Goal: Task Accomplishment & Management: Manage account settings

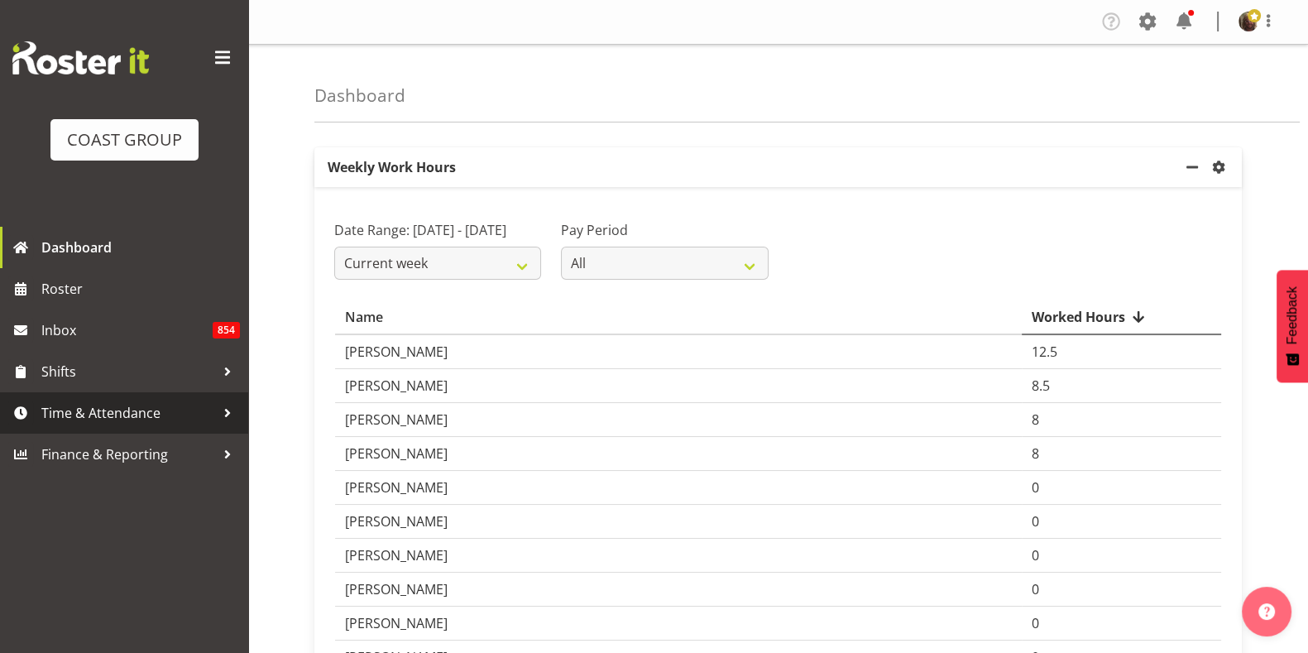
click at [128, 414] on span "Time & Attendance" at bounding box center [128, 412] width 174 height 25
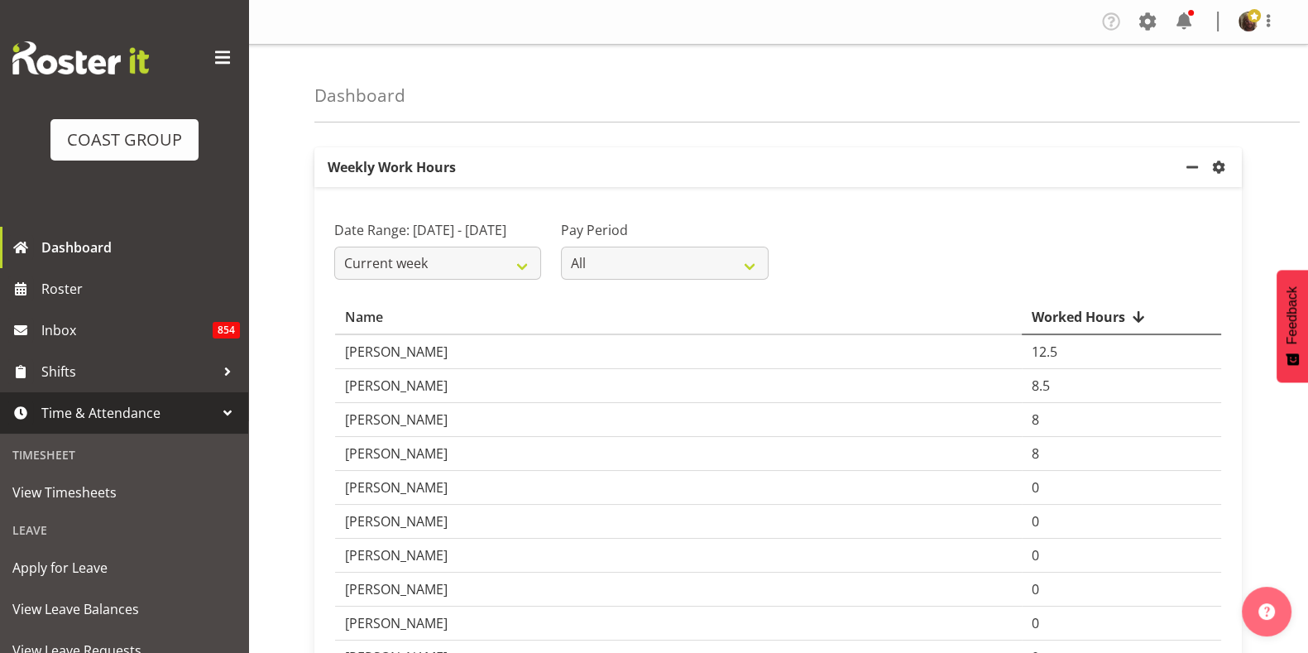
scroll to position [221, 0]
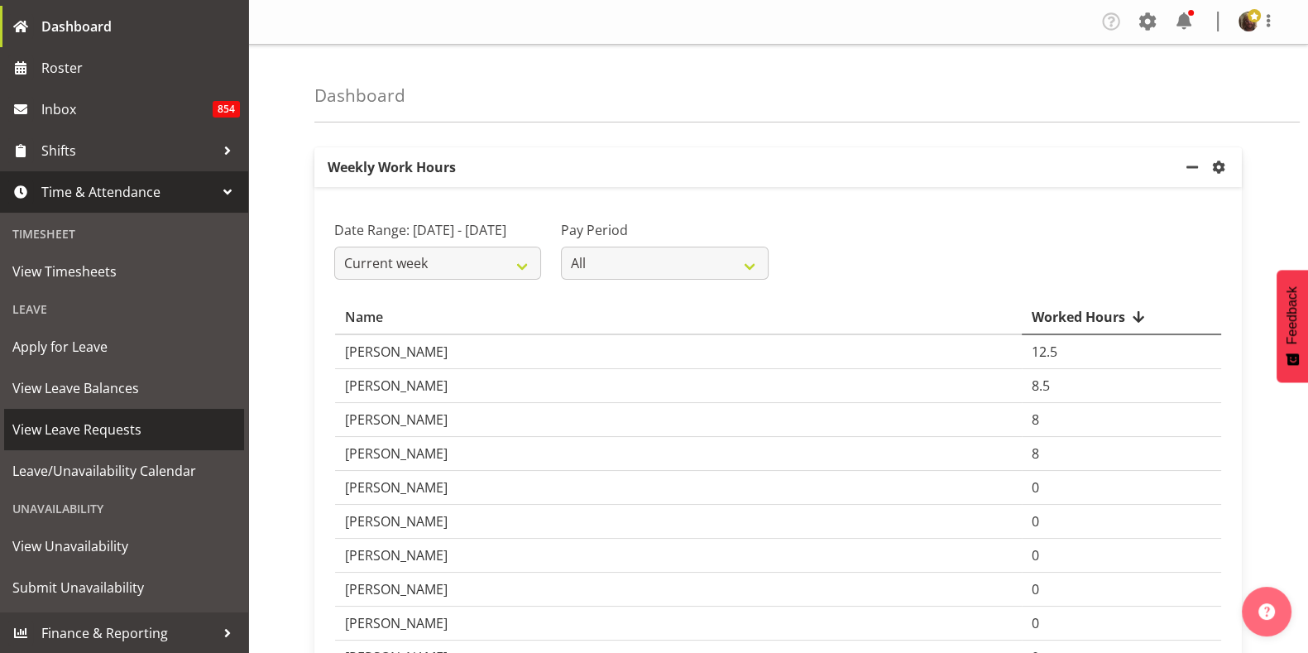
click at [111, 436] on span "View Leave Requests" at bounding box center [123, 429] width 223 height 25
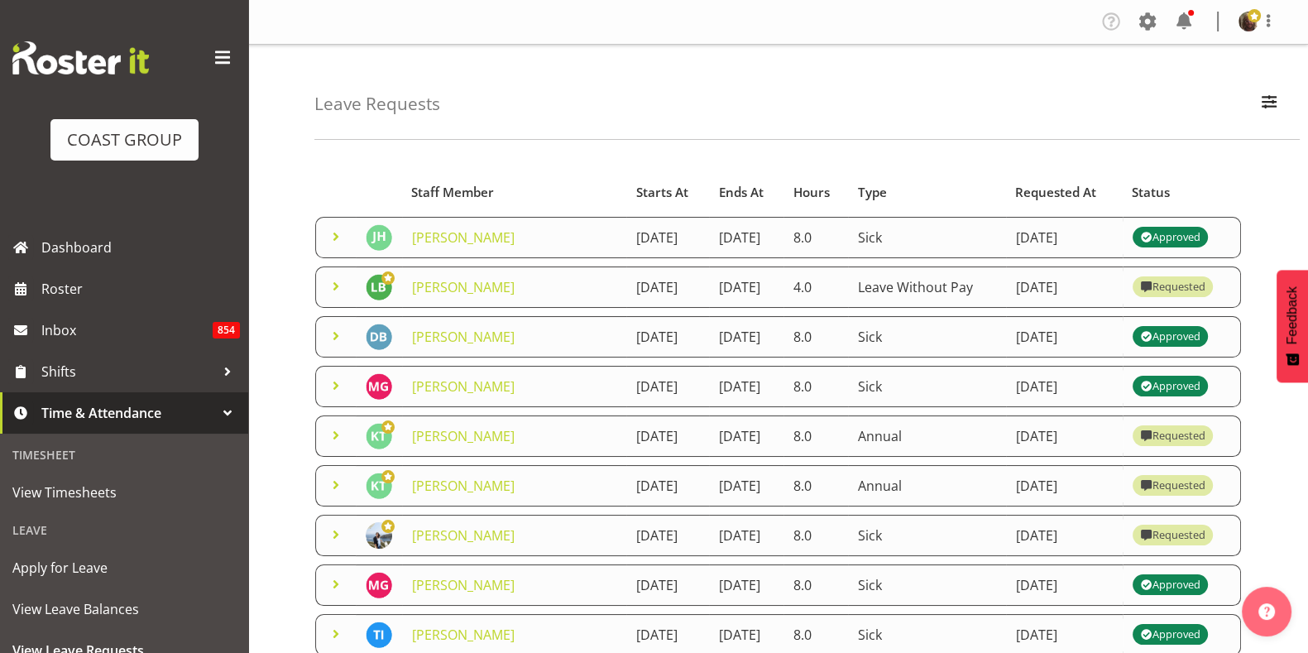
click at [332, 296] on span at bounding box center [336, 286] width 20 height 20
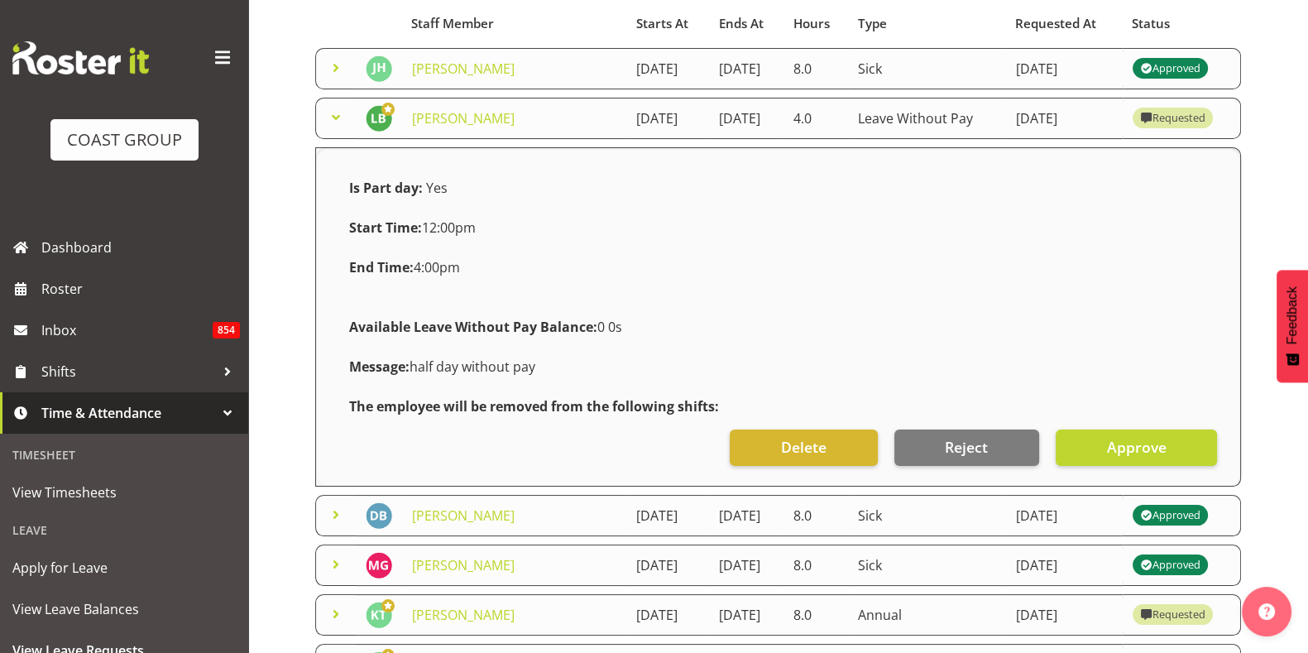
scroll to position [169, 0]
click at [1132, 457] on span "Approve" at bounding box center [1136, 447] width 60 height 22
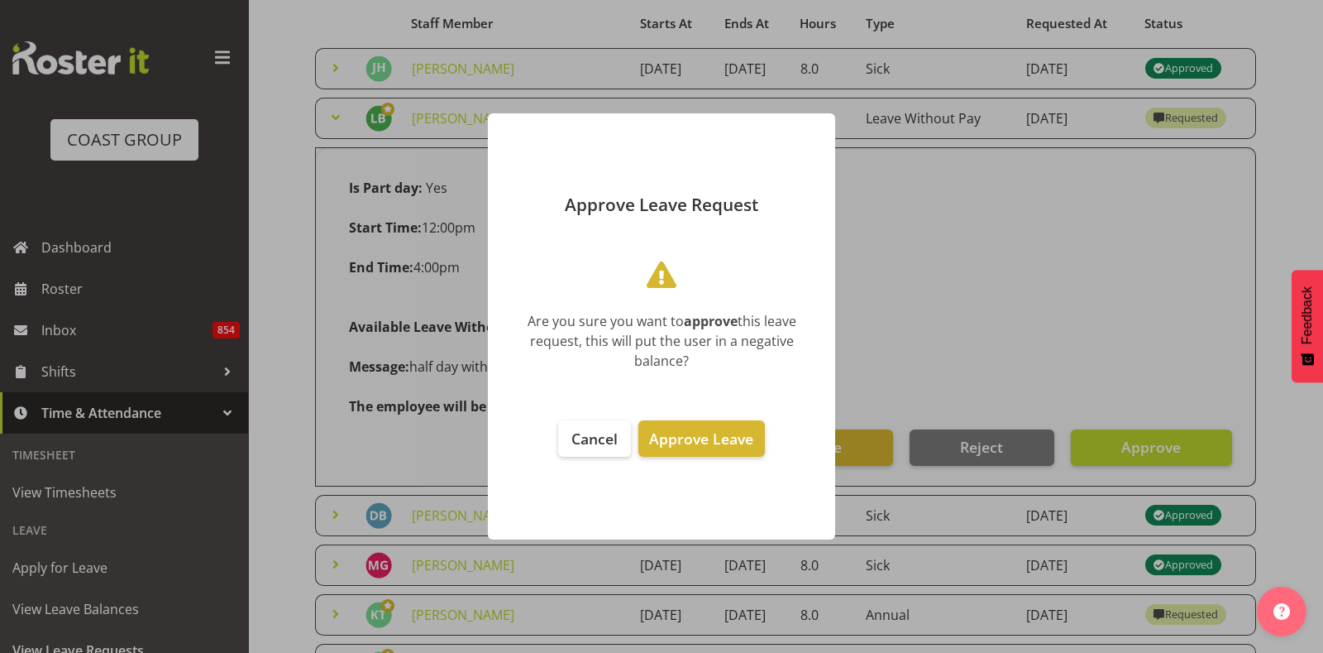
click at [692, 433] on span "Approve Leave" at bounding box center [701, 438] width 104 height 20
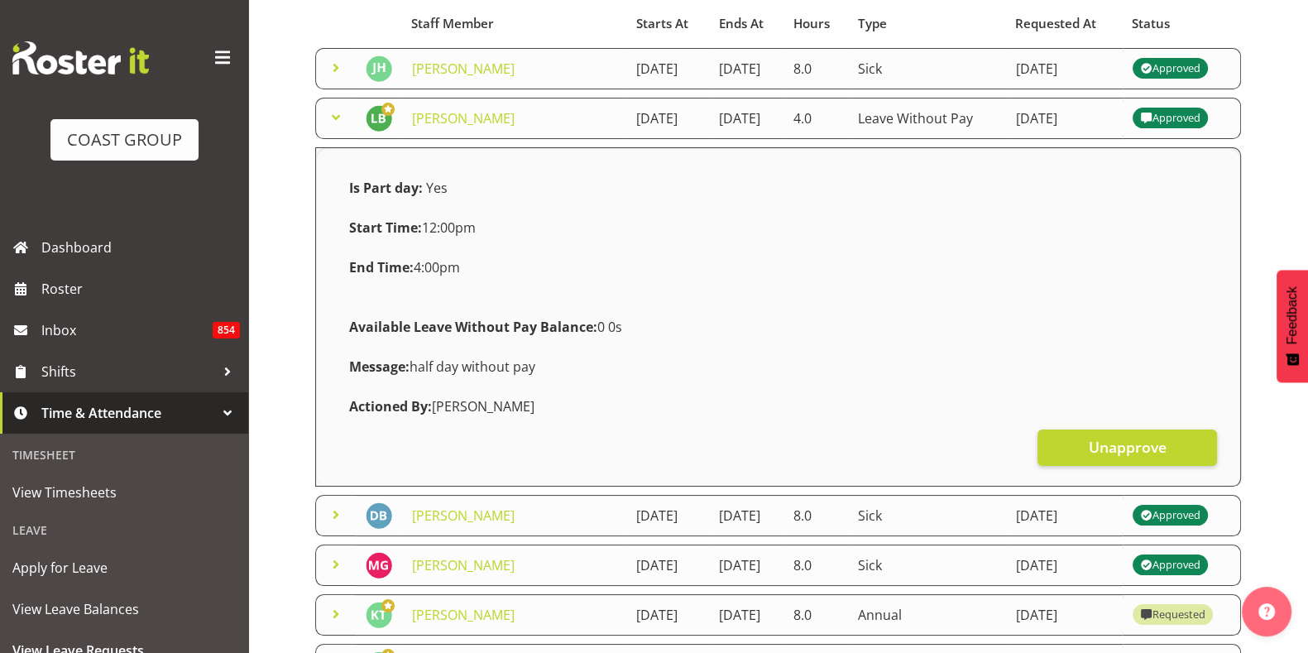
click at [335, 127] on span at bounding box center [336, 118] width 20 height 20
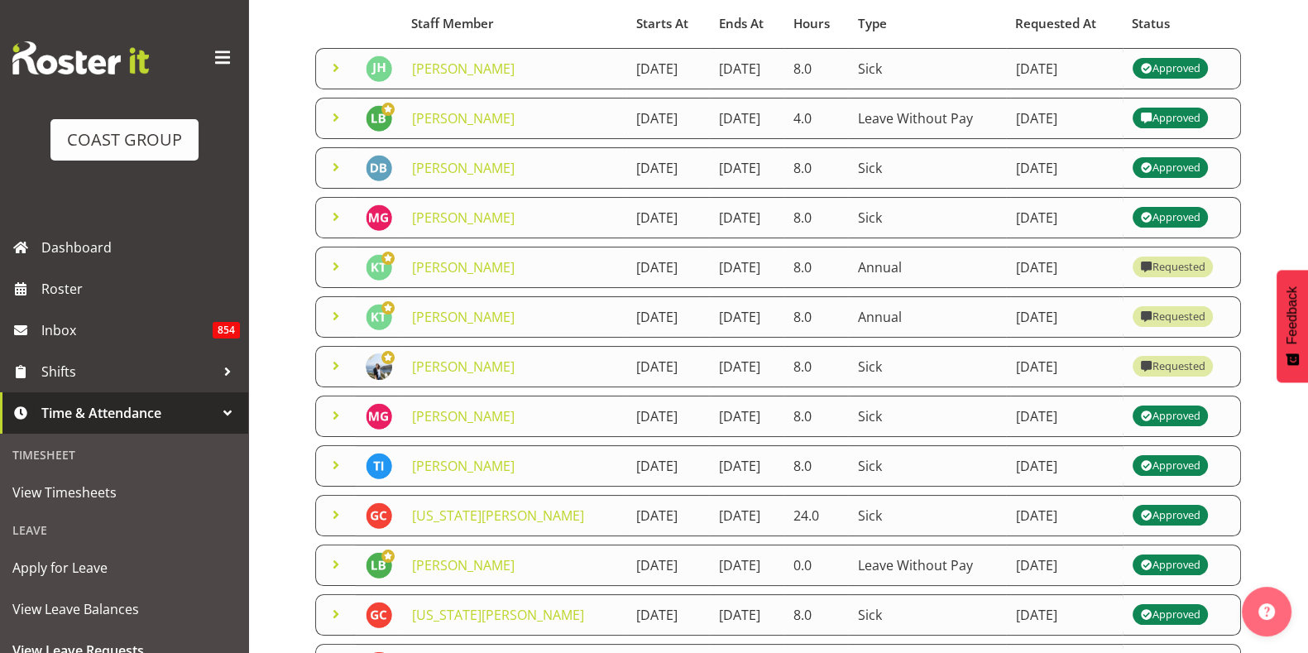
click at [328, 276] on span at bounding box center [336, 266] width 20 height 20
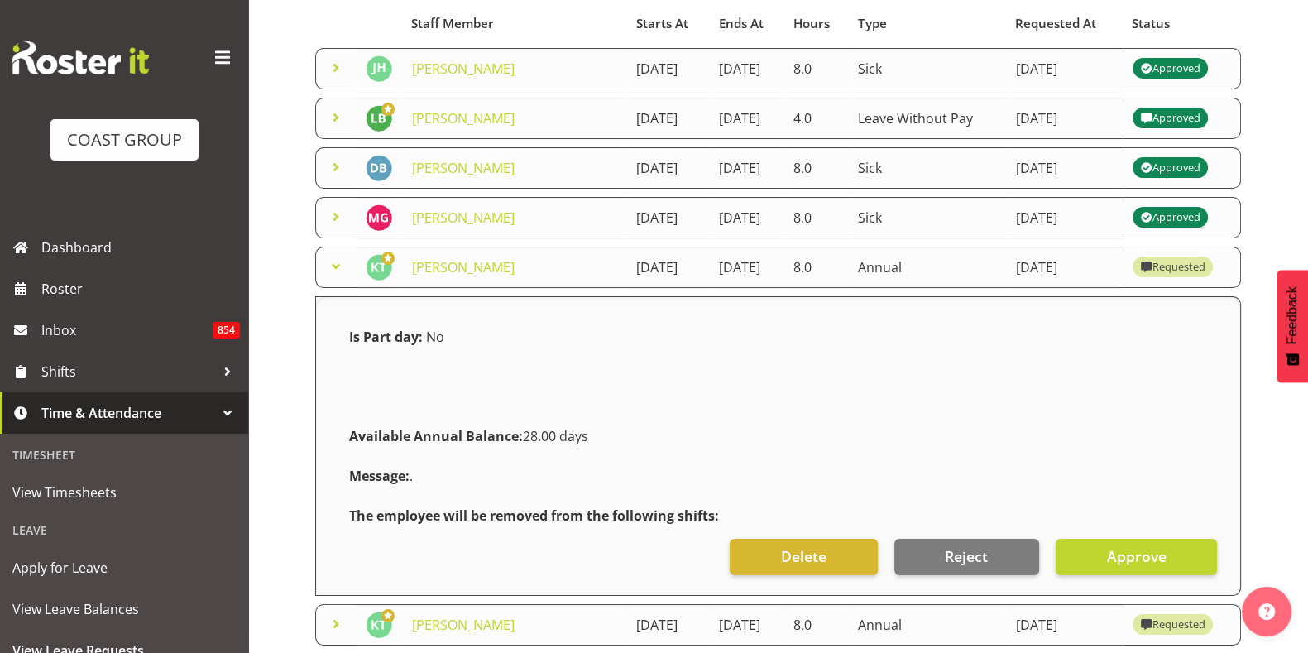
click at [340, 276] on span at bounding box center [336, 266] width 20 height 20
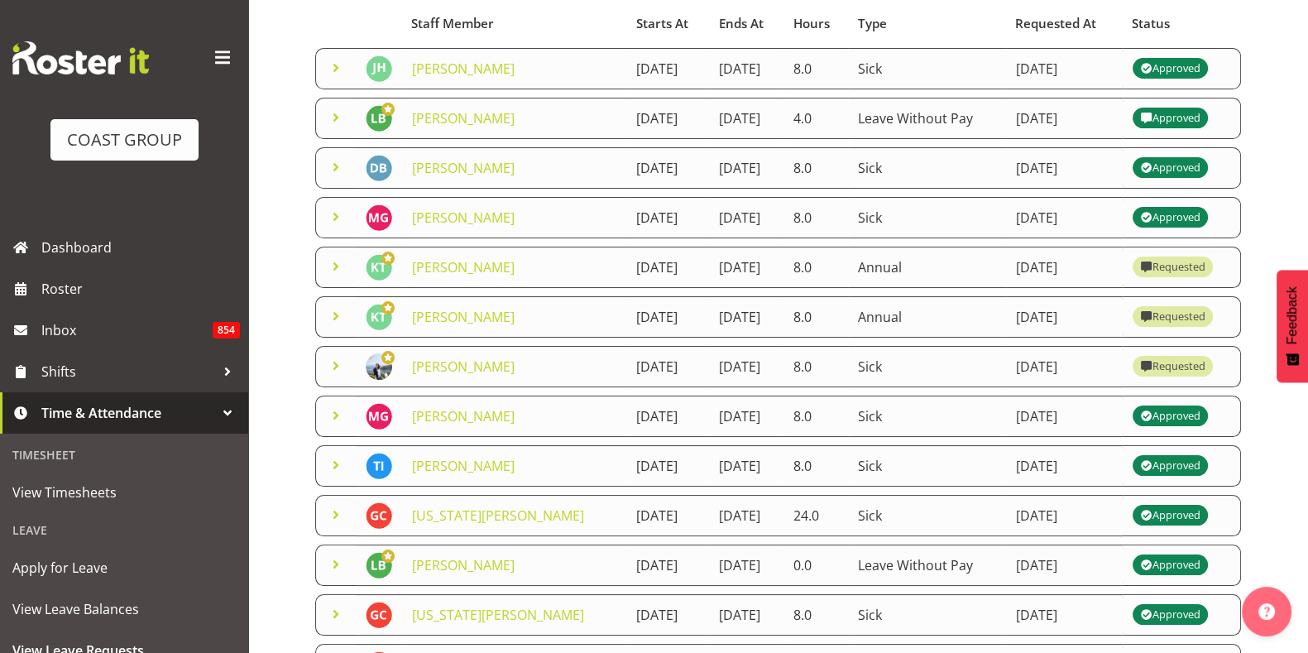
click at [335, 326] on span at bounding box center [336, 316] width 20 height 20
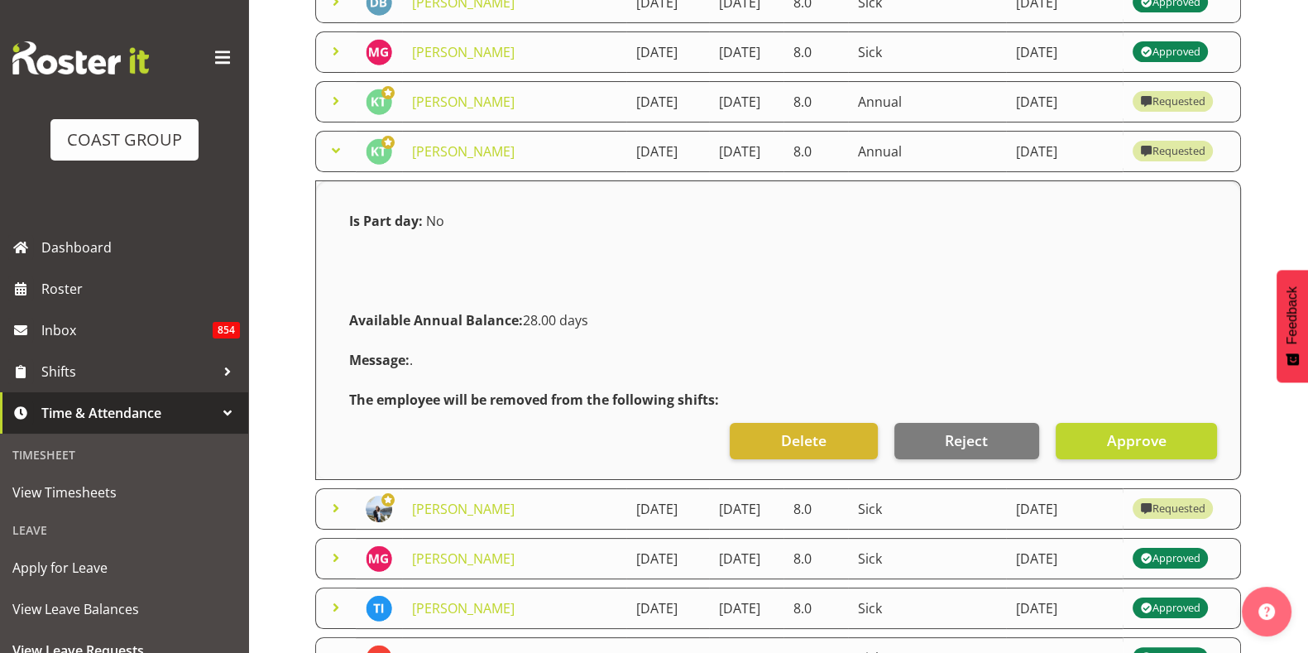
scroll to position [334, 0]
click at [1141, 451] on span "Approve" at bounding box center [1136, 440] width 60 height 22
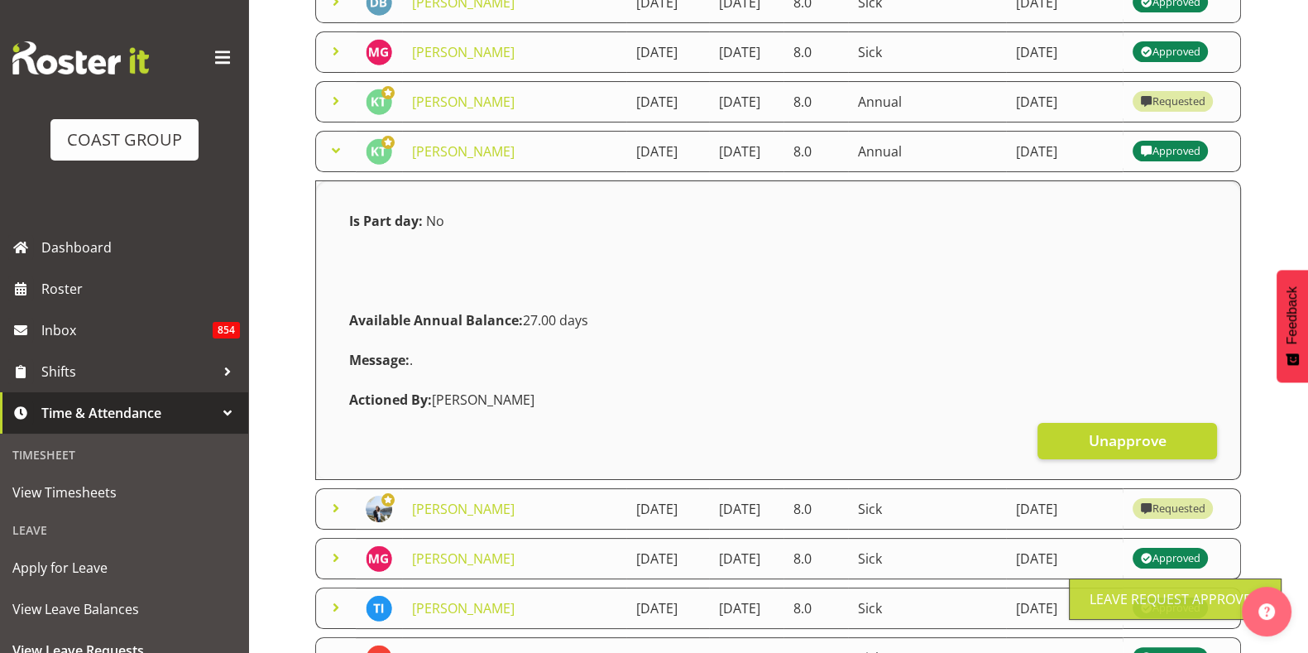
click at [333, 160] on span at bounding box center [336, 151] width 20 height 20
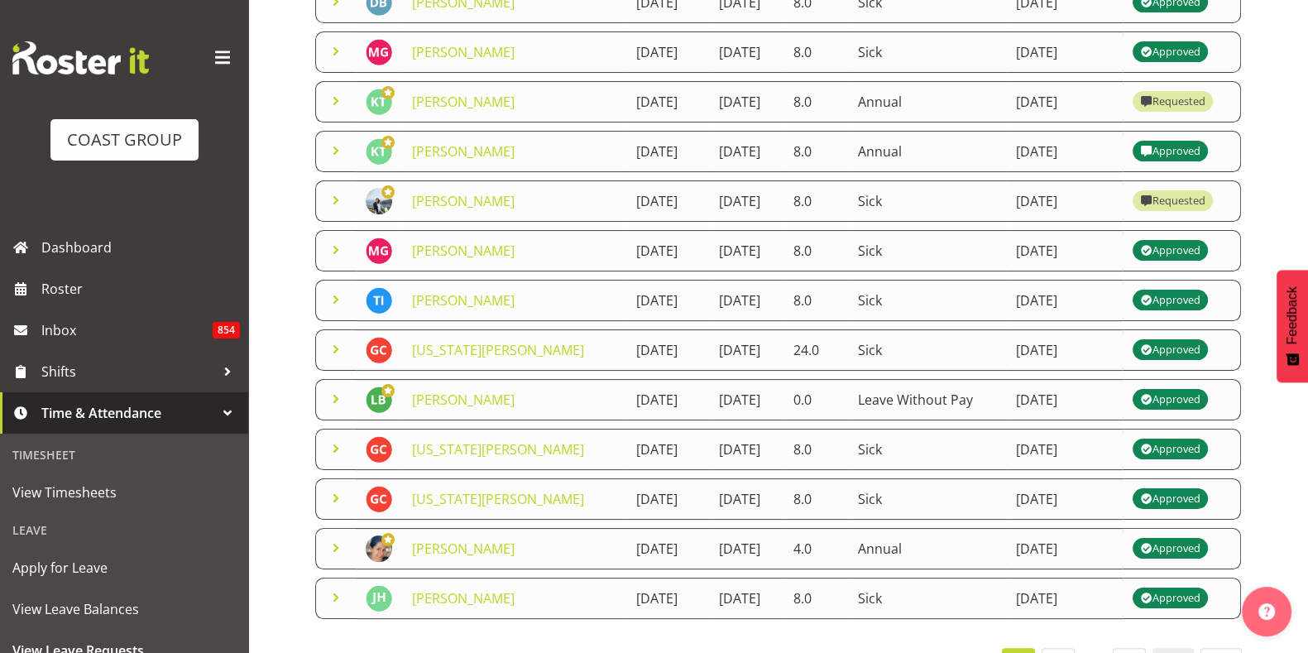
click at [333, 160] on span at bounding box center [336, 151] width 20 height 20
click at [337, 160] on span at bounding box center [336, 151] width 20 height 20
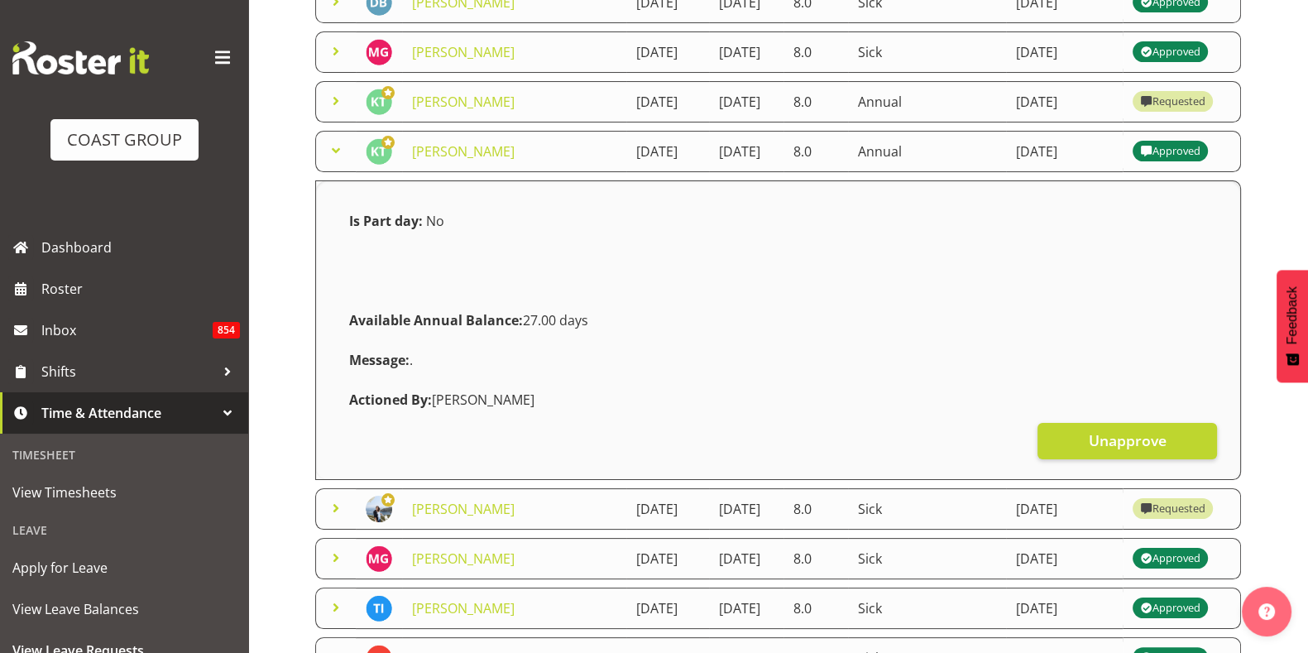
click at [335, 111] on span at bounding box center [336, 101] width 20 height 20
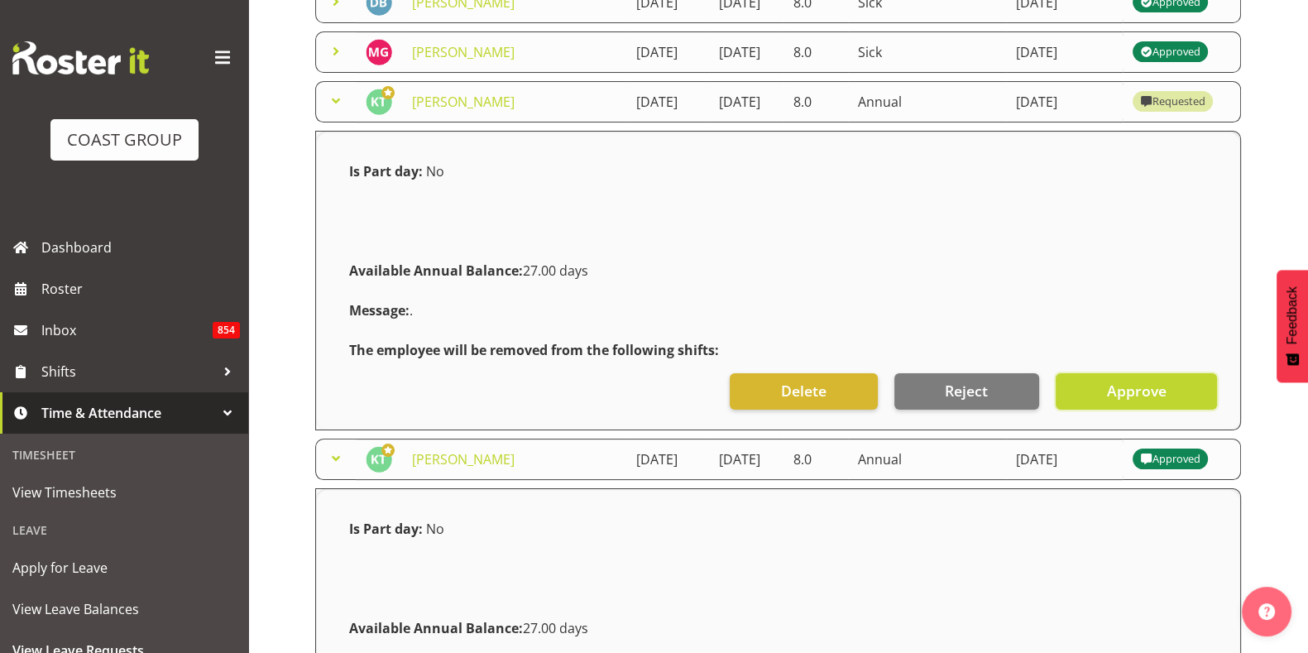
click at [1104, 409] on button "Approve" at bounding box center [1135, 391] width 161 height 36
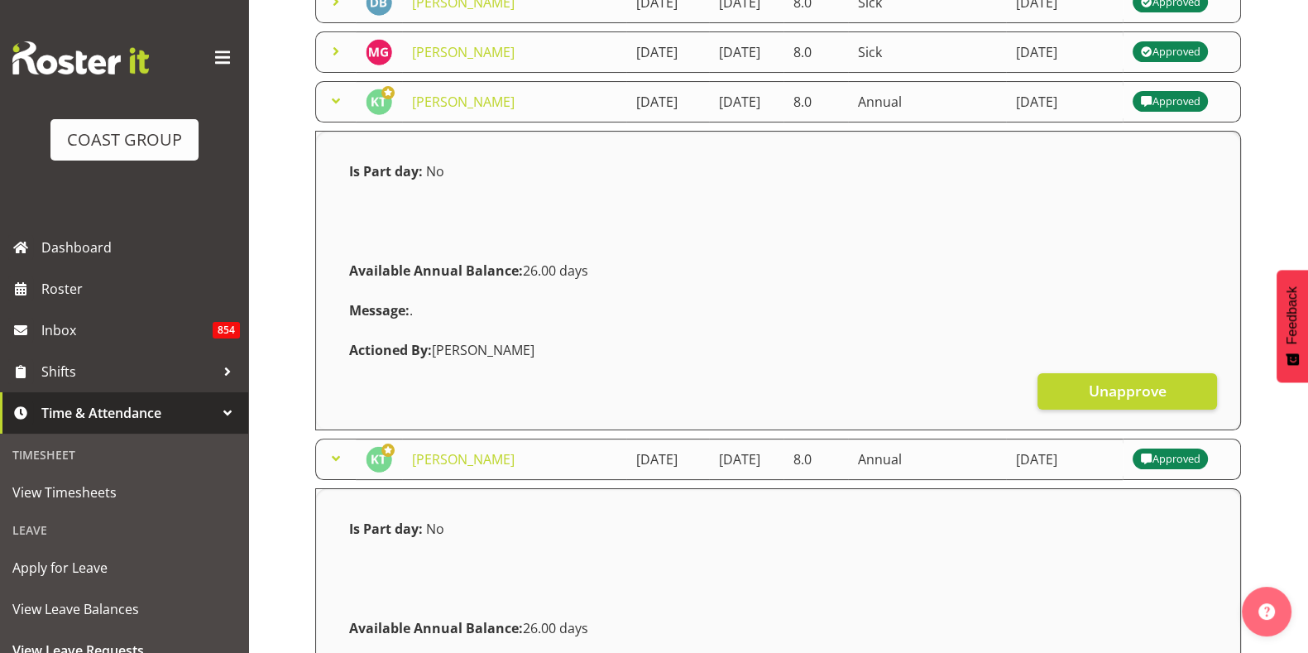
click at [343, 111] on span at bounding box center [336, 101] width 20 height 20
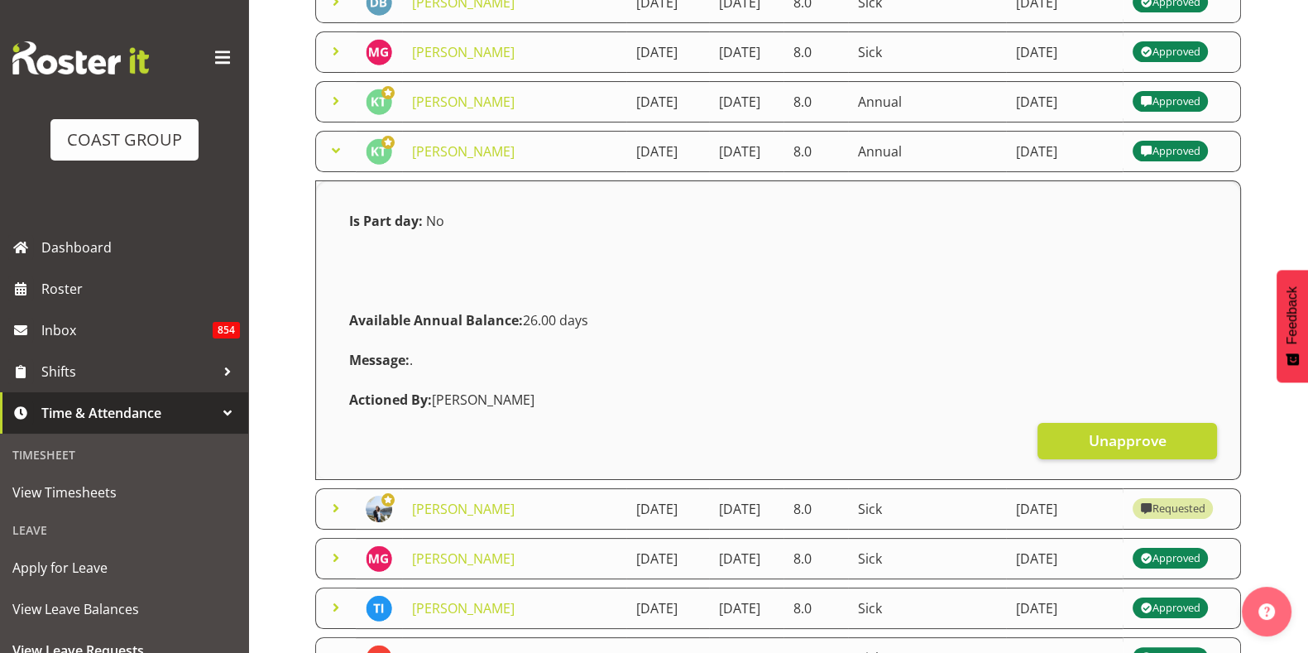
click at [331, 160] on span at bounding box center [336, 151] width 20 height 20
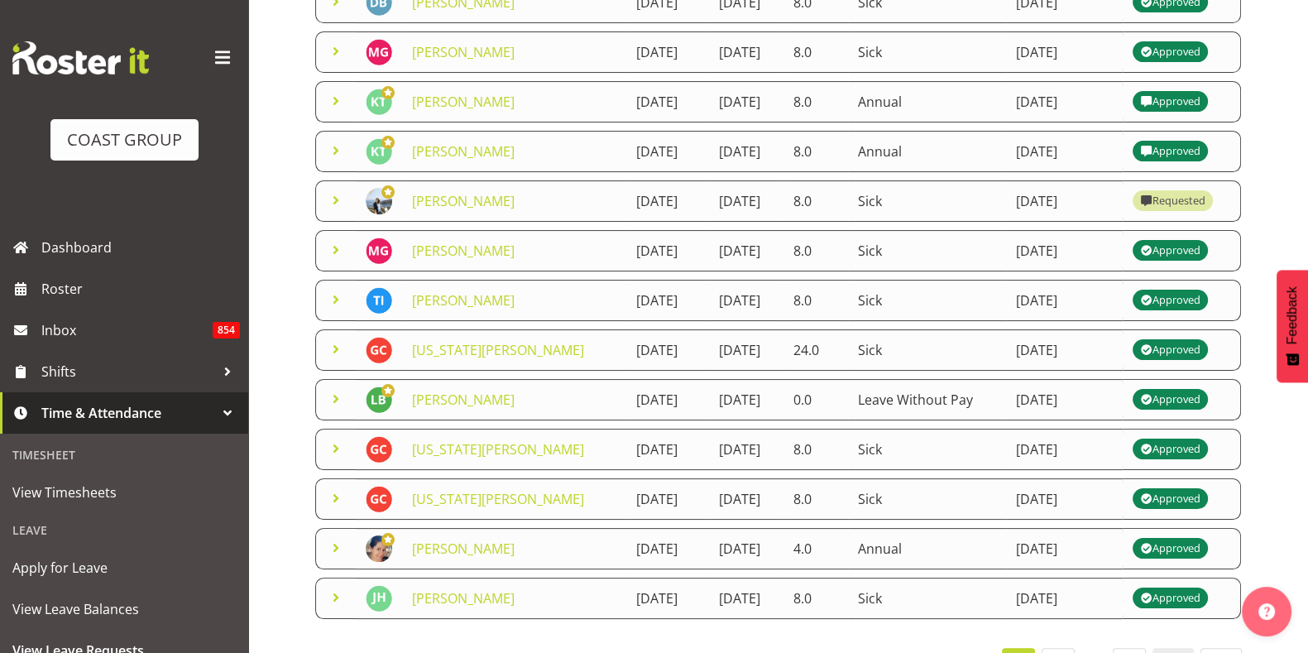
click at [328, 210] on span at bounding box center [336, 200] width 20 height 20
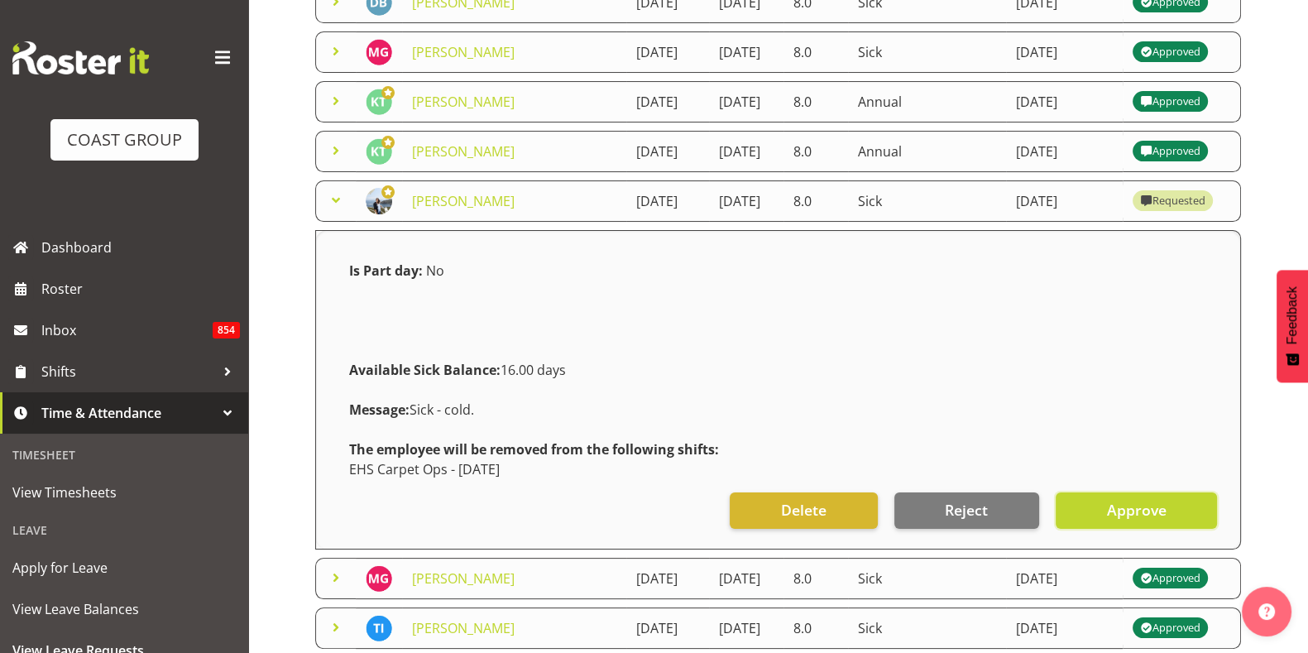
click at [1146, 520] on span "Approve" at bounding box center [1136, 510] width 60 height 22
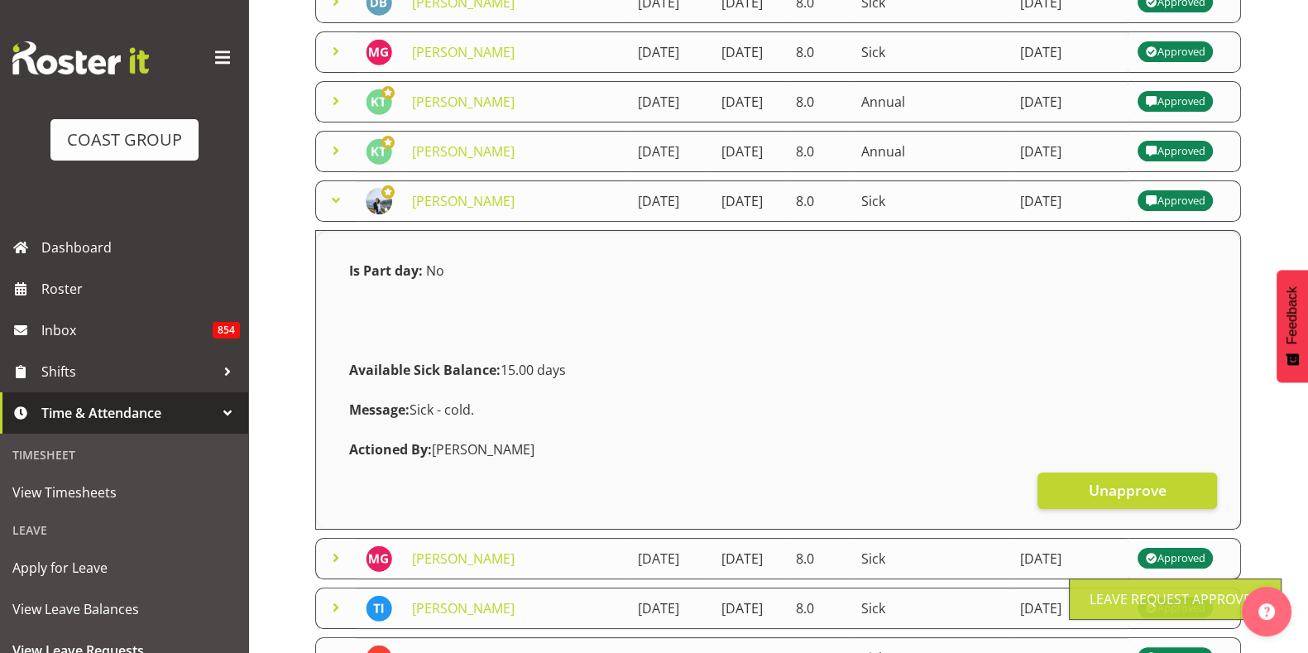
click at [333, 210] on span at bounding box center [336, 200] width 20 height 20
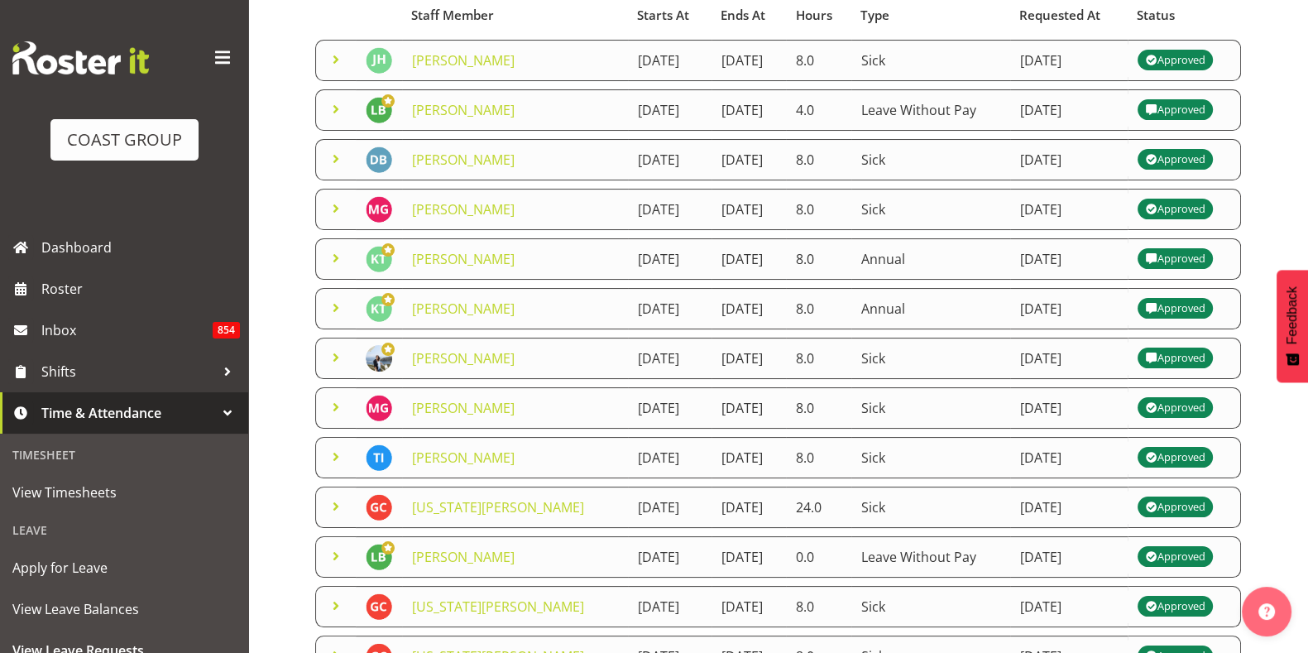
scroll to position [176, 0]
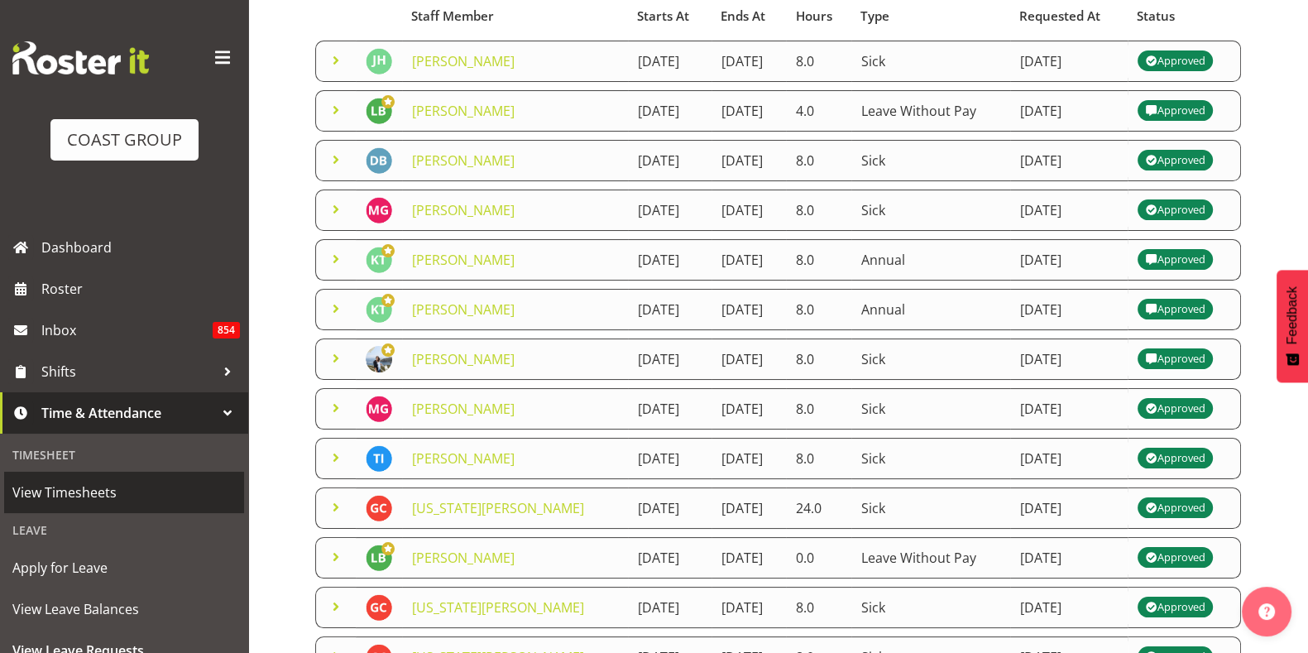
click at [84, 491] on span "View Timesheets" at bounding box center [123, 492] width 223 height 25
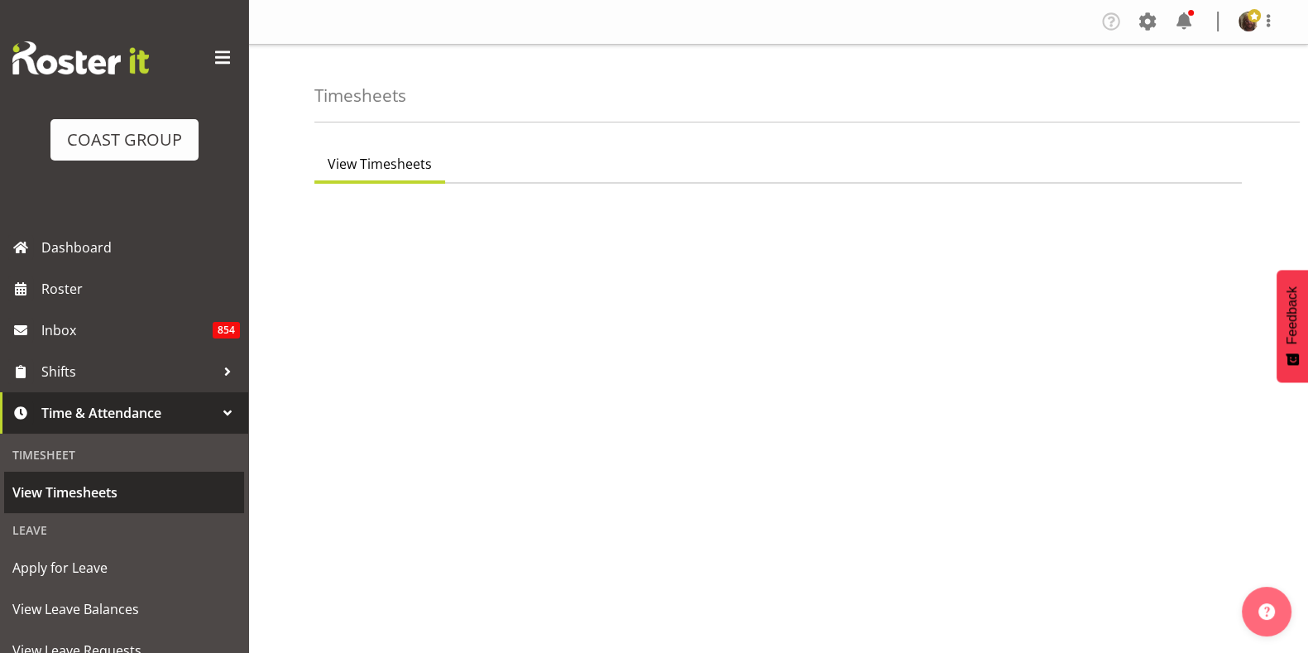
select select "7"
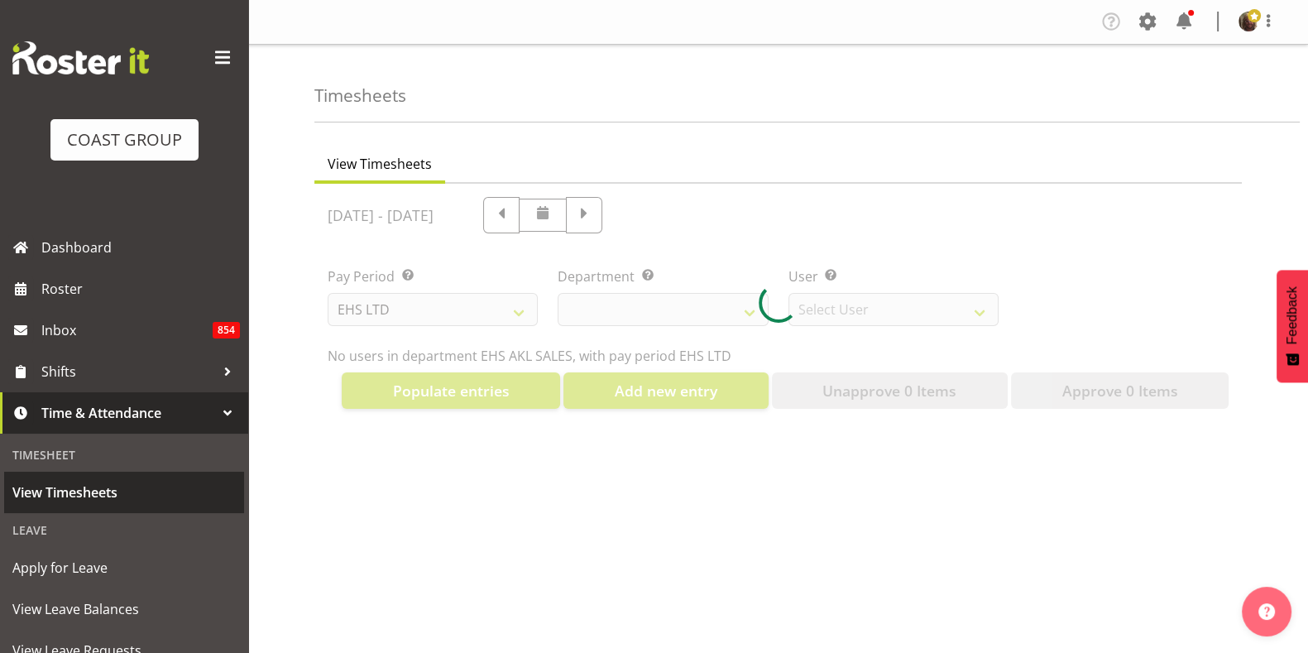
select select "40"
select select "1124"
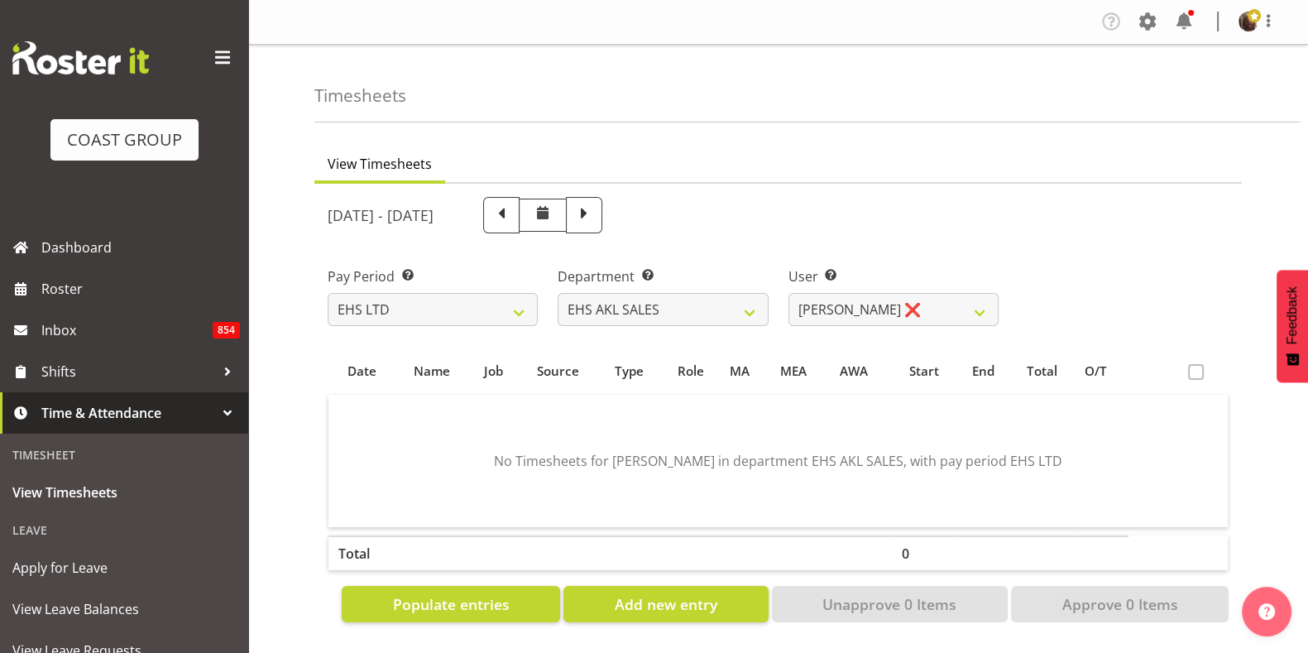
click at [1191, 376] on span at bounding box center [1196, 372] width 16 height 16
click at [484, 589] on button "Populate entries" at bounding box center [451, 604] width 218 height 36
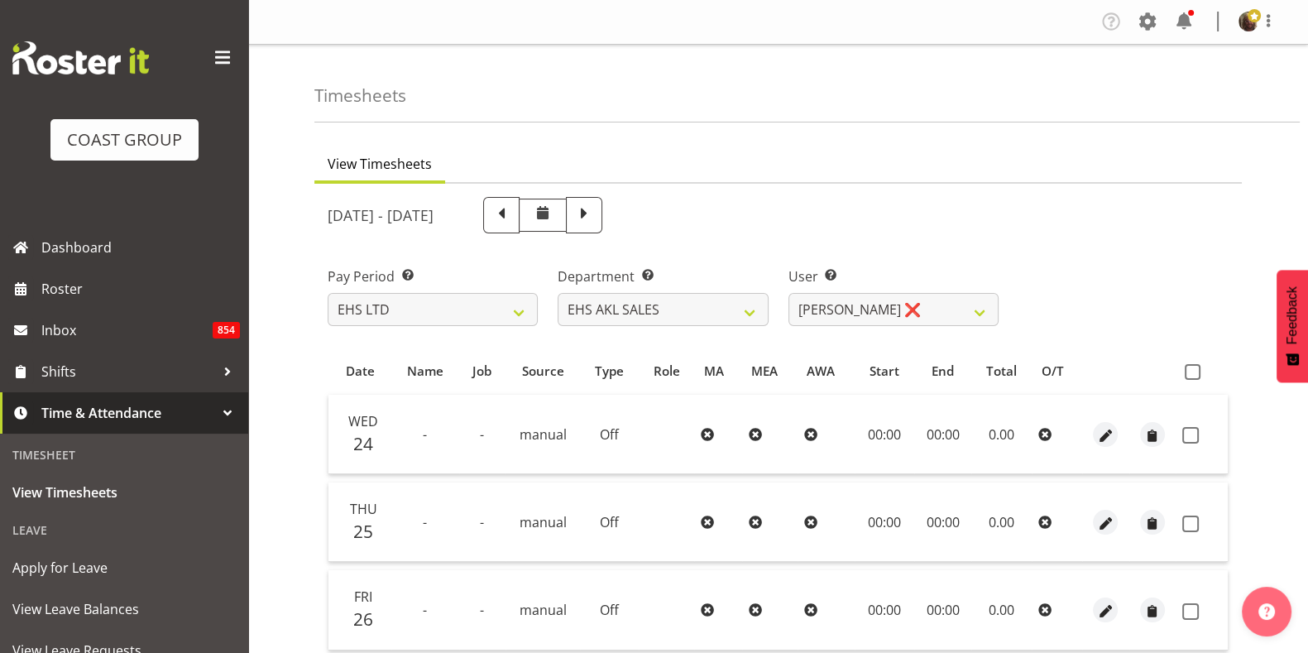
click at [1192, 374] on span at bounding box center [1192, 372] width 16 height 16
click at [1192, 374] on input "checkbox" at bounding box center [1189, 371] width 11 height 11
checkbox input "true"
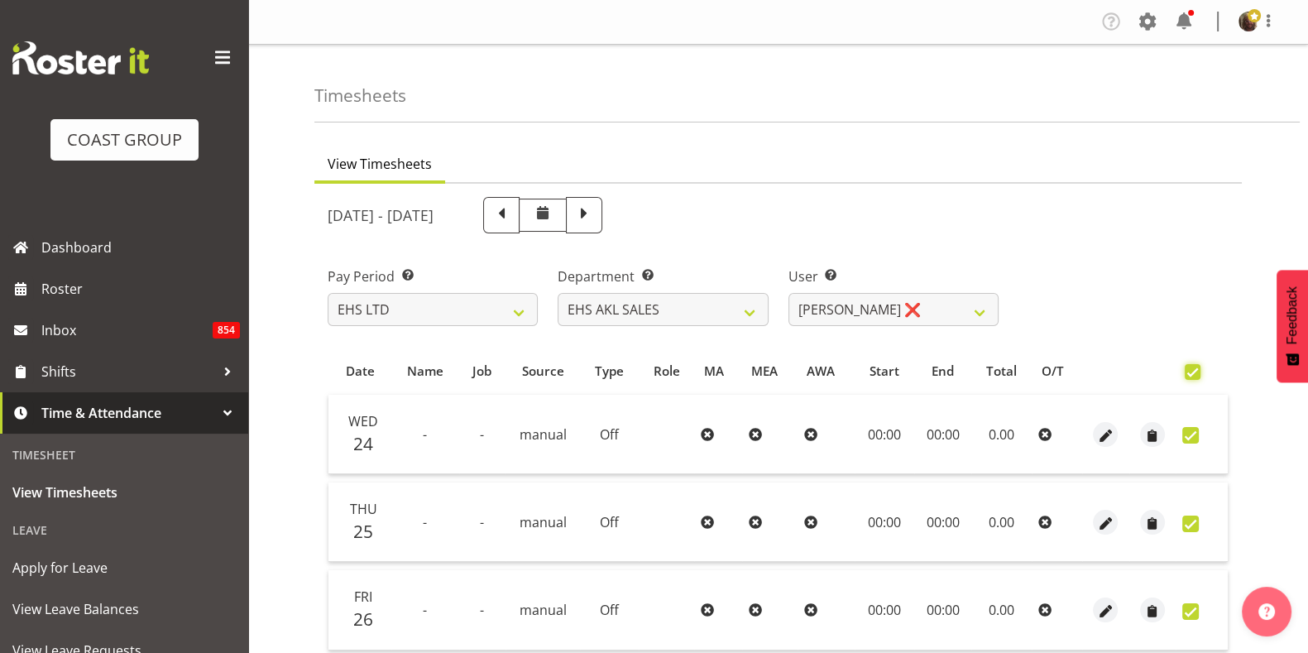
checkbox input "true"
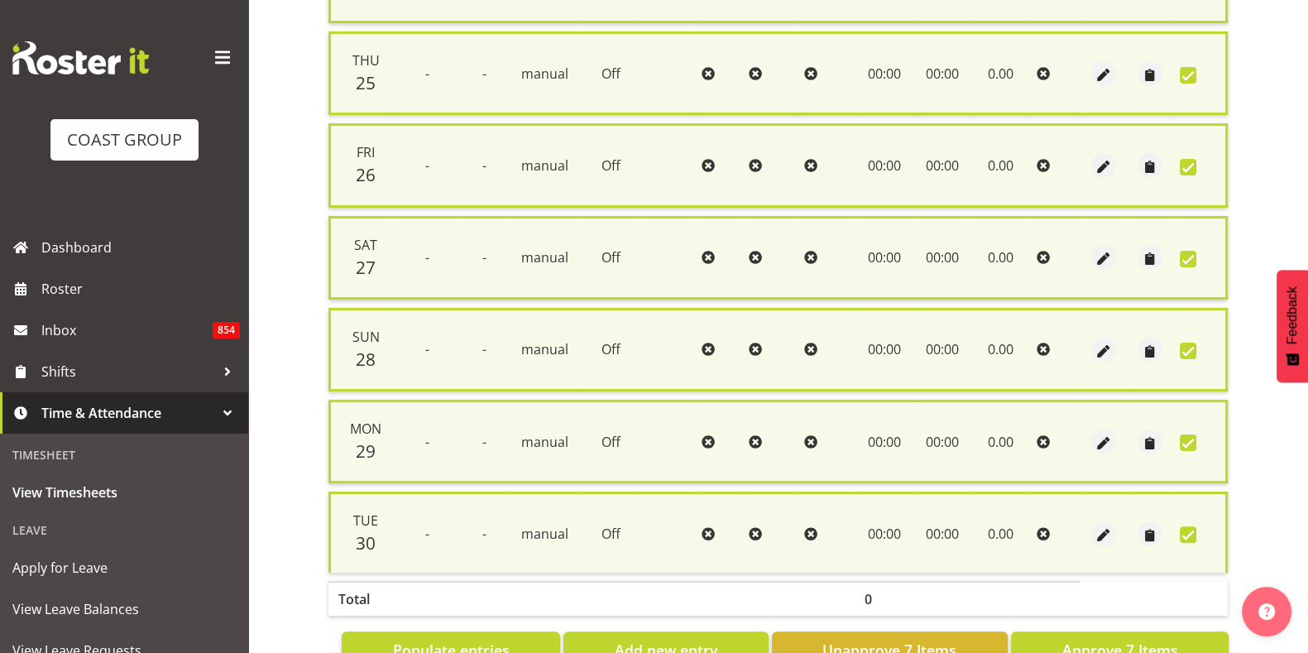
scroll to position [505, 0]
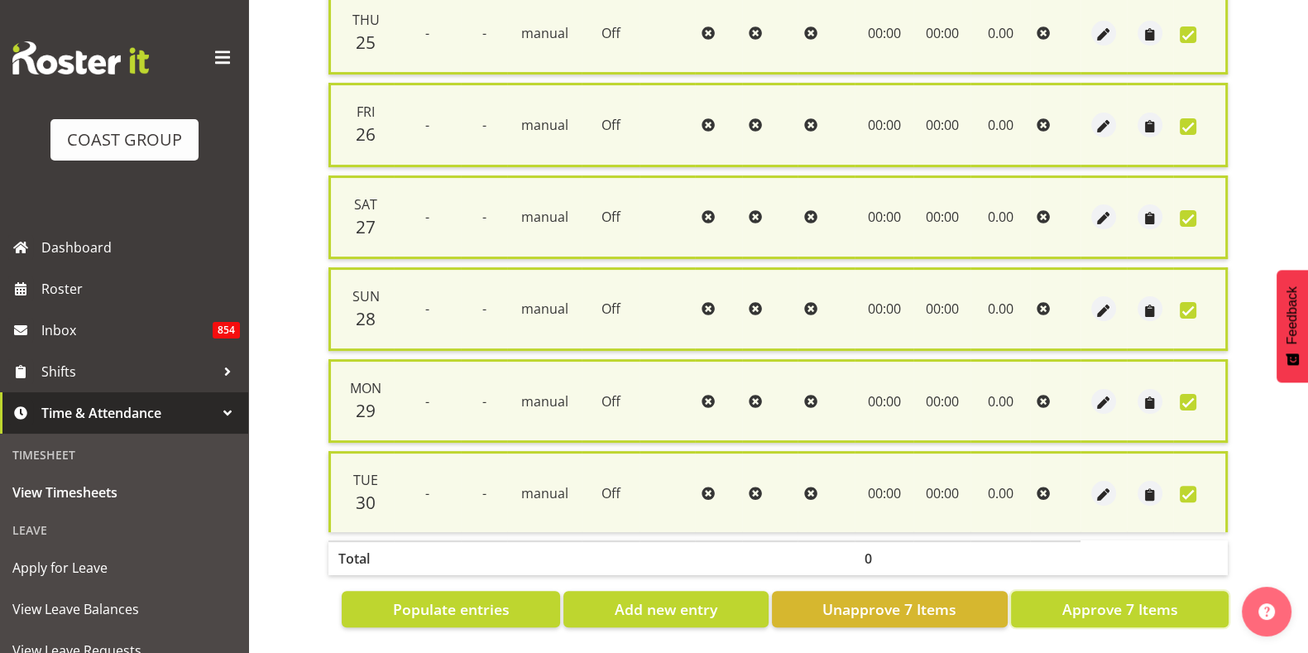
click at [1067, 598] on span "Approve 7 Items" at bounding box center [1119, 609] width 116 height 22
checkbox input "false"
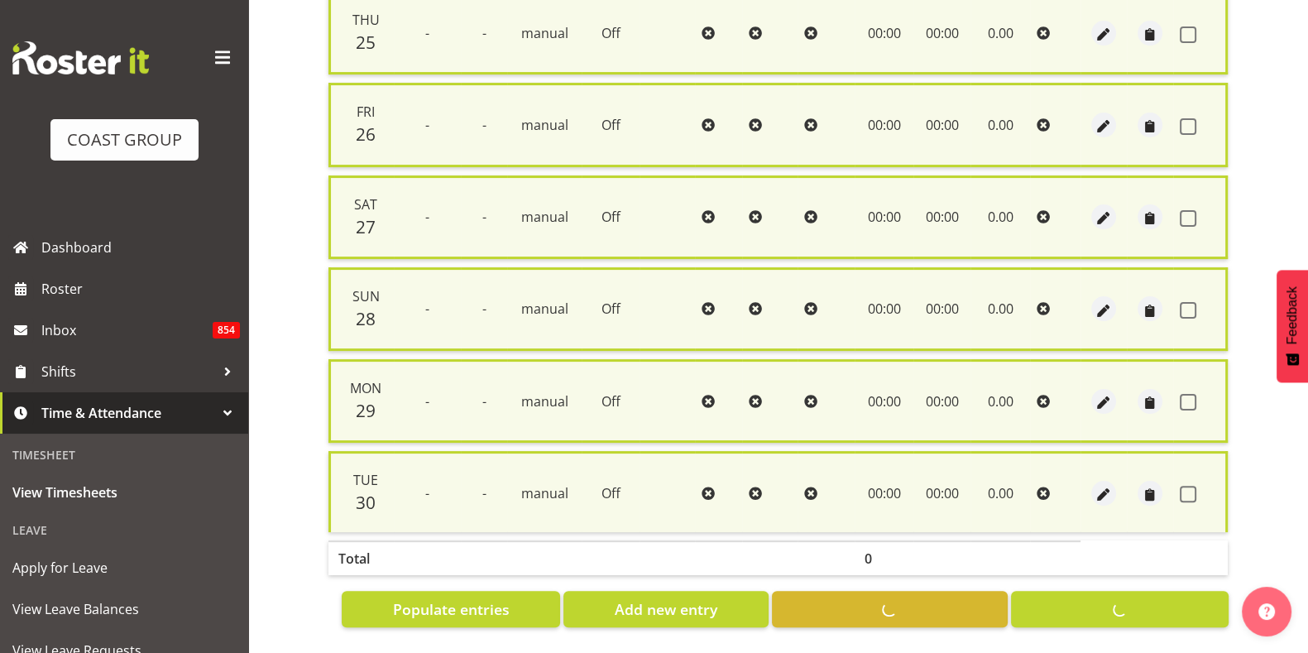
checkbox input "false"
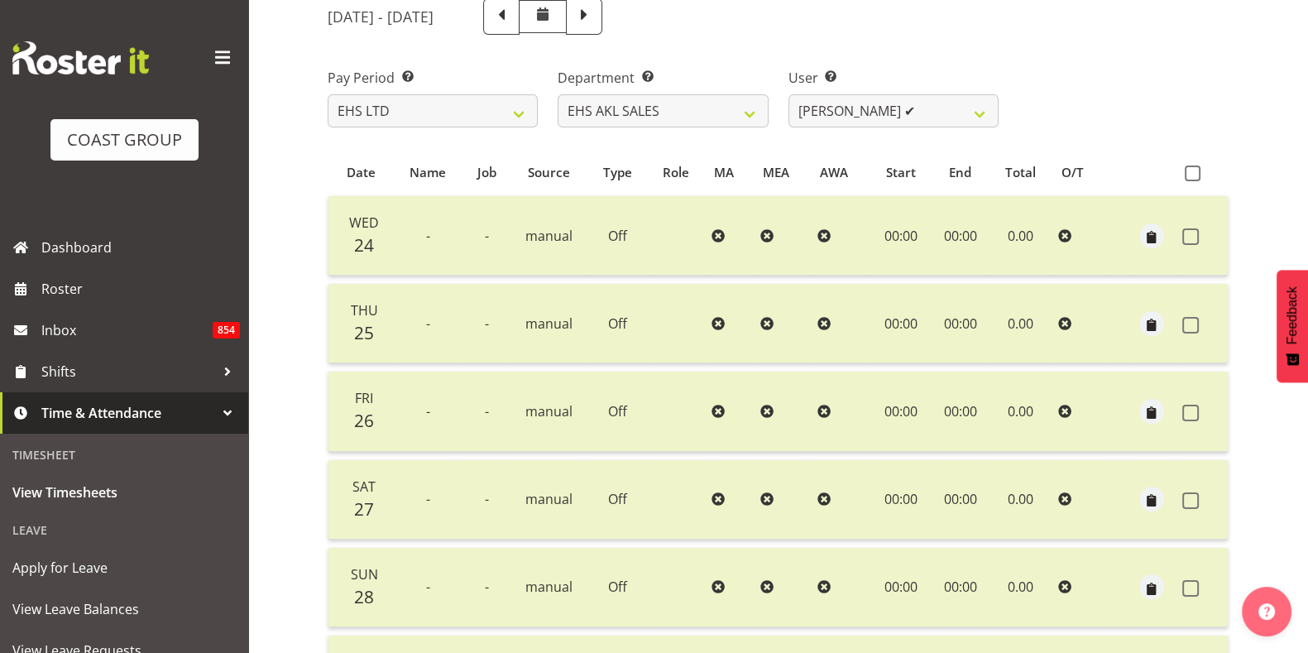
scroll to position [0, 0]
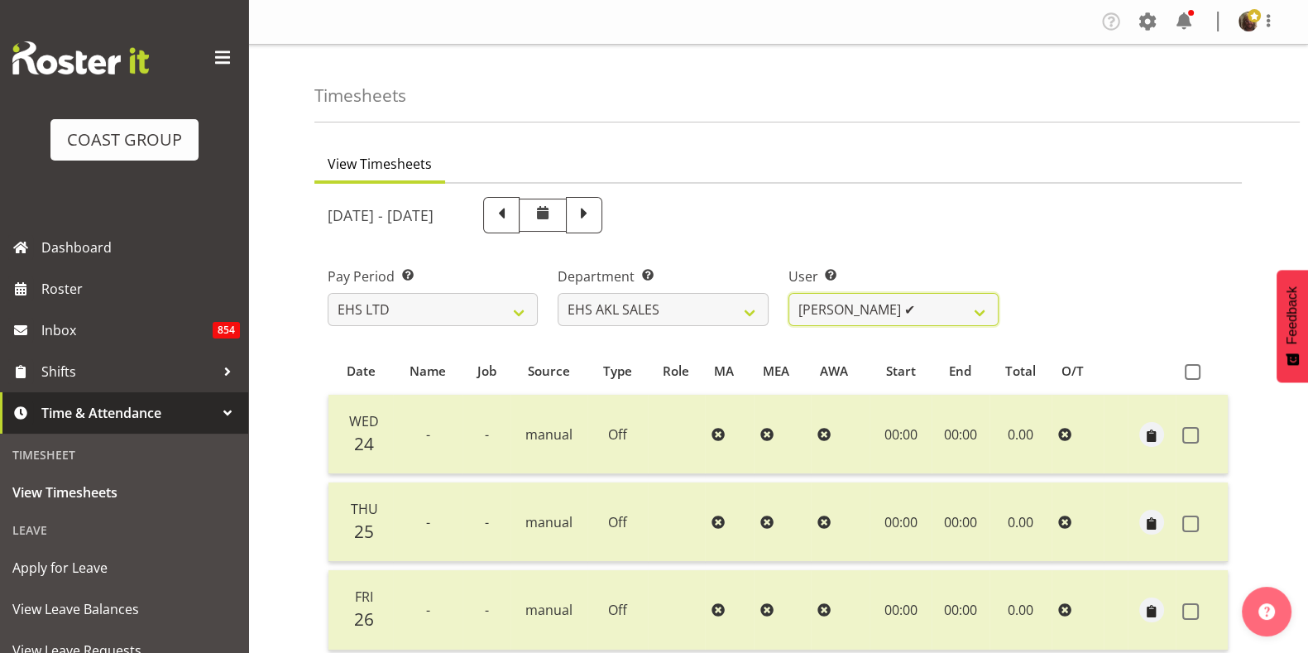
click at [910, 308] on select "Aleisha Midgley ✔ Annie Lister ❌ Christina Jaramillo ❌ Dane Botherway ❌ Holly E…" at bounding box center [893, 309] width 210 height 33
select select "1125"
click at [788, 293] on select "Aleisha Midgley ✔ Annie Lister ❌ Christina Jaramillo ❌ Dane Botherway ❌ Holly E…" at bounding box center [893, 309] width 210 height 33
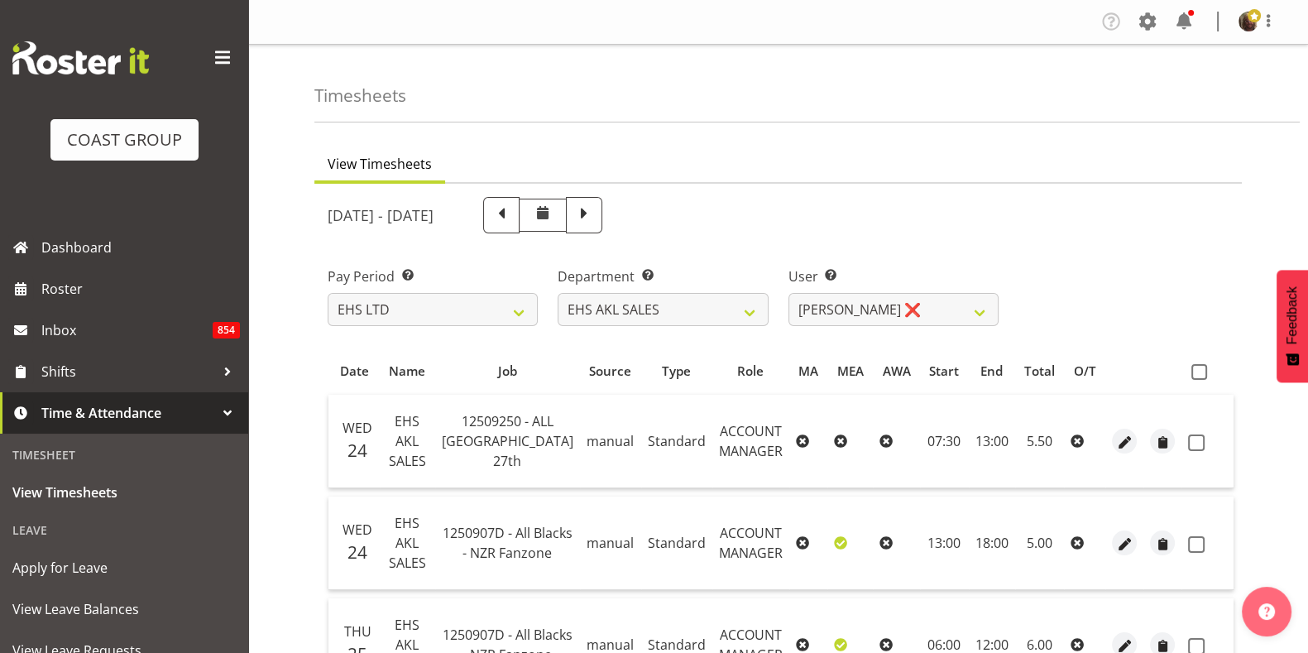
click at [1199, 371] on span at bounding box center [1199, 372] width 16 height 16
click at [1199, 371] on input "checkbox" at bounding box center [1196, 371] width 11 height 11
checkbox input "true"
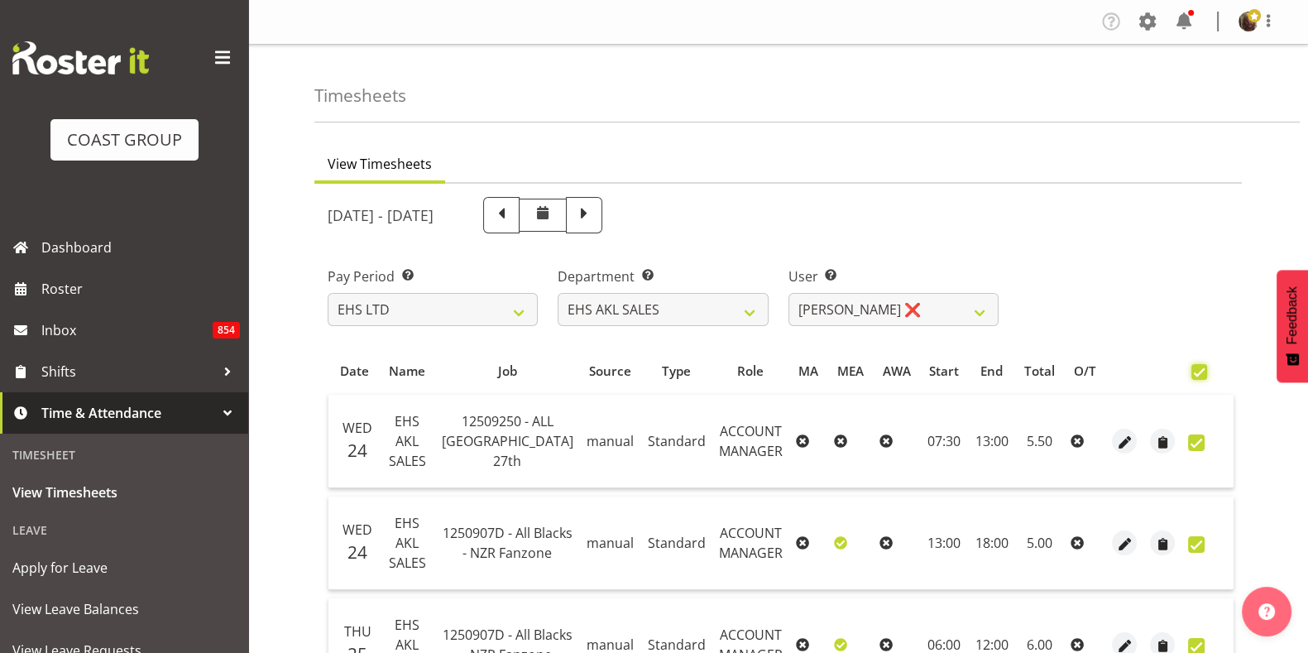
checkbox input "true"
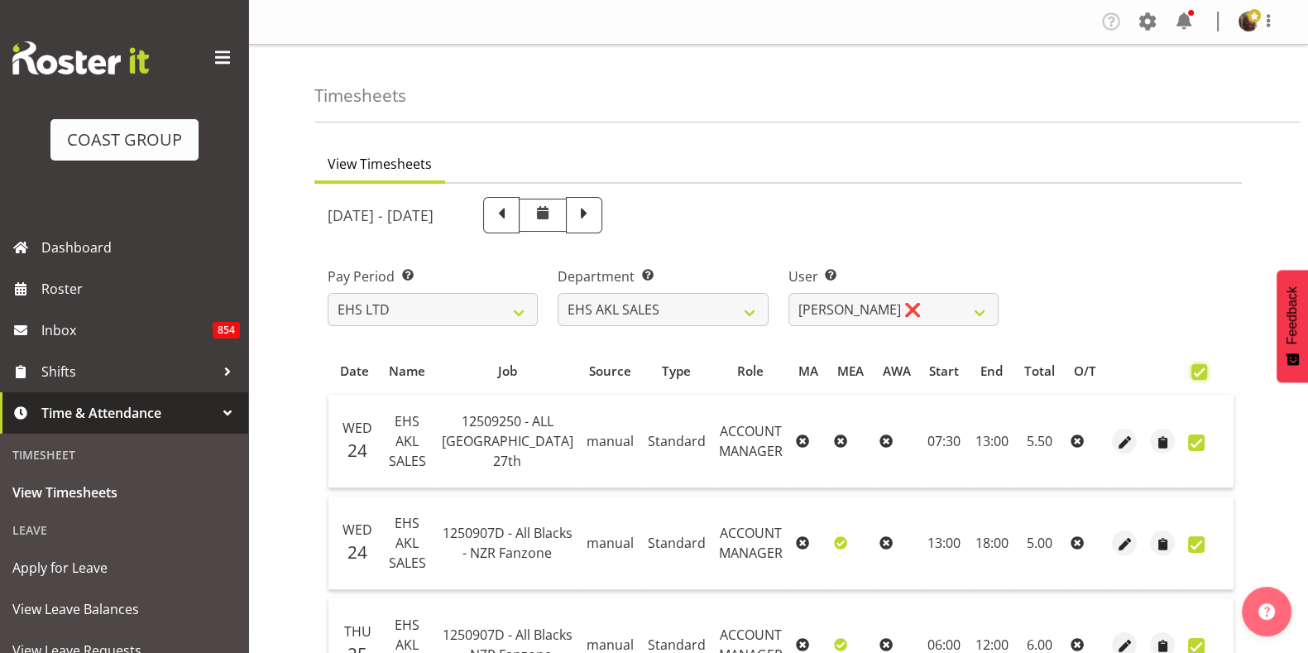
checkbox input "true"
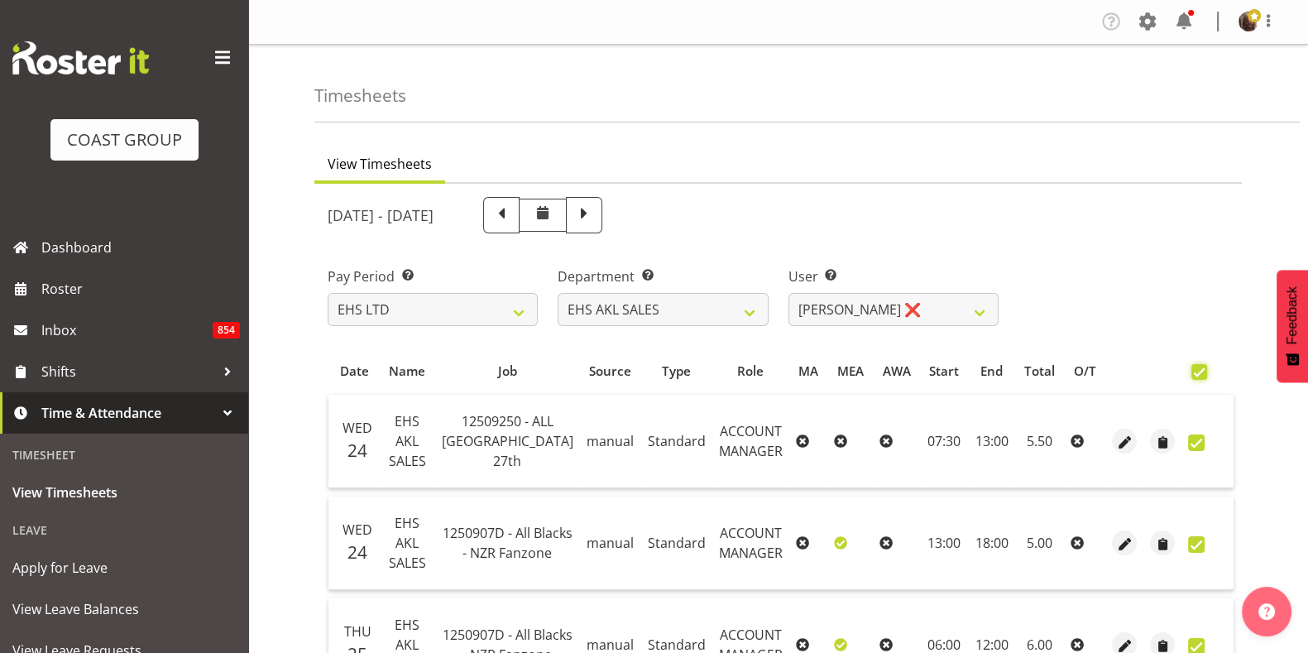
checkbox input "true"
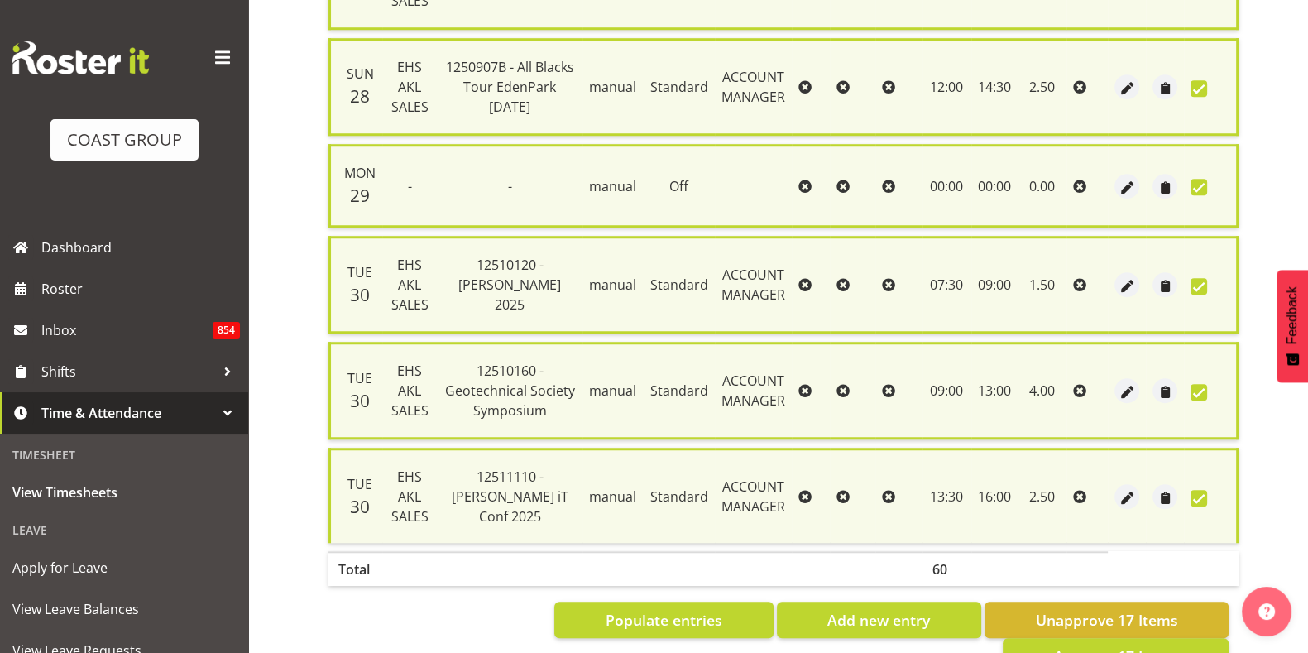
scroll to position [1698, 0]
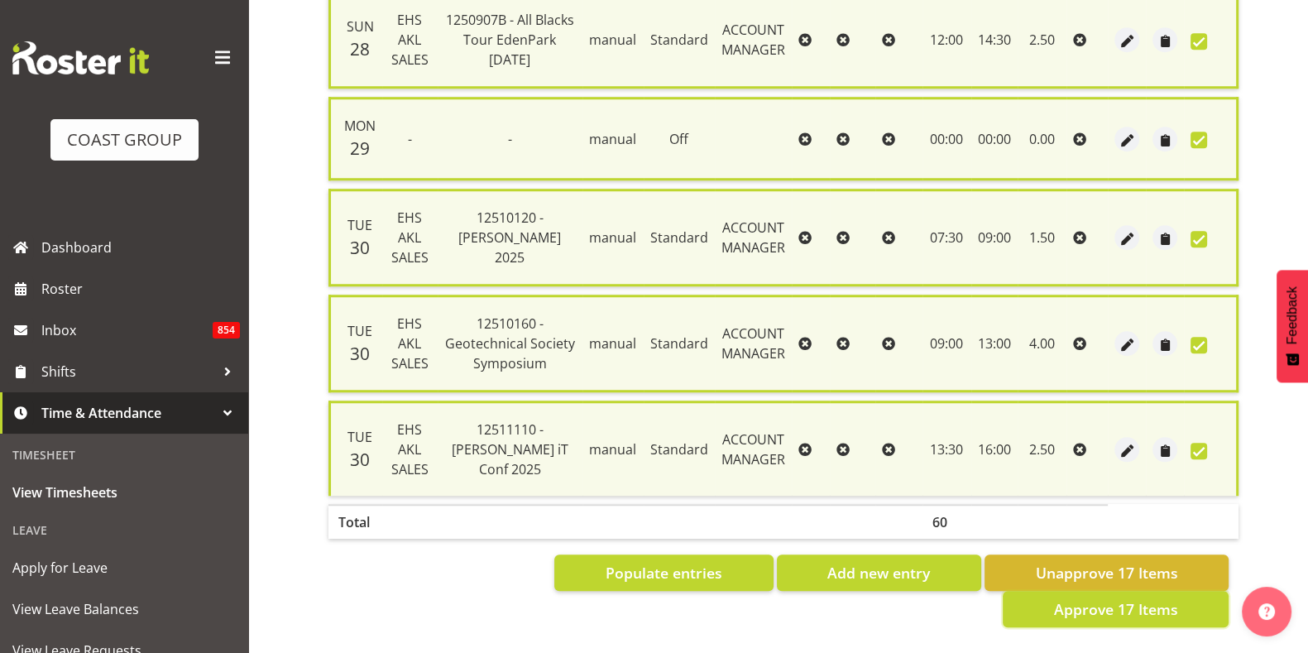
click at [1068, 598] on span "Approve 17 Items" at bounding box center [1115, 609] width 124 height 22
checkbox input "false"
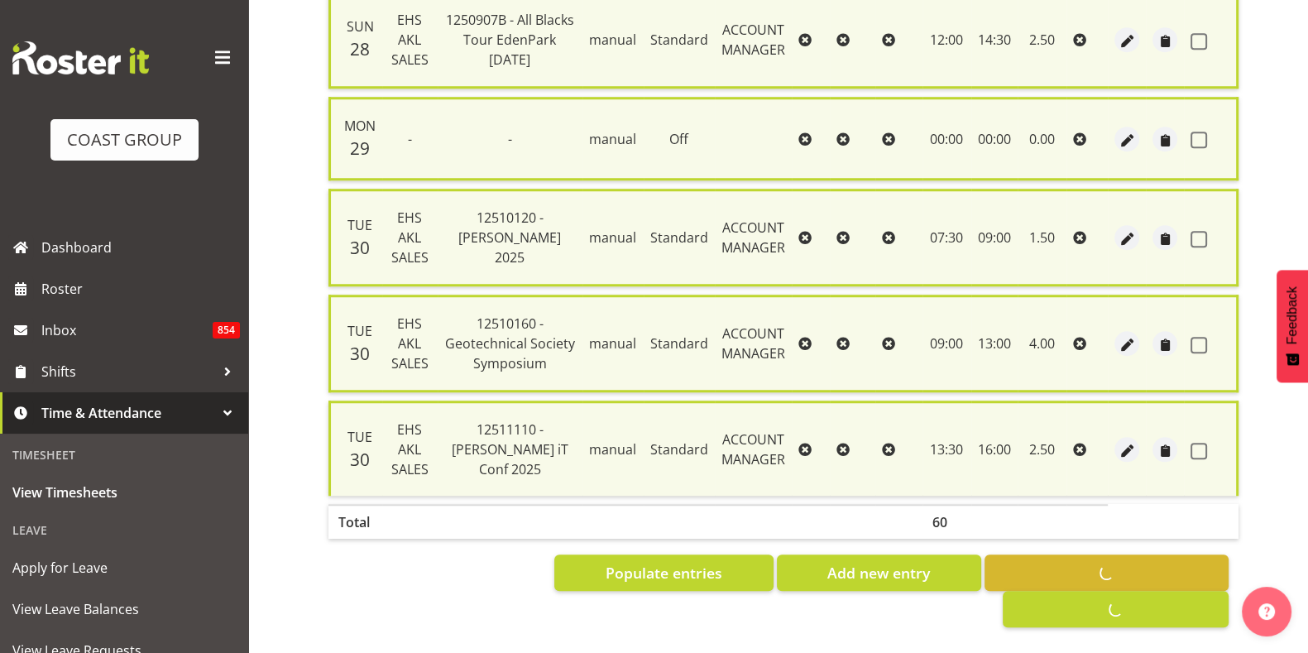
checkbox input "false"
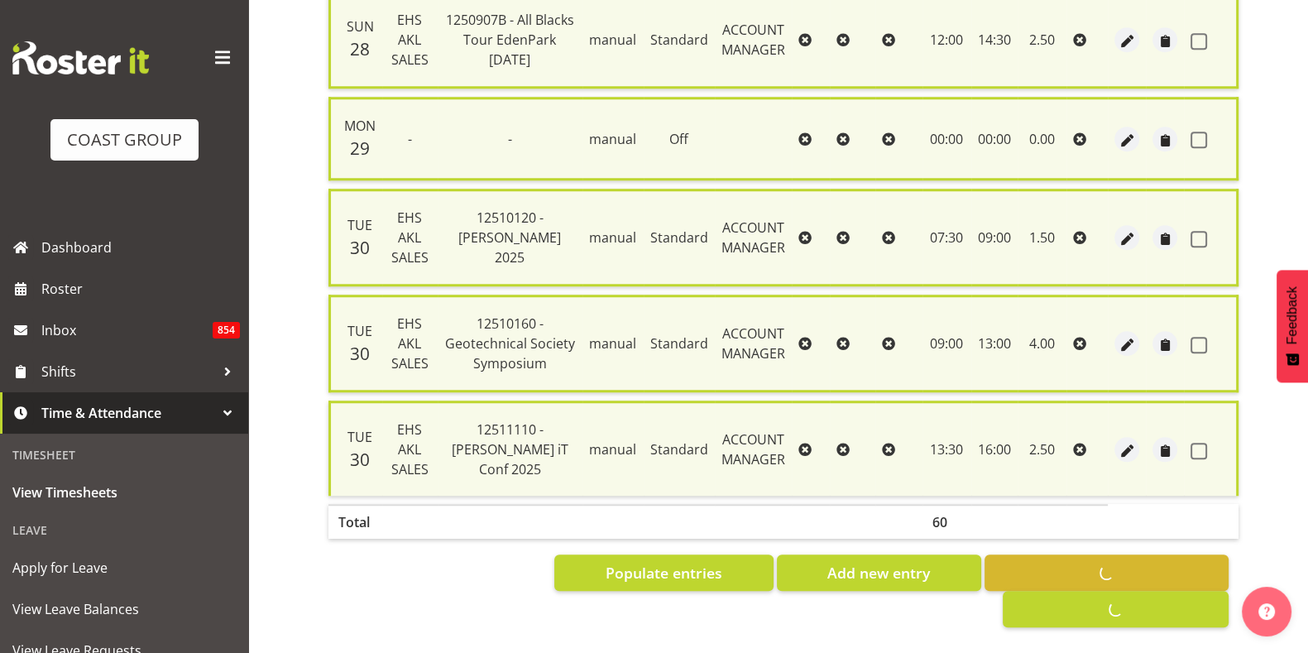
checkbox input "false"
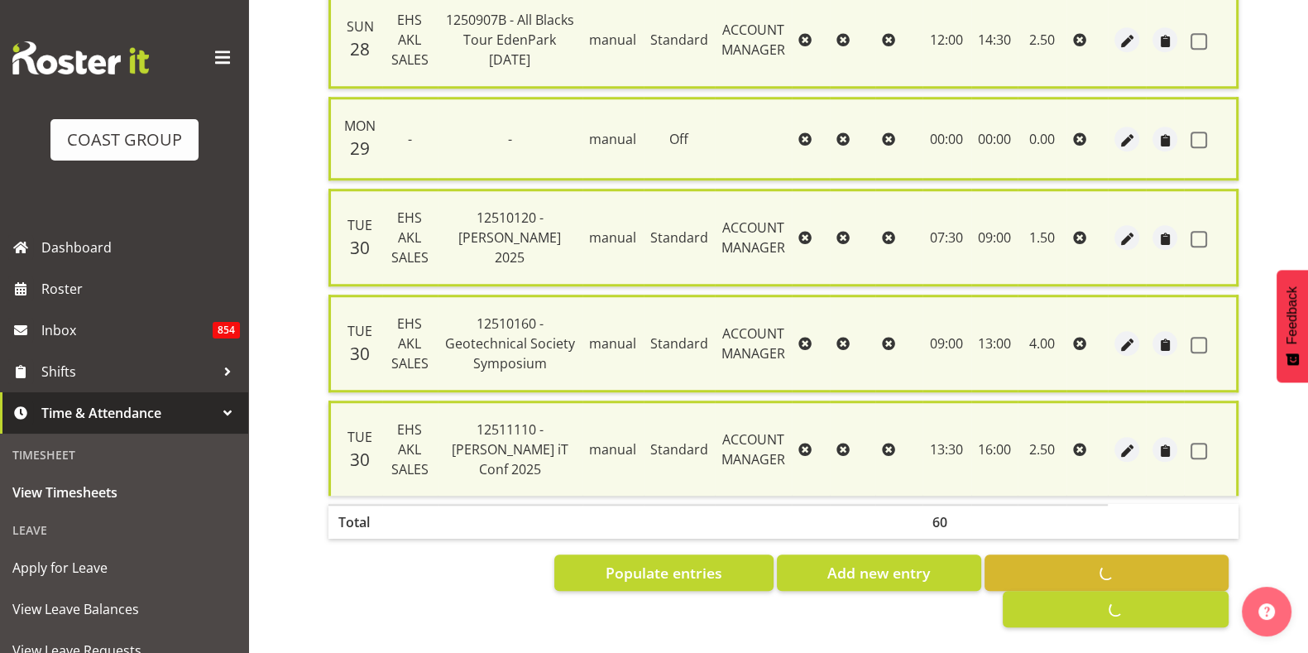
checkbox input "false"
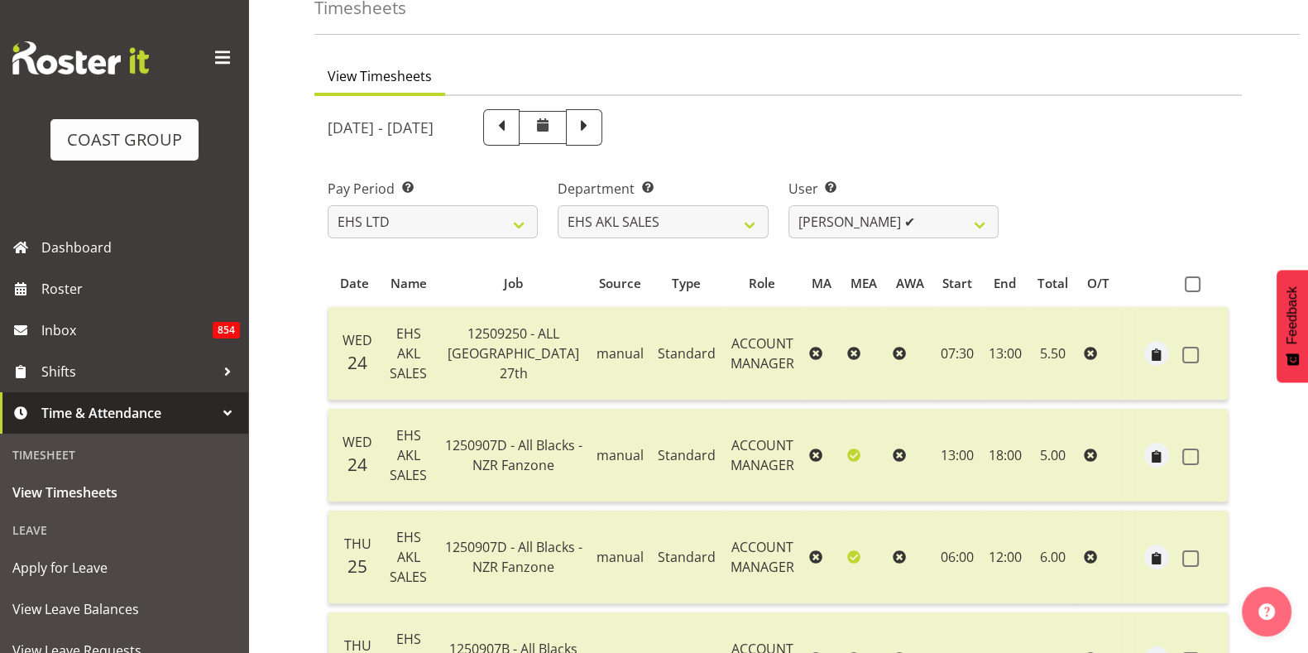
scroll to position [0, 0]
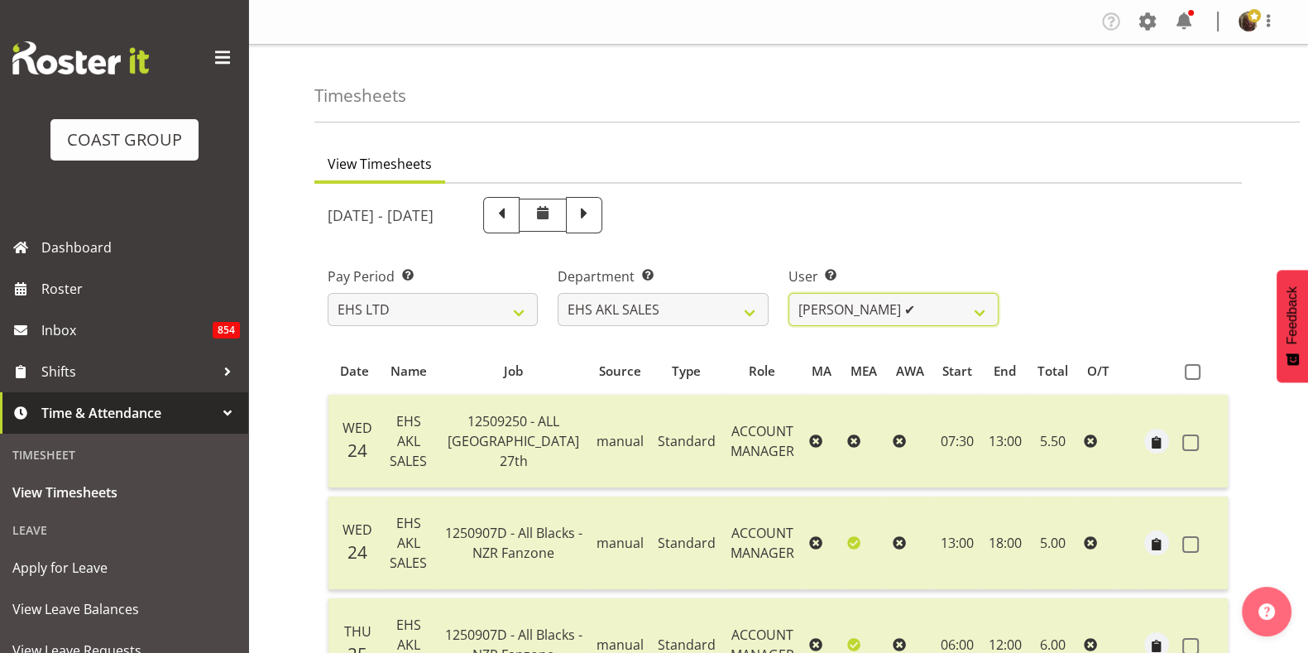
click at [896, 315] on select "Aleisha Midgley ✔ Annie Lister ✔ Christina Jaramillo ❌ Dane Botherway ❌ Holly E…" at bounding box center [893, 309] width 210 height 33
select select "1126"
click at [788, 293] on select "Aleisha Midgley ✔ Annie Lister ✔ Christina Jaramillo ❌ Dane Botherway ❌ Holly E…" at bounding box center [893, 309] width 210 height 33
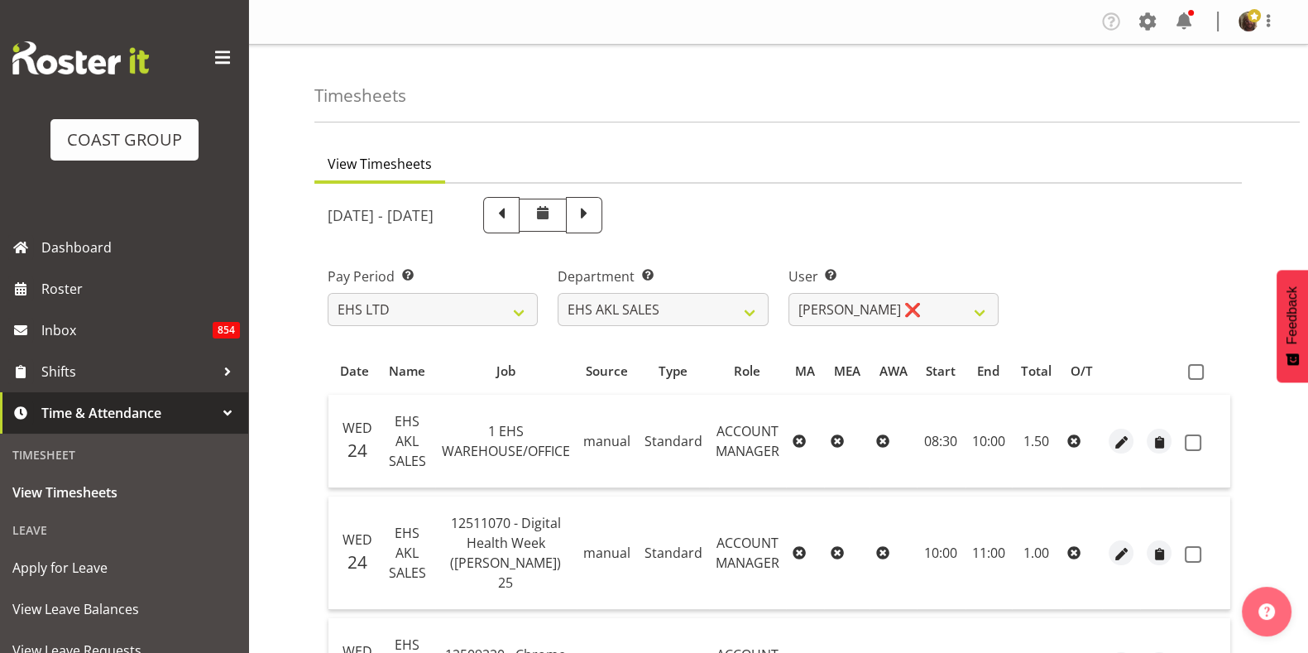
drag, startPoint x: 1196, startPoint y: 382, endPoint x: 1210, endPoint y: 361, distance: 25.0
click at [1210, 361] on th at bounding box center [1204, 370] width 52 height 31
click at [1199, 370] on span at bounding box center [1196, 372] width 16 height 16
click at [1199, 370] on input "checkbox" at bounding box center [1193, 371] width 11 height 11
checkbox input "true"
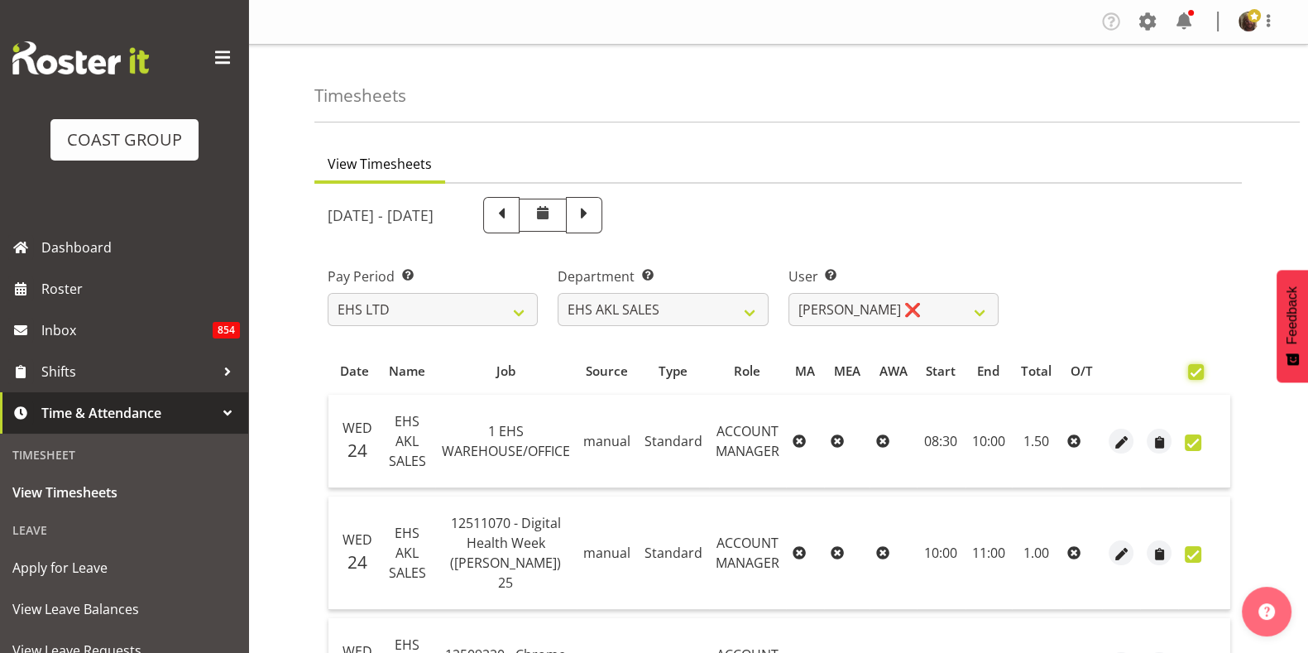
checkbox input "true"
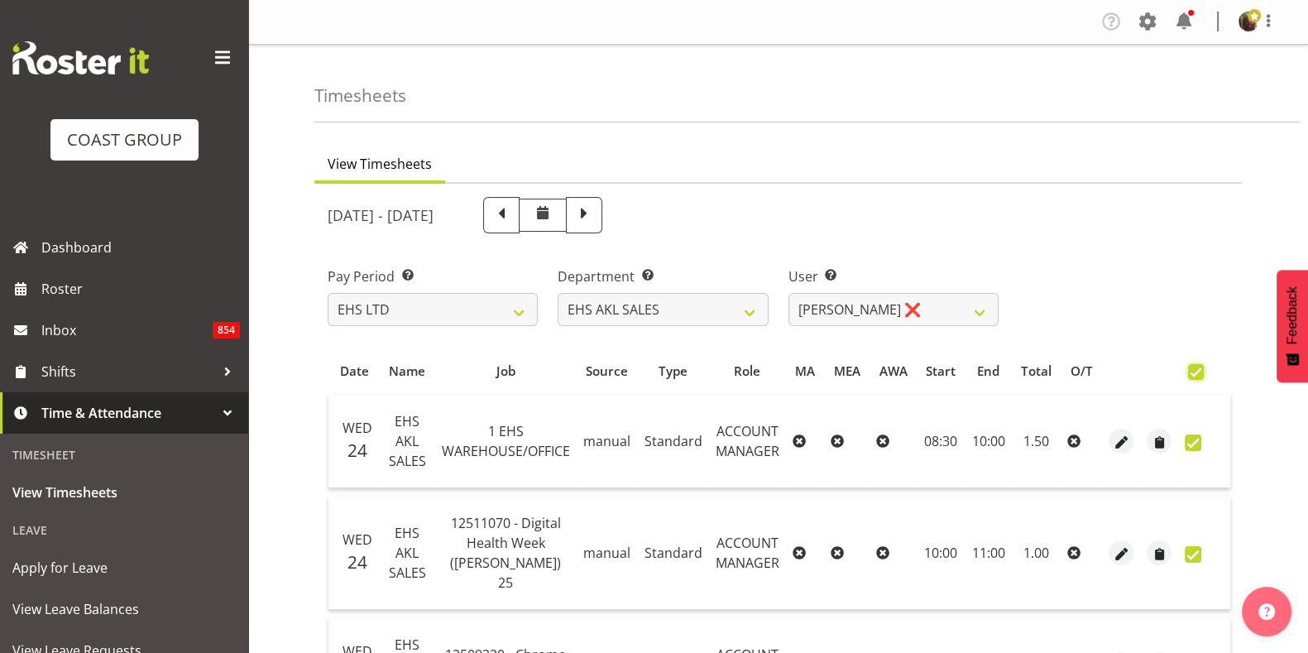
checkbox input "true"
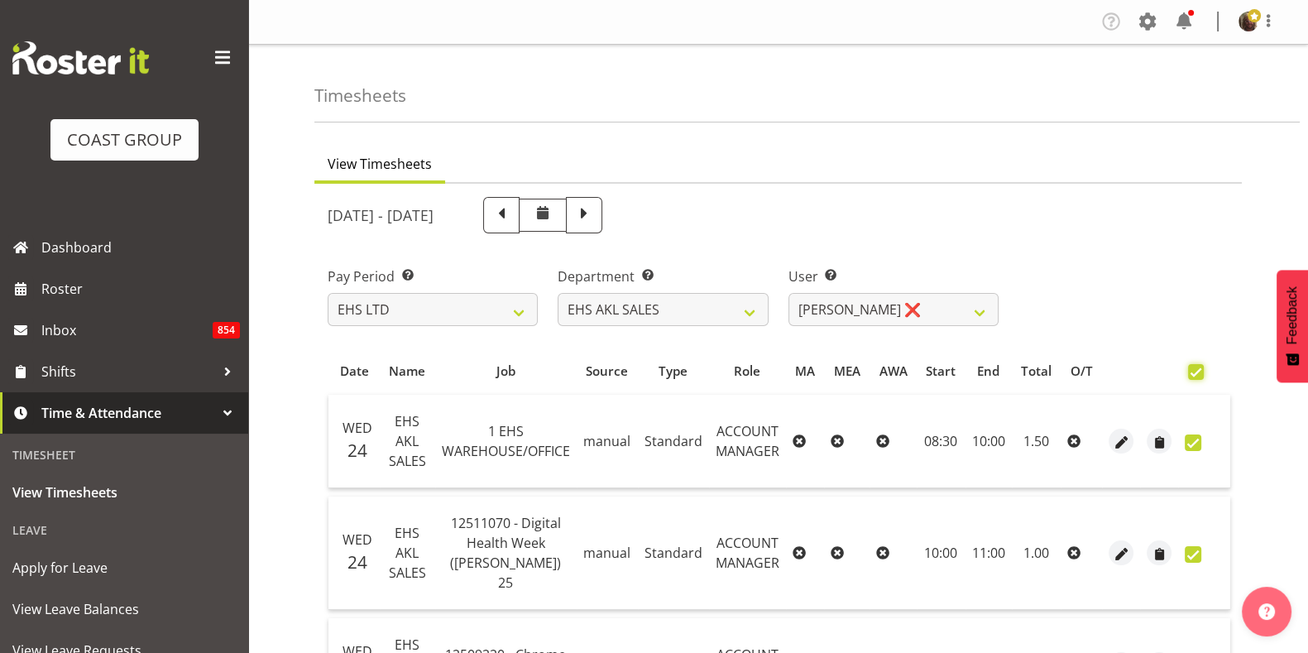
checkbox input "true"
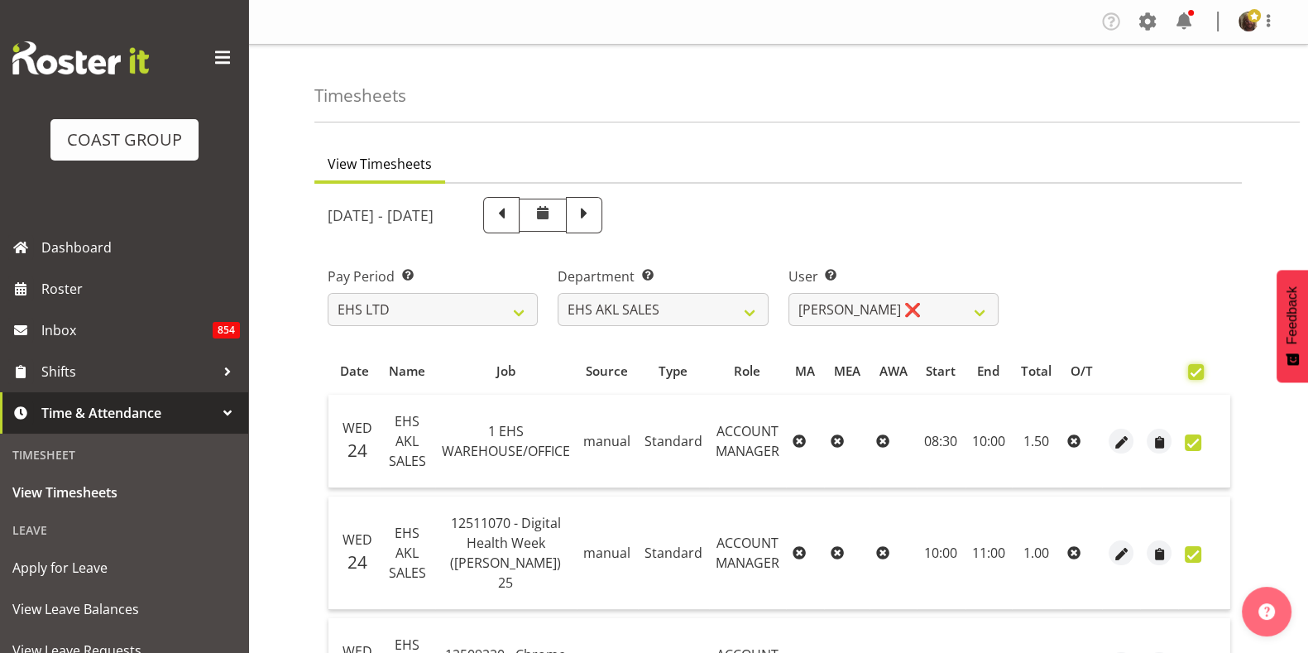
checkbox input "true"
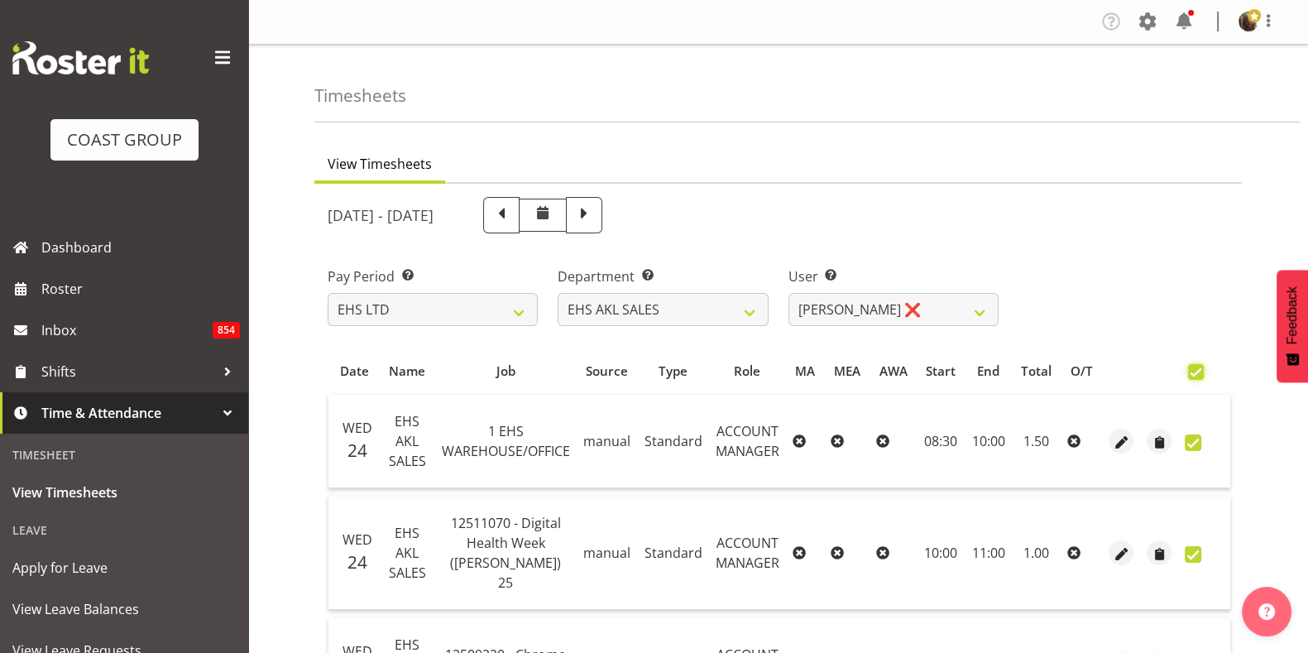
checkbox input "true"
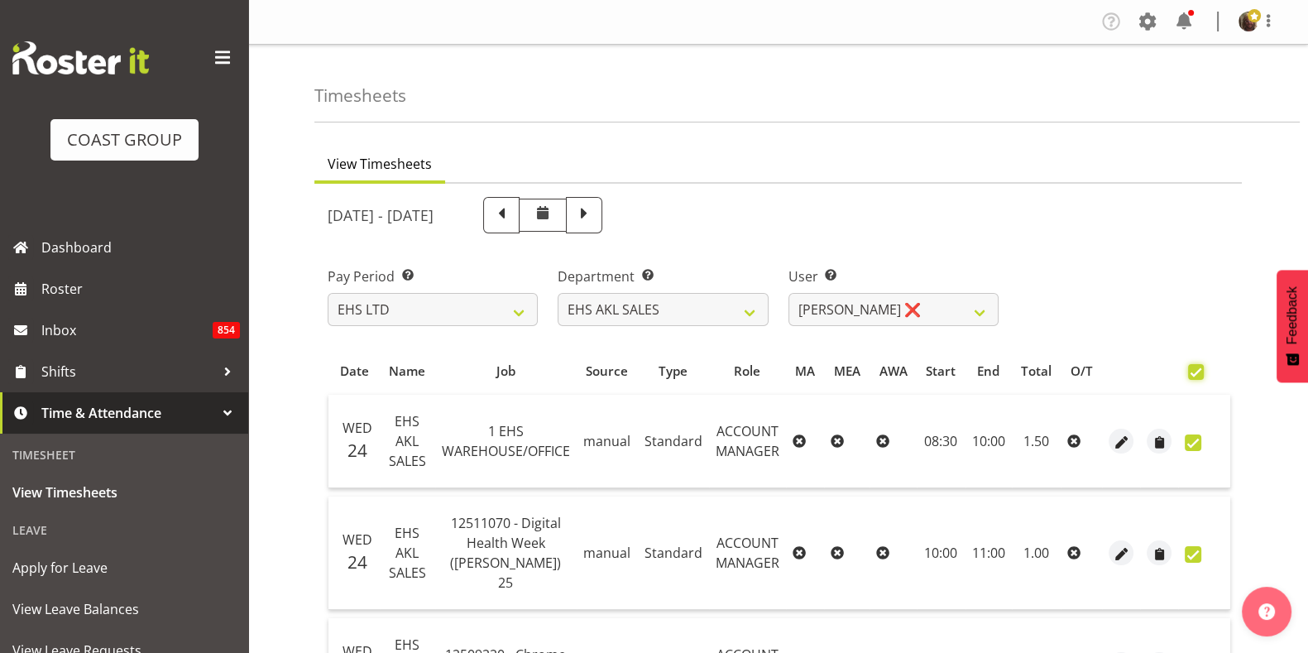
checkbox input "true"
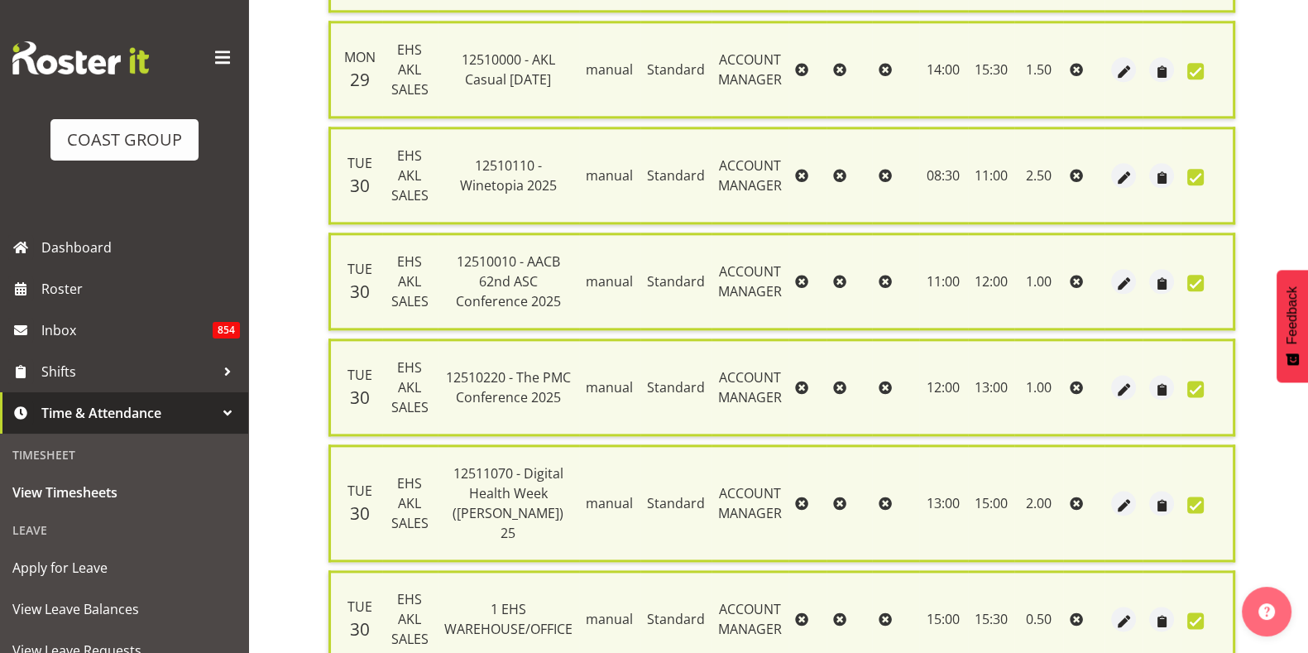
scroll to position [2675, 0]
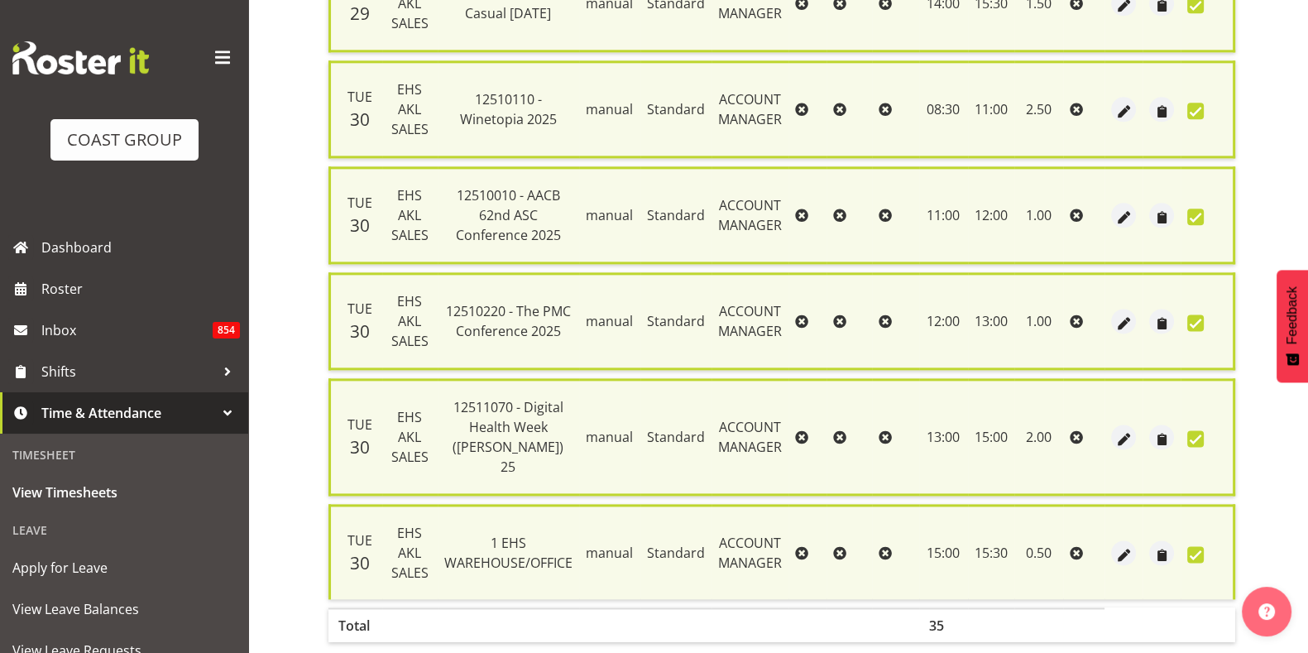
checkbox input "false"
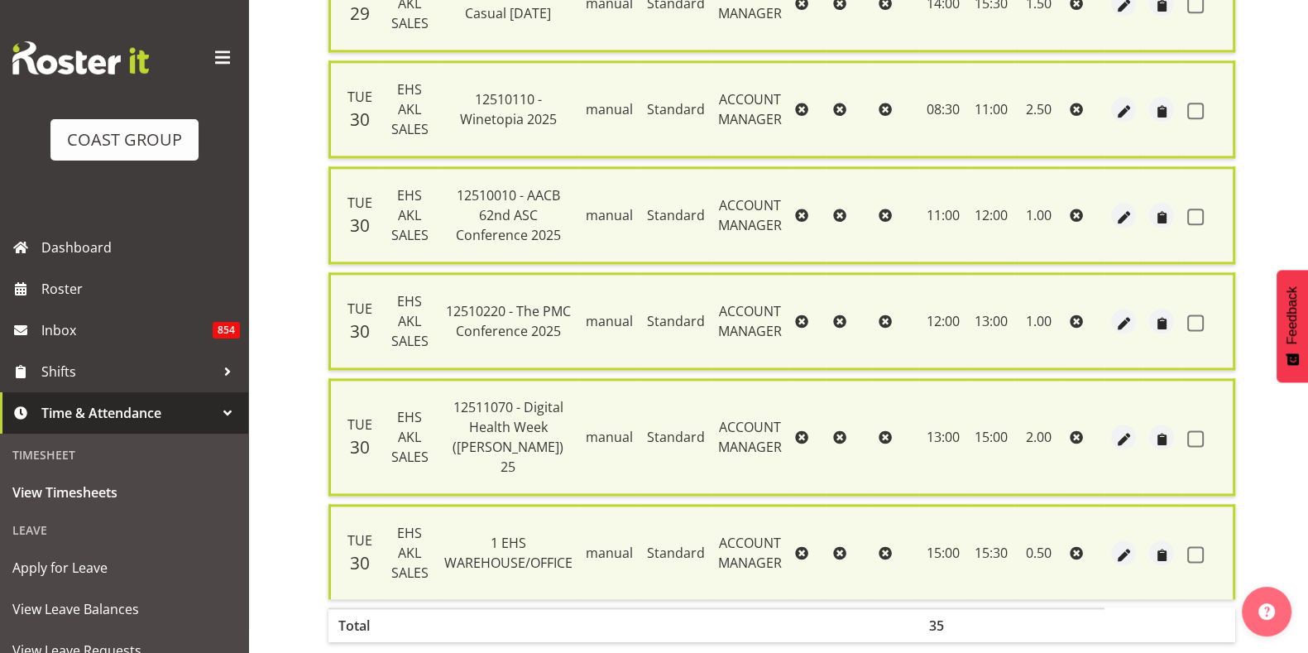
checkbox input "false"
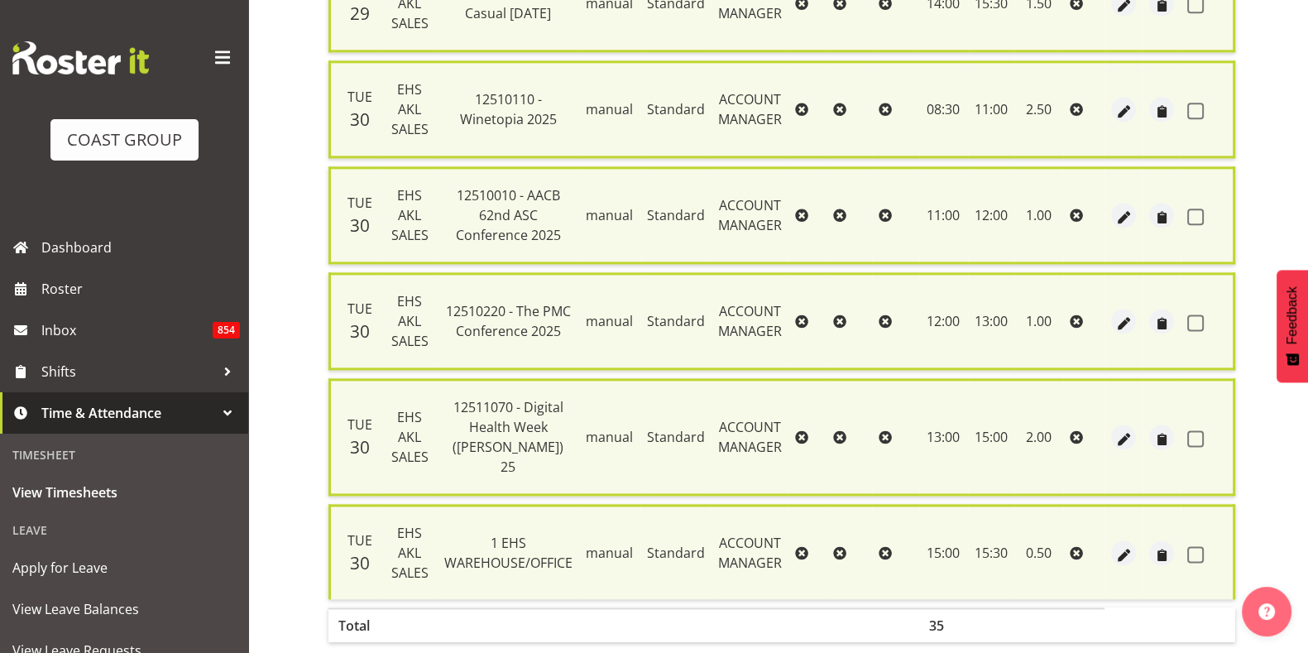
checkbox input "false"
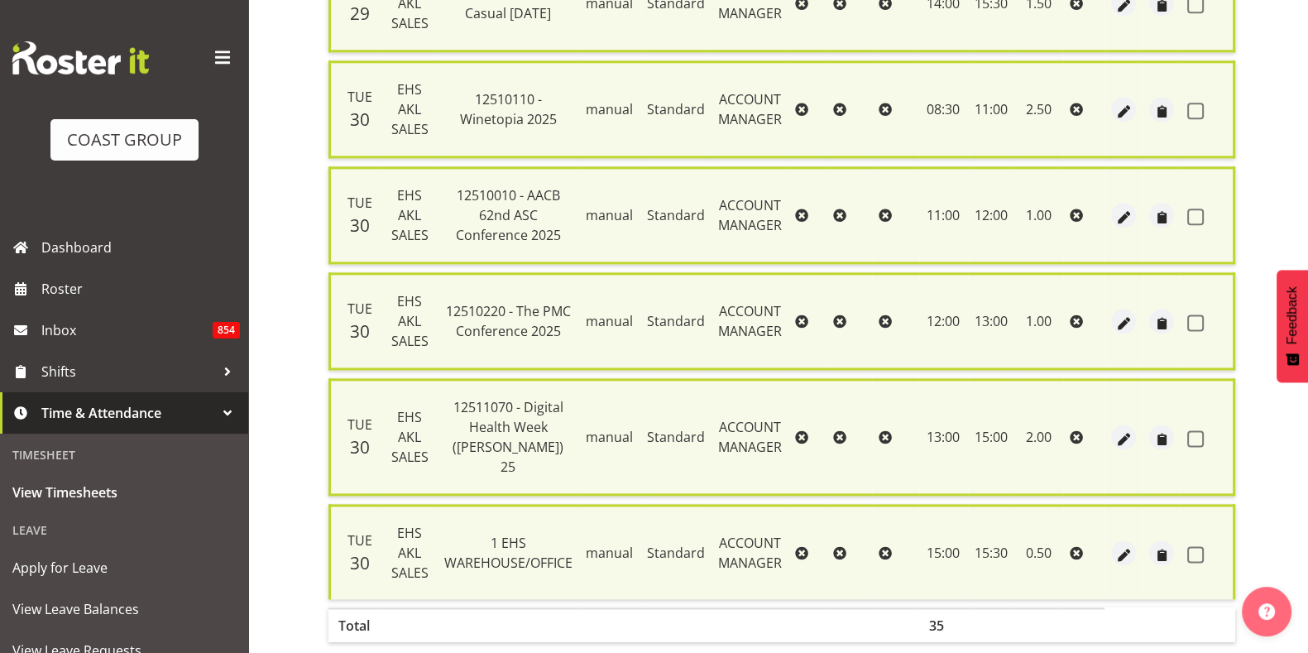
checkbox input "false"
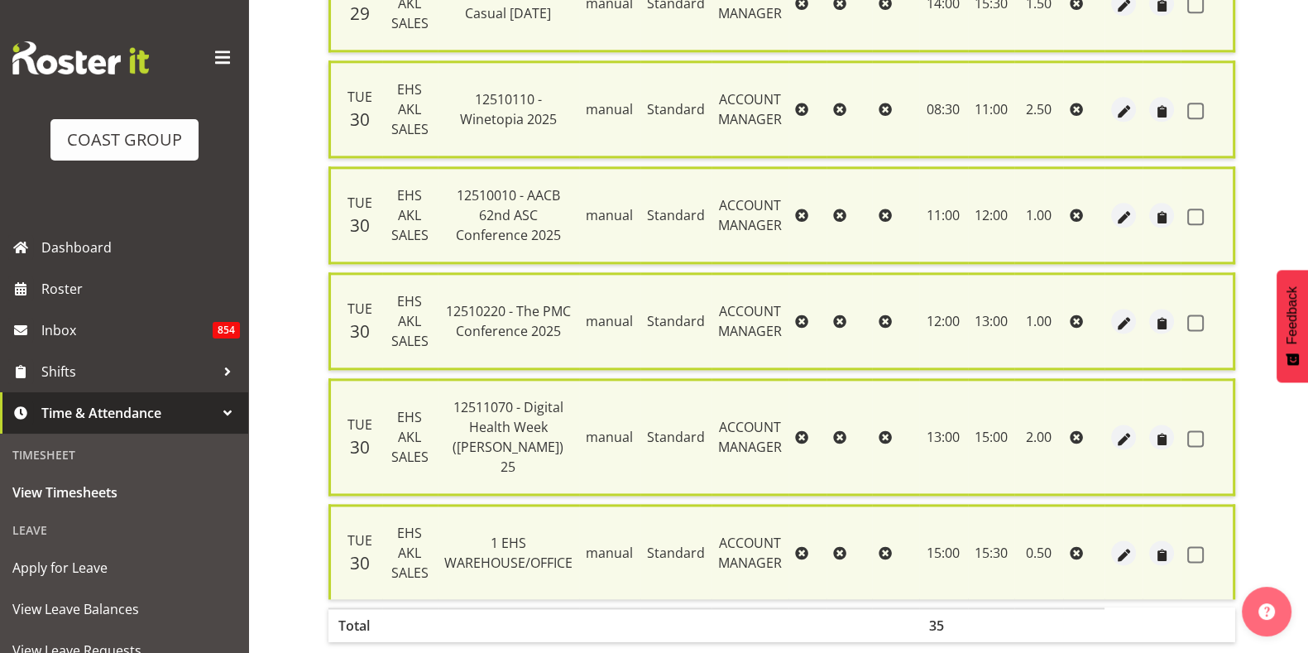
checkbox input "false"
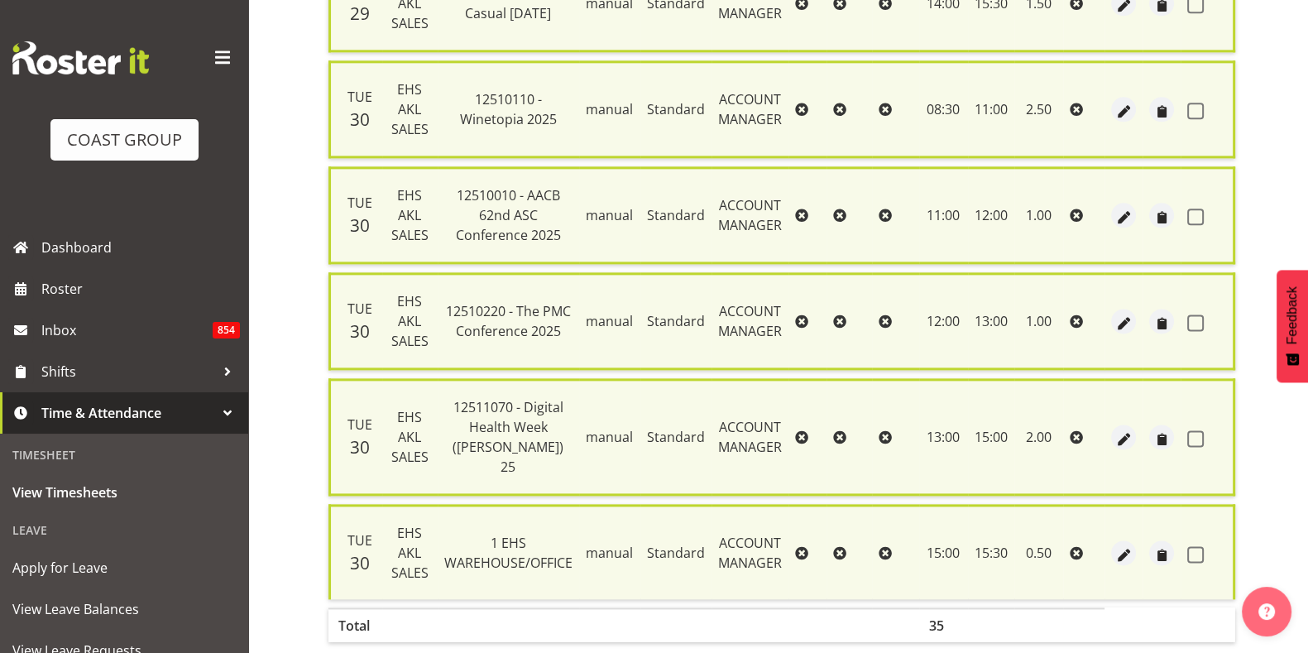
checkbox input "false"
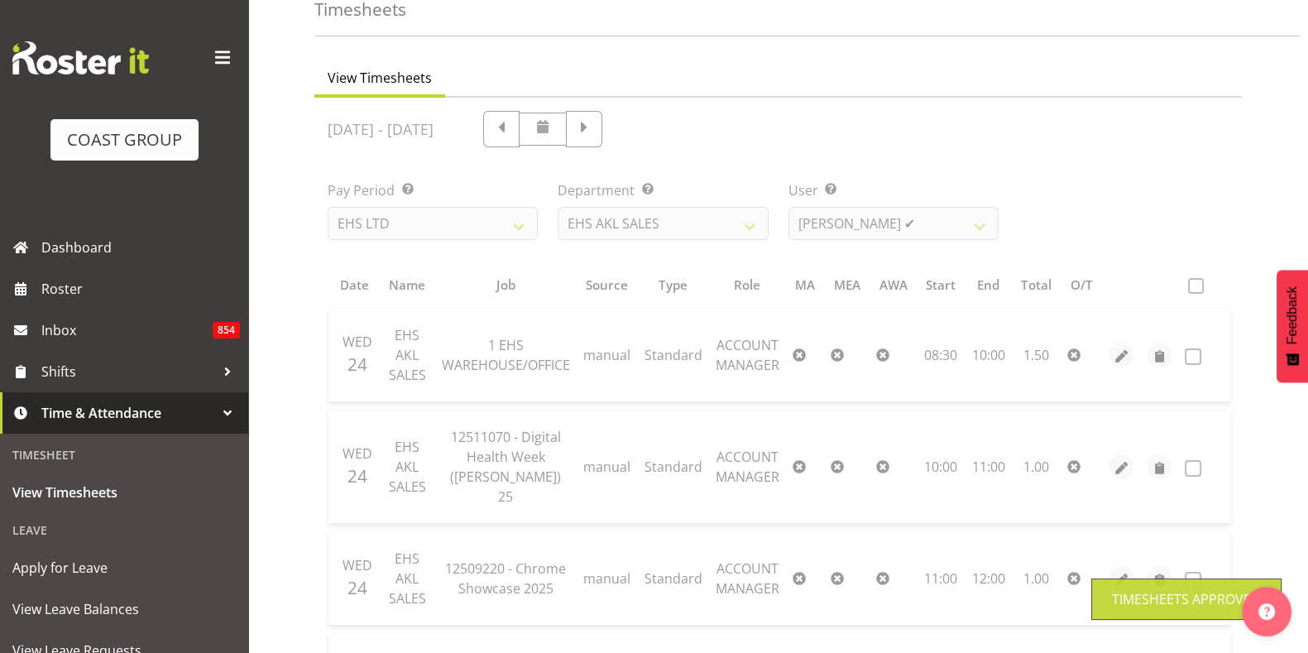
scroll to position [79, 0]
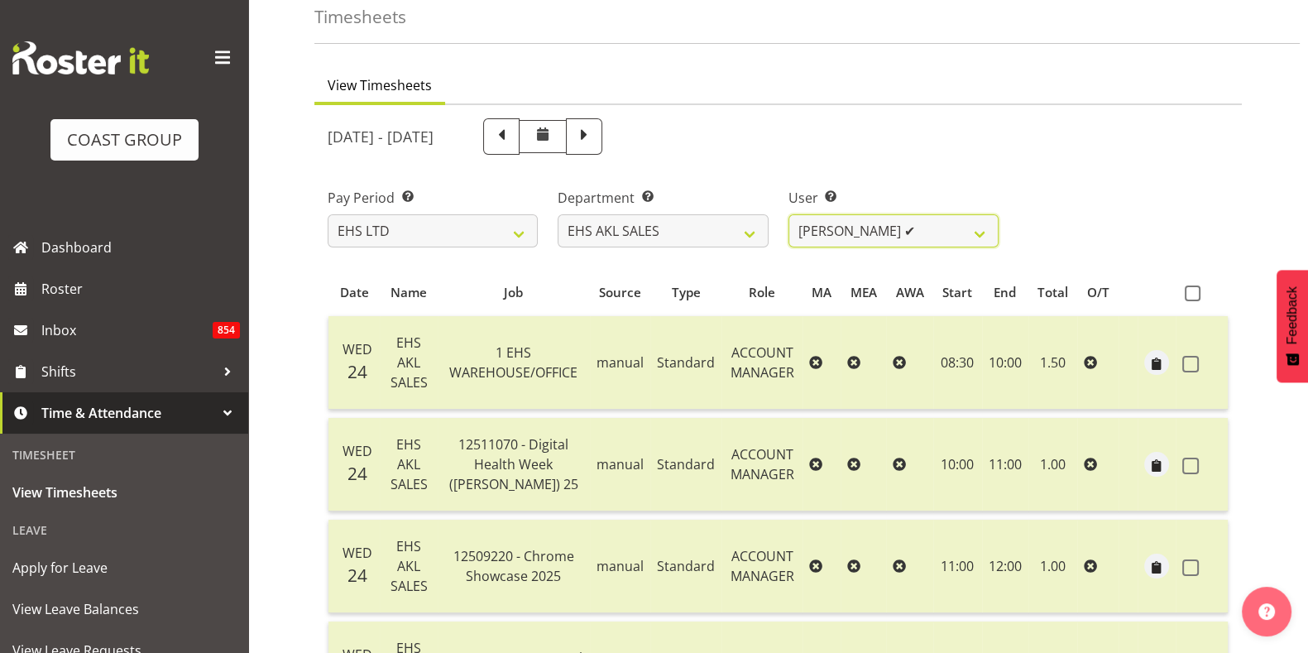
click at [886, 235] on select "Aleisha Midgley ✔ Annie Lister ✔ Christina Jaramillo ✔ Dane Botherway ❌ Holly E…" at bounding box center [893, 230] width 210 height 33
select select "1127"
click at [788, 214] on select "Aleisha Midgley ✔ Annie Lister ✔ Christina Jaramillo ✔ Dane Botherway ❌ Holly E…" at bounding box center [893, 230] width 210 height 33
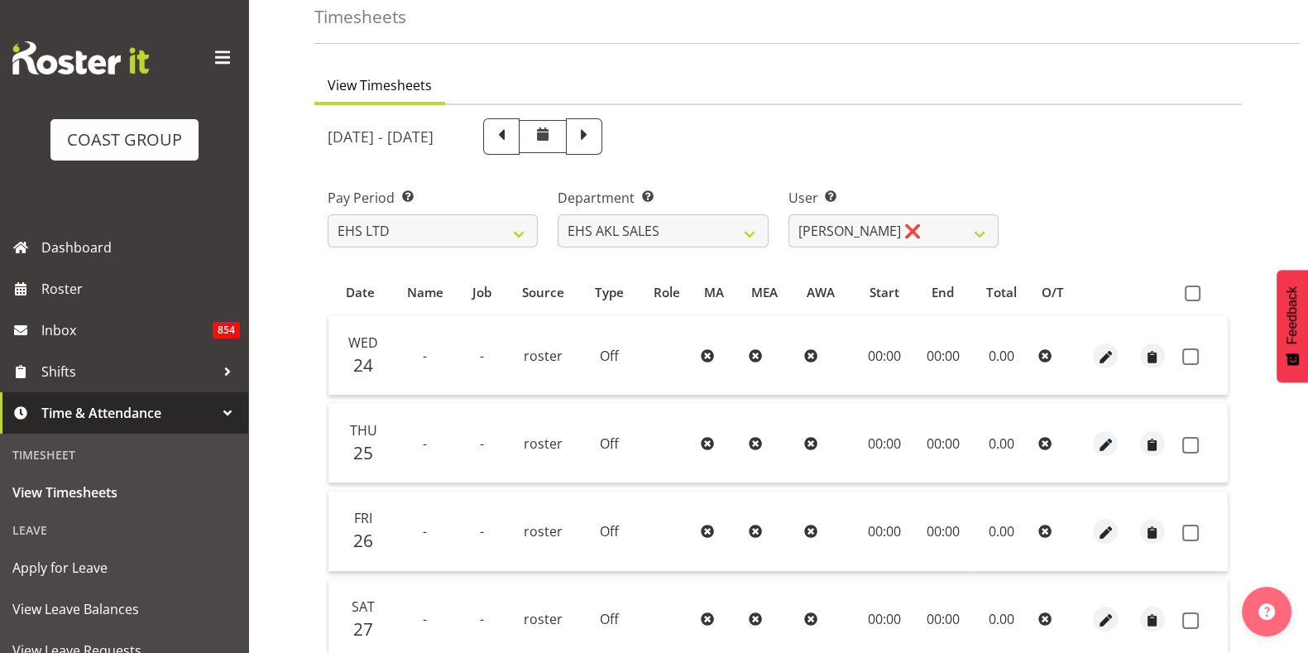
click at [1189, 295] on span at bounding box center [1192, 293] width 16 height 16
click at [1189, 295] on input "checkbox" at bounding box center [1189, 293] width 11 height 11
checkbox input "true"
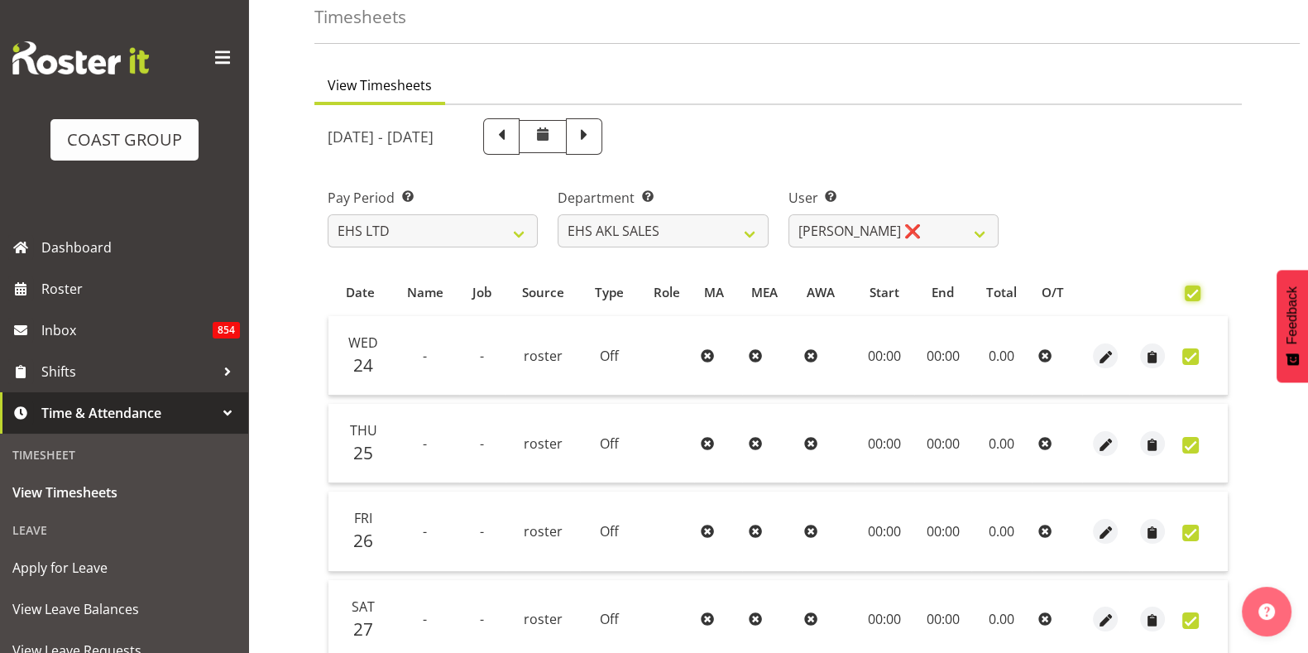
checkbox input "true"
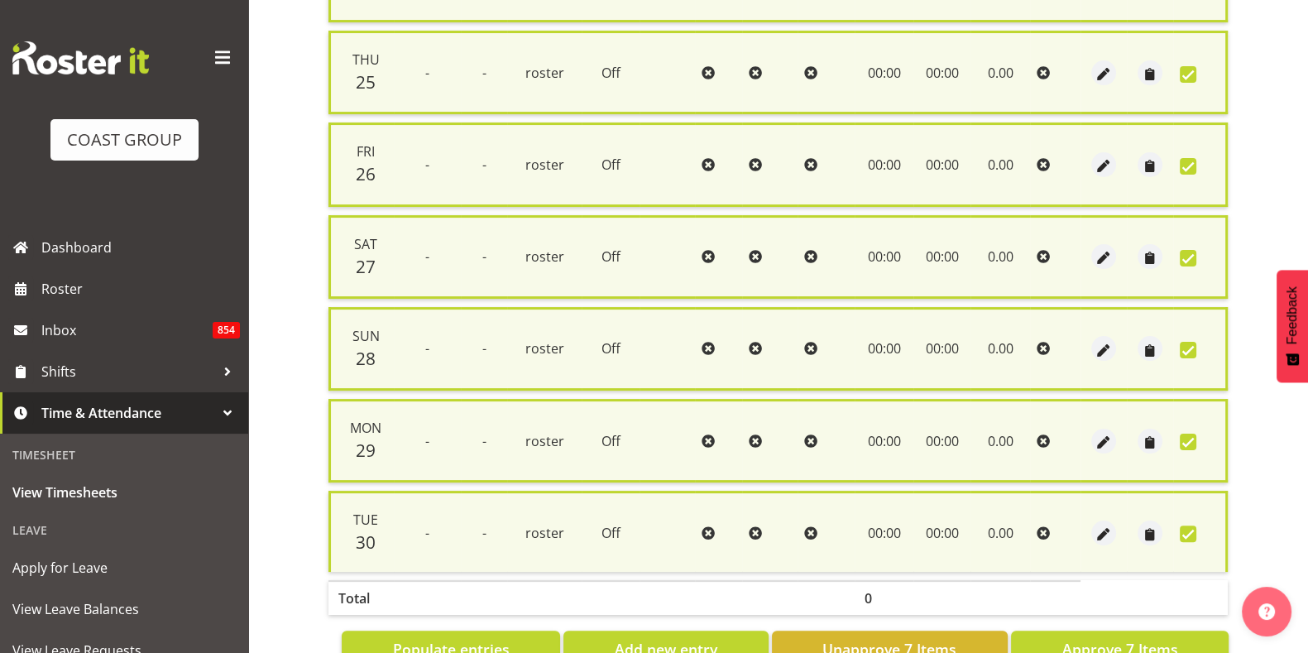
scroll to position [505, 0]
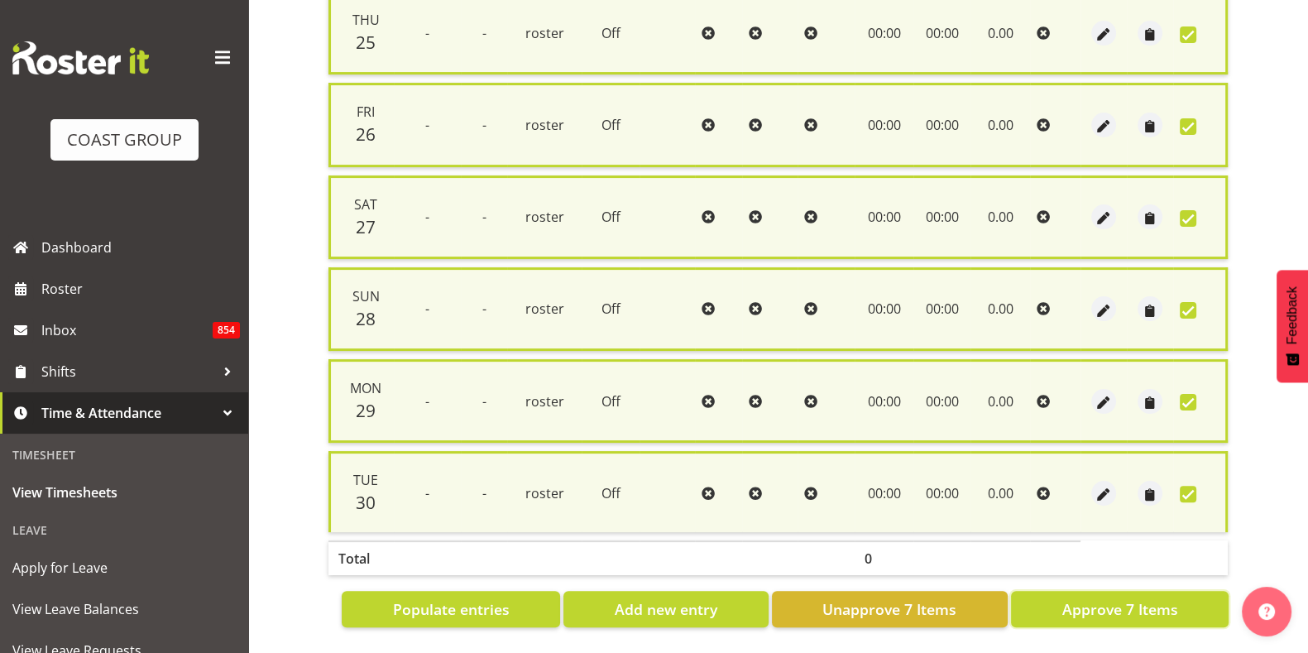
click at [1129, 598] on span "Approve 7 Items" at bounding box center [1119, 609] width 116 height 22
checkbox input "false"
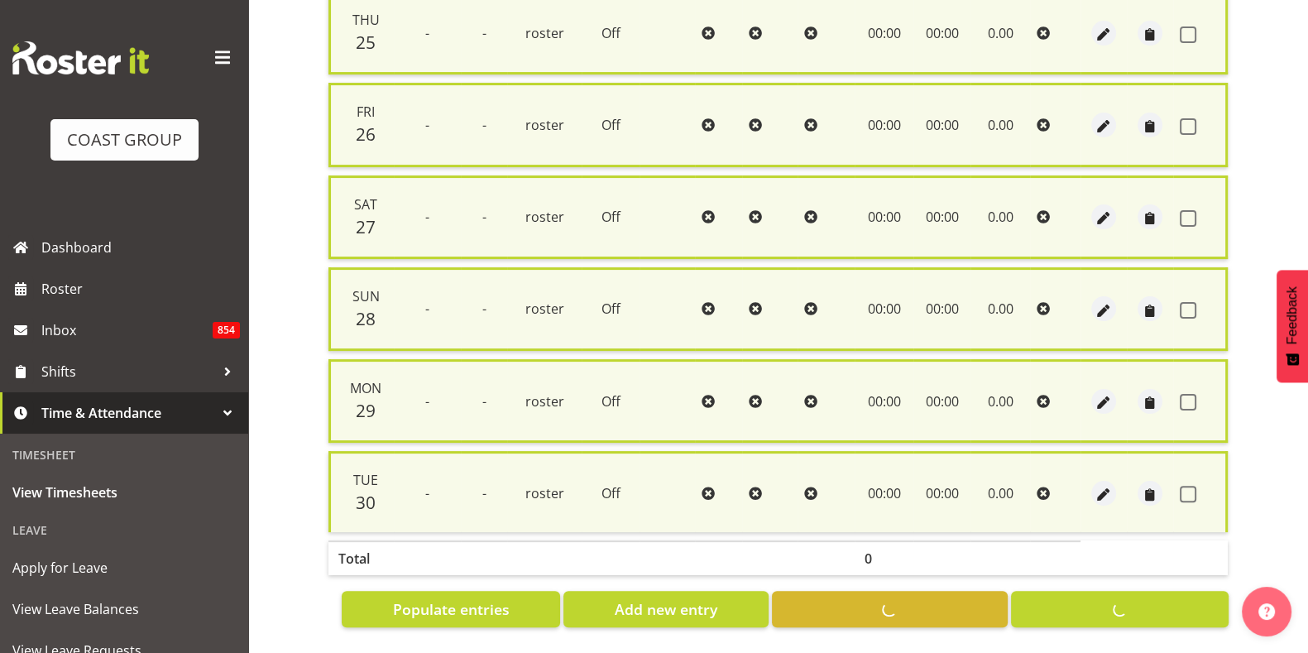
checkbox input "false"
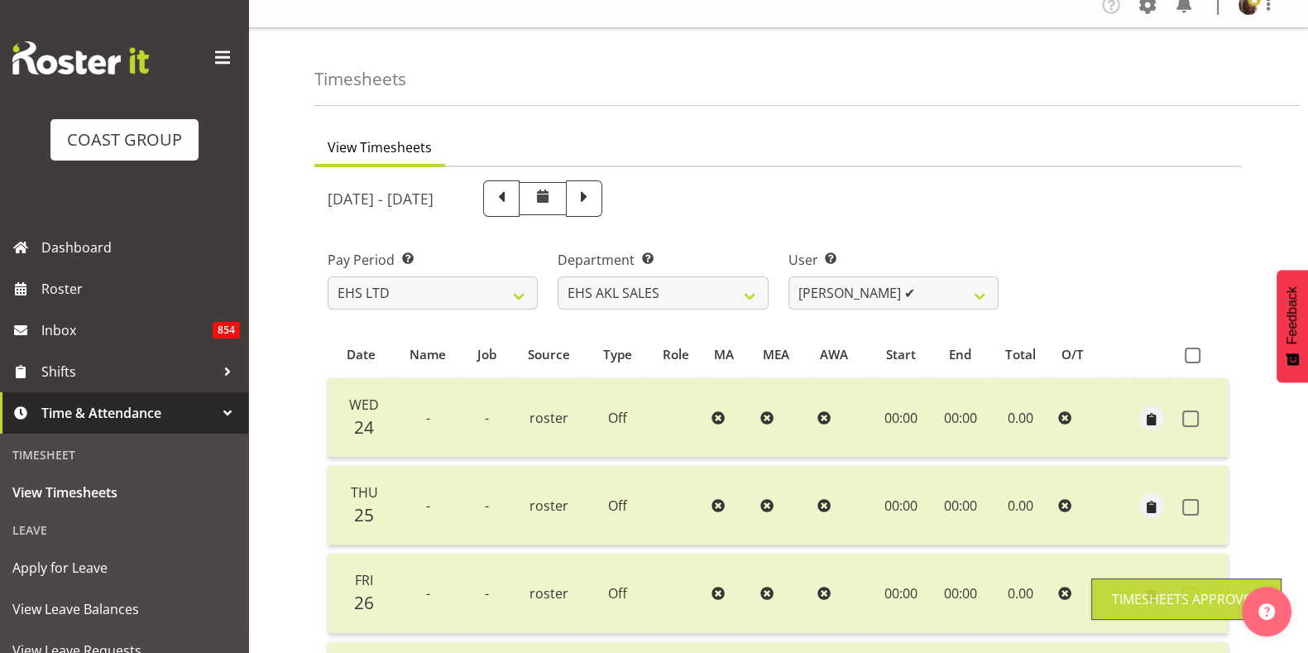
scroll to position [0, 0]
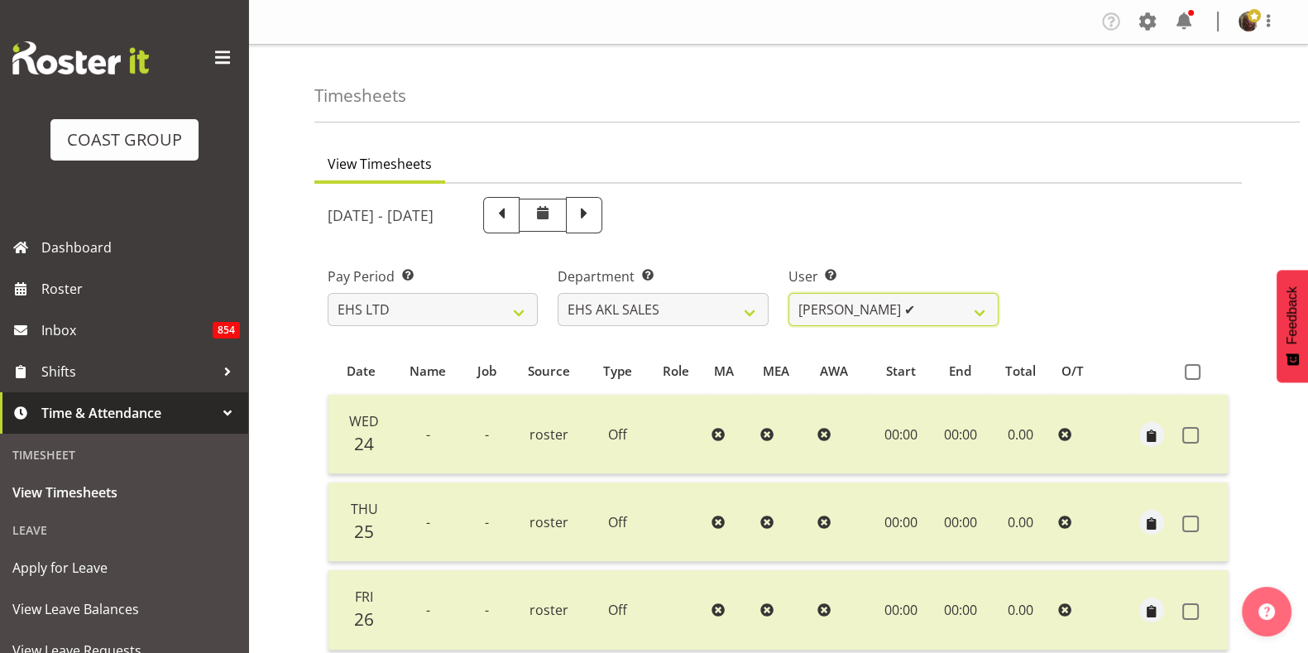
click at [900, 316] on select "Aleisha Midgley ✔ Annie Lister ✔ Christina Jaramillo ✔ Dane Botherway ✔ Holly E…" at bounding box center [893, 309] width 210 height 33
select select "1128"
click at [788, 293] on select "Aleisha Midgley ✔ Annie Lister ✔ Christina Jaramillo ✔ Dane Botherway ✔ Holly E…" at bounding box center [893, 309] width 210 height 33
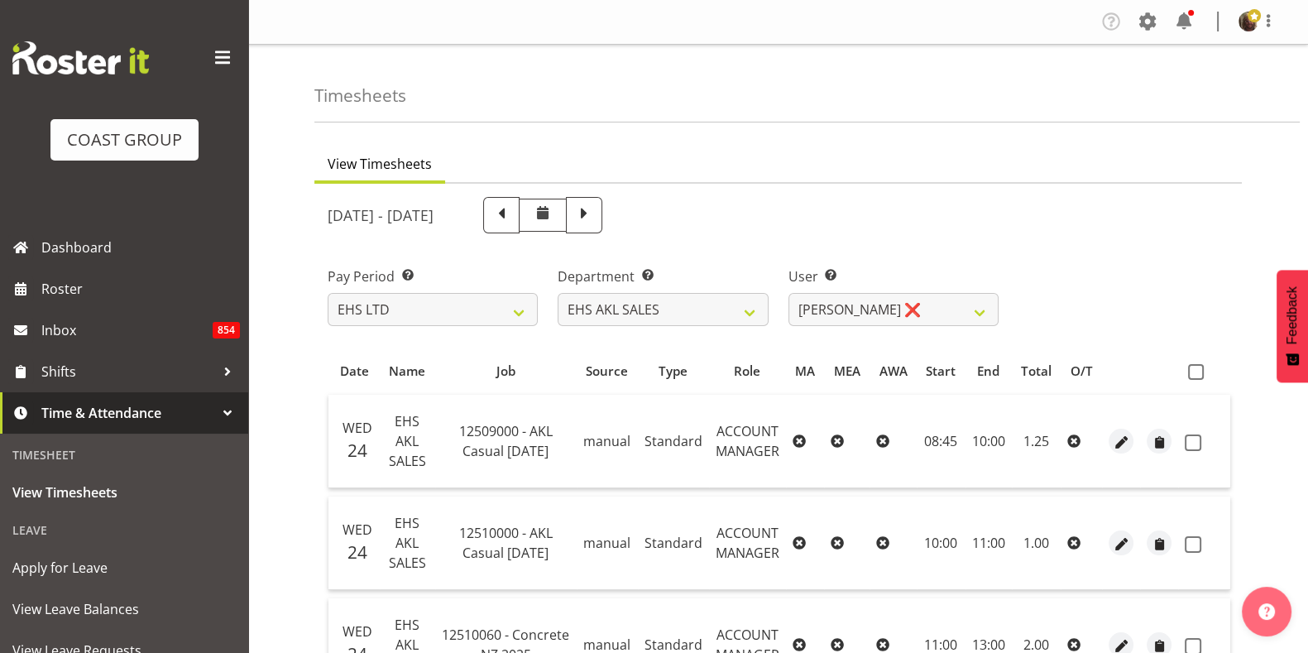
click at [1195, 371] on span at bounding box center [1196, 372] width 16 height 16
click at [1195, 371] on input "checkbox" at bounding box center [1193, 371] width 11 height 11
checkbox input "true"
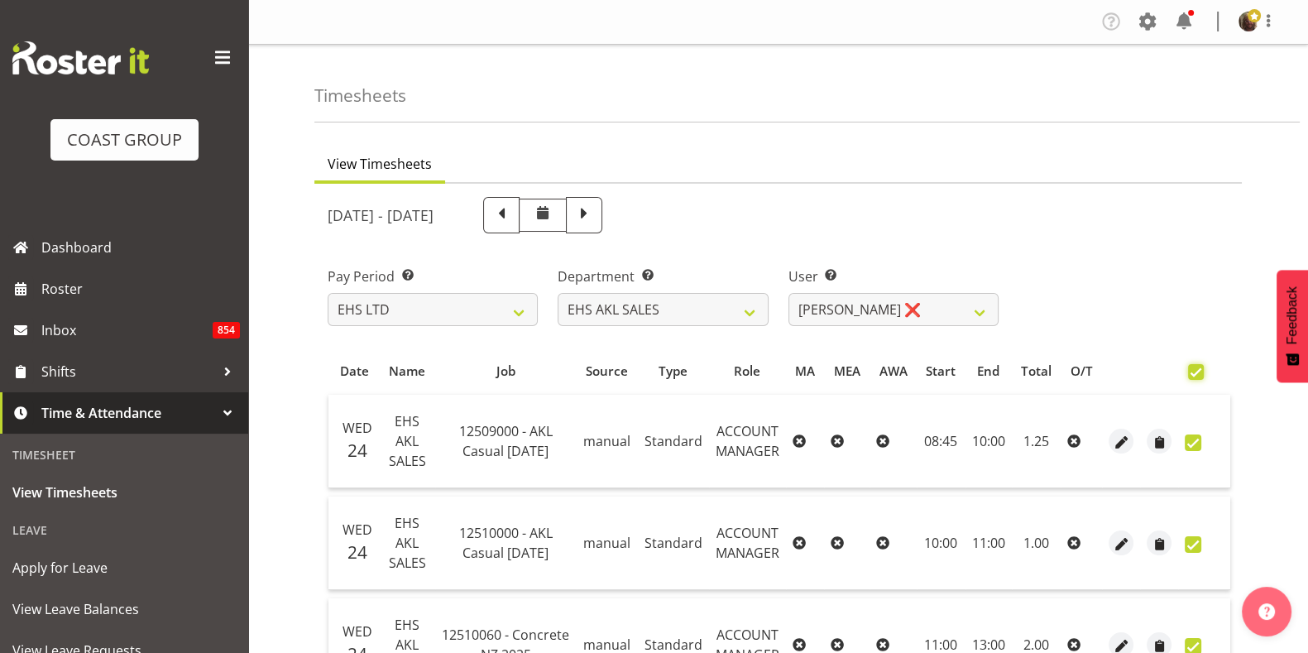
checkbox input "true"
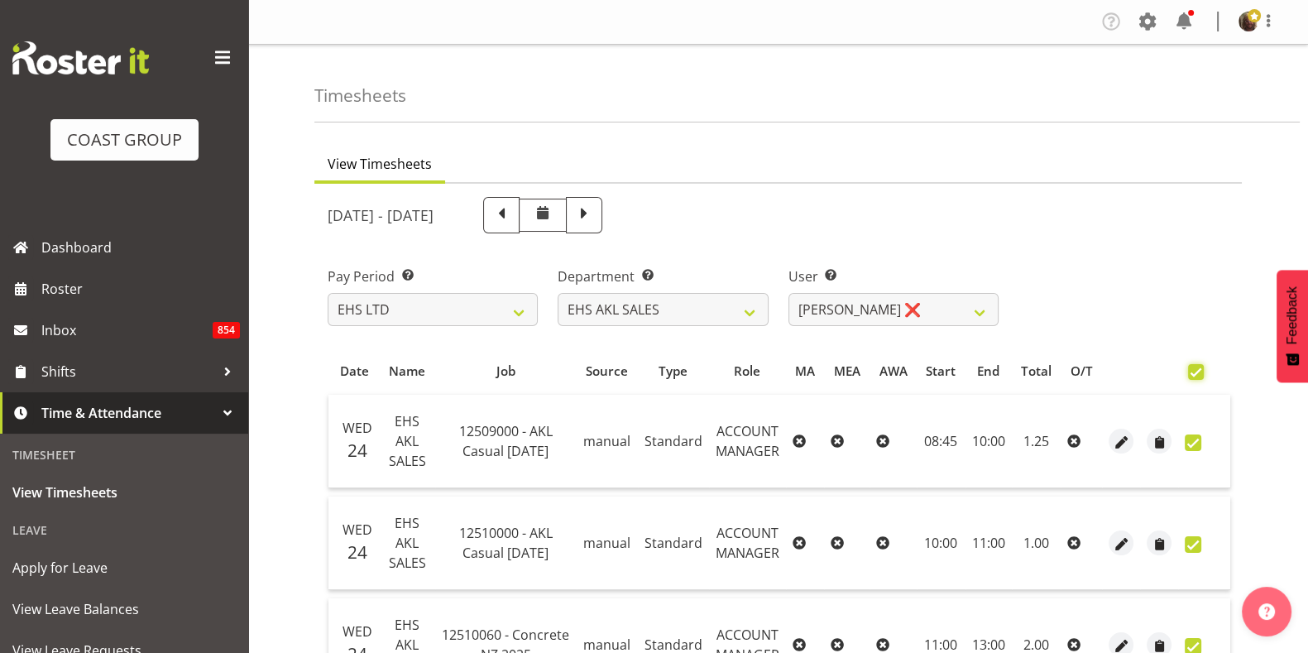
checkbox input "true"
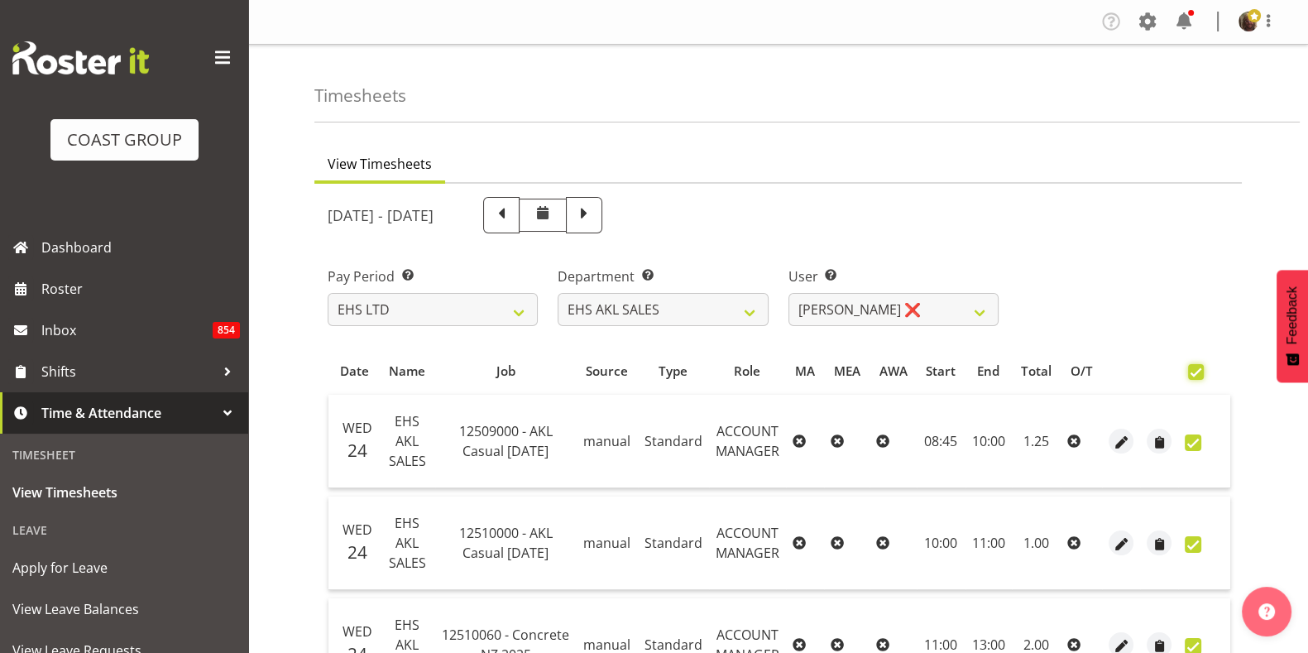
checkbox input "true"
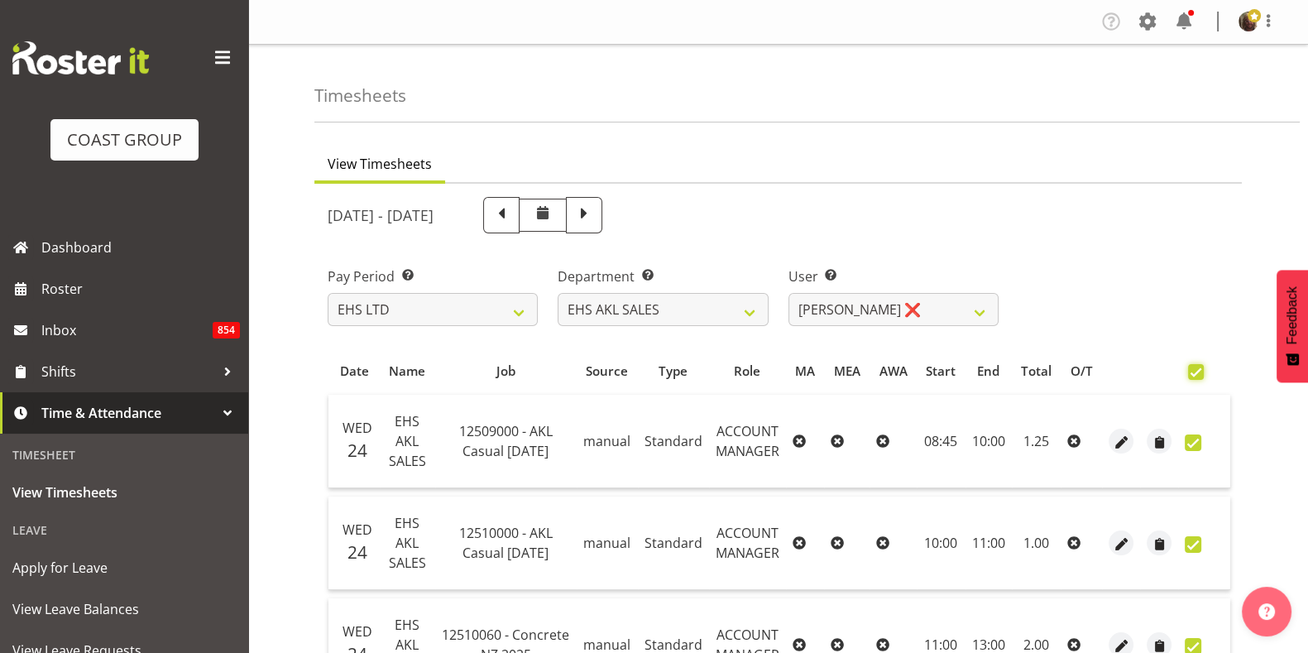
checkbox input "true"
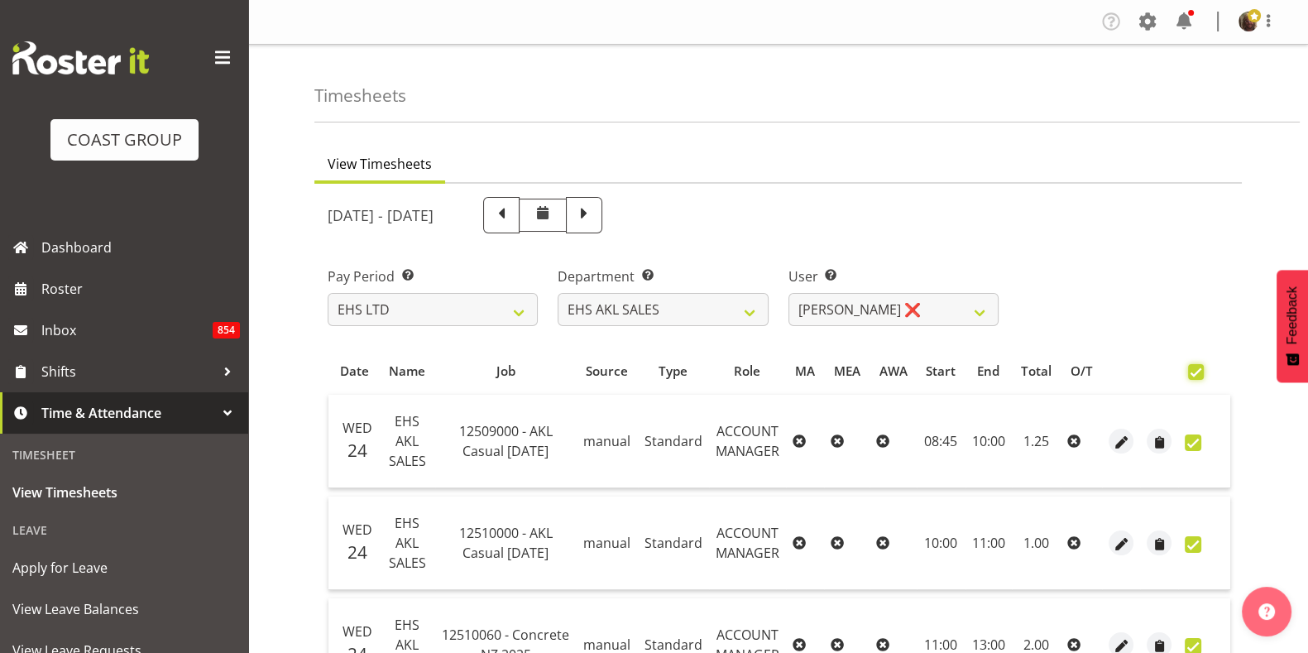
checkbox input "true"
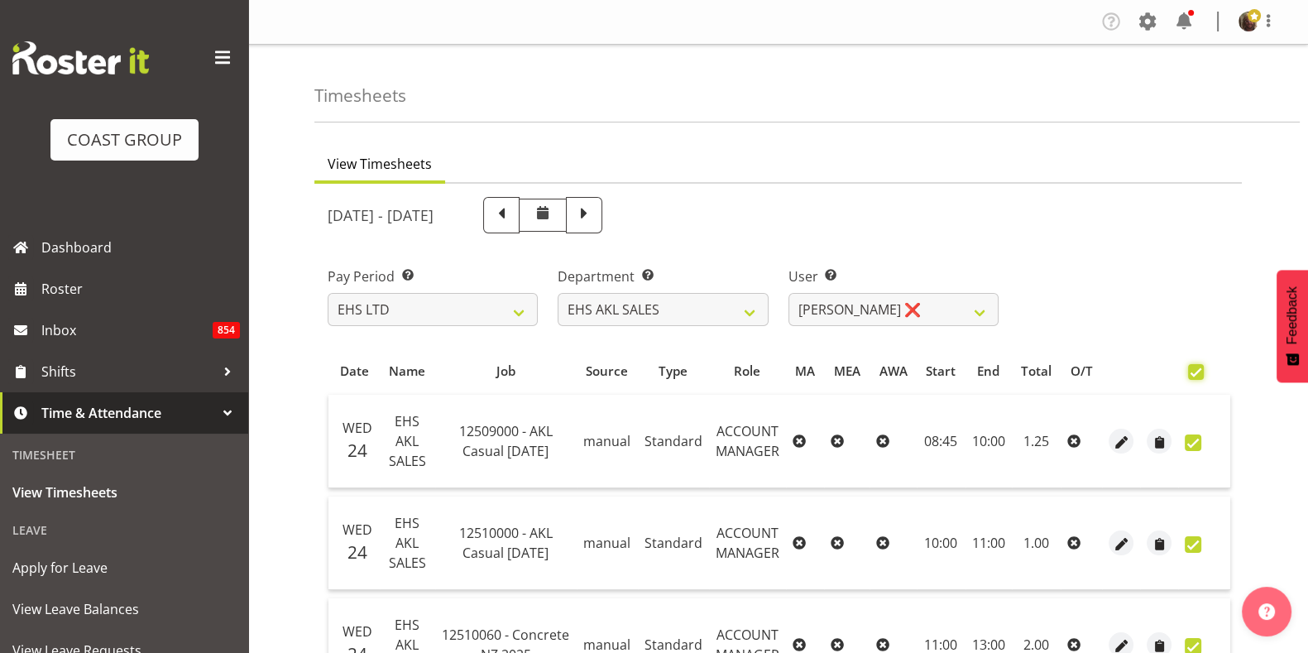
checkbox input "true"
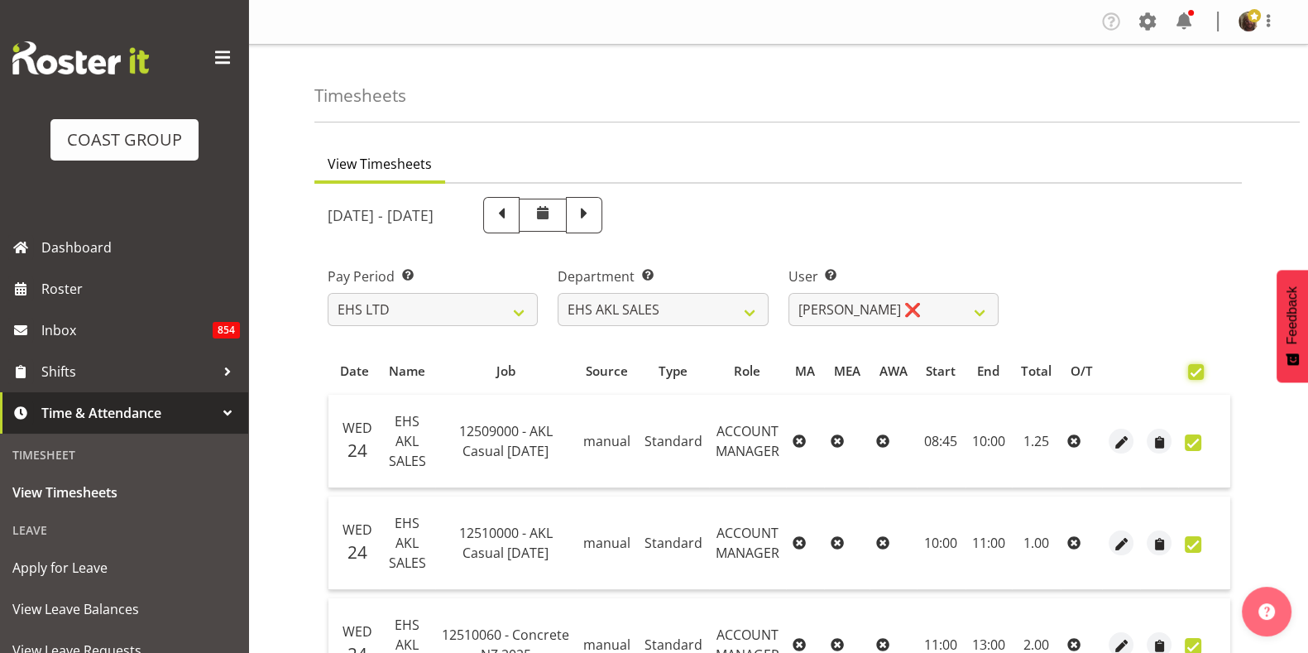
checkbox input "true"
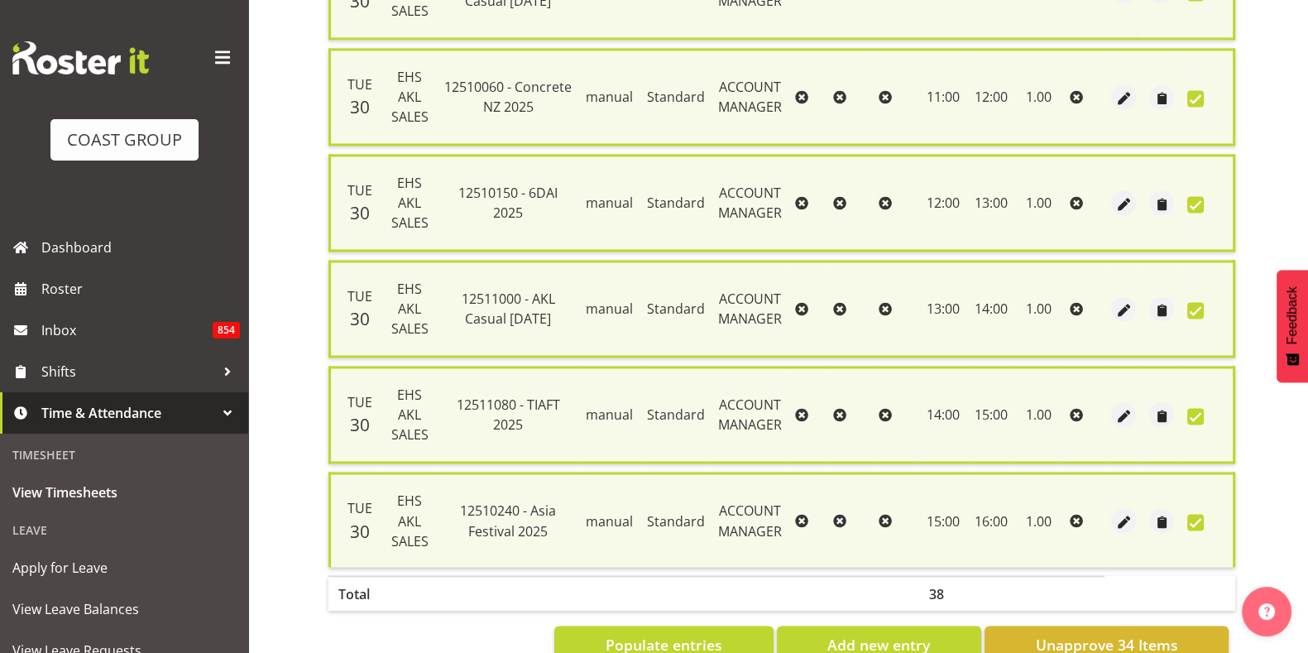
scroll to position [3424, 0]
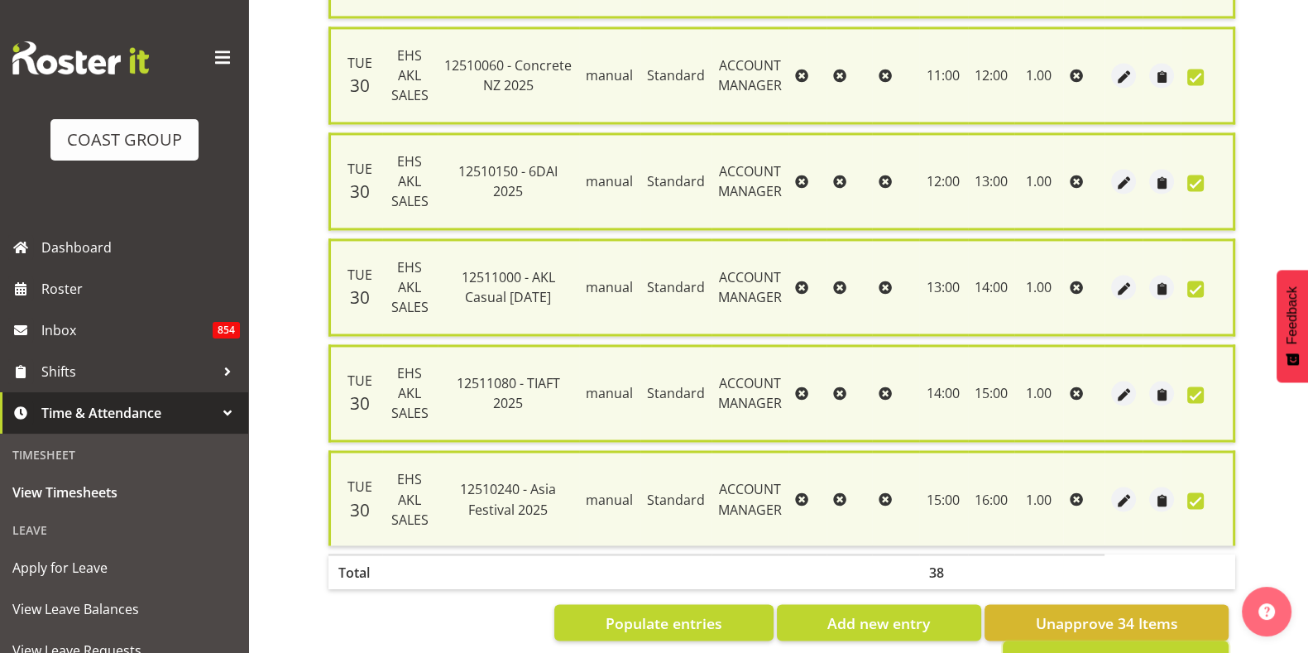
click at [1128, 648] on span "Approve 34 Items" at bounding box center [1115, 659] width 124 height 22
checkbox input "false"
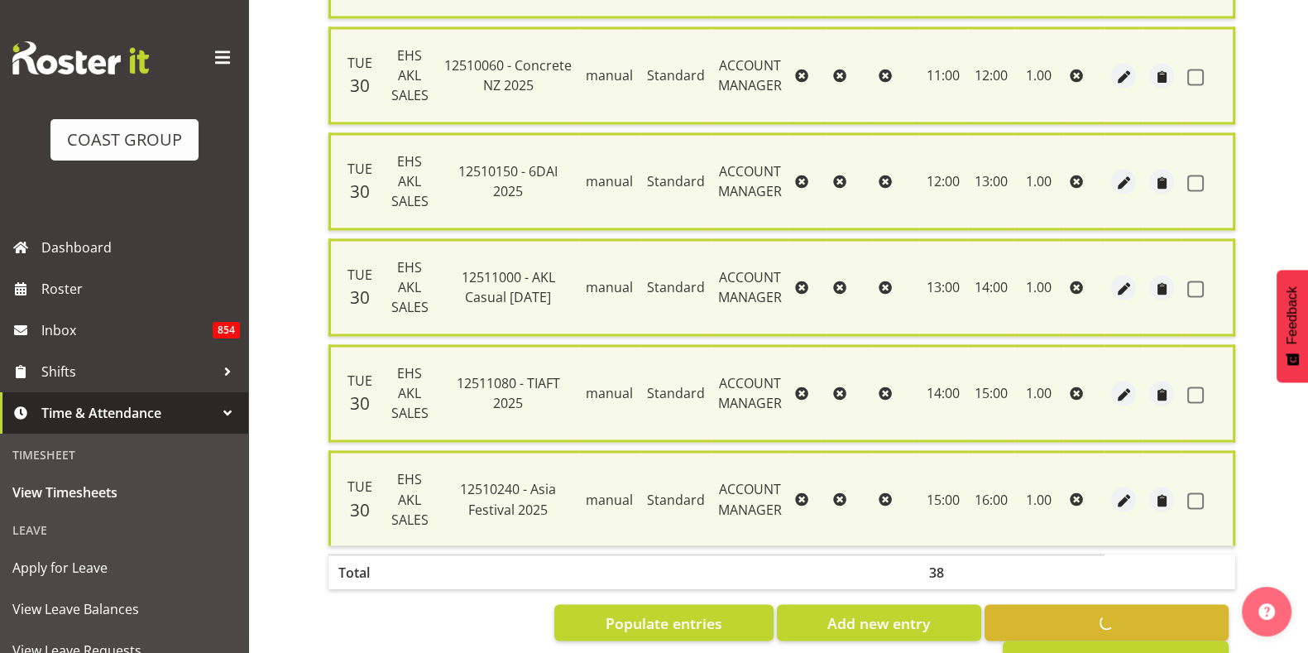
checkbox input "false"
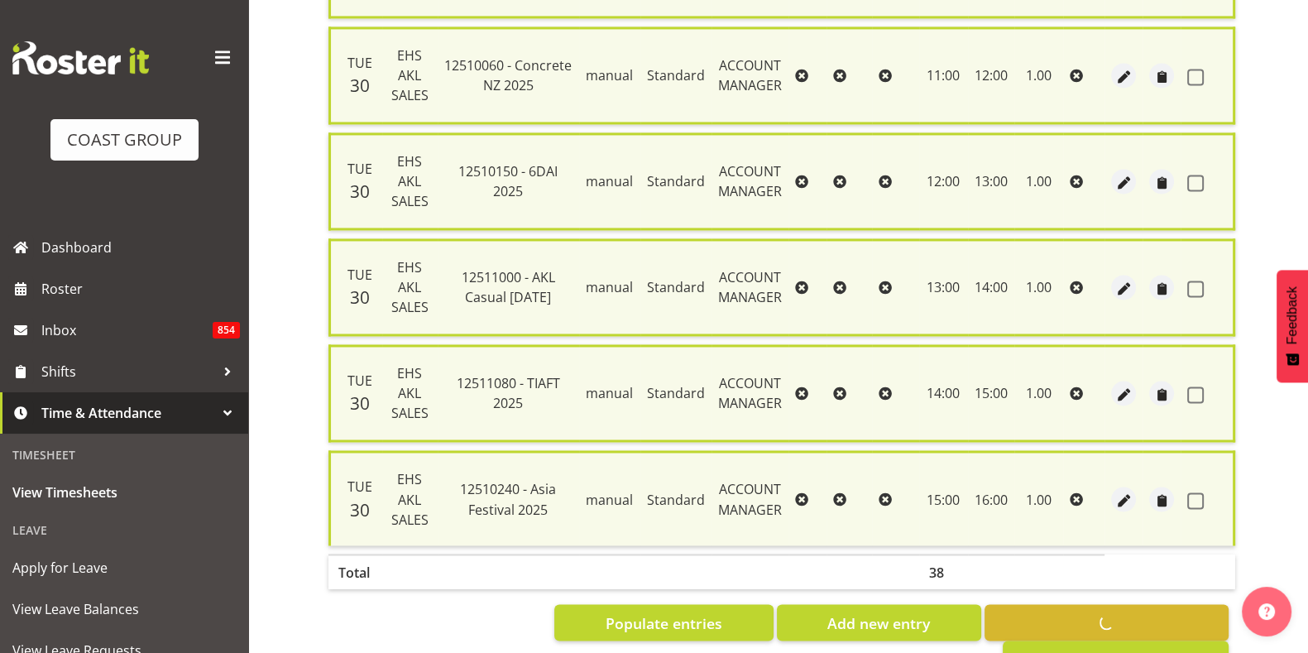
checkbox input "false"
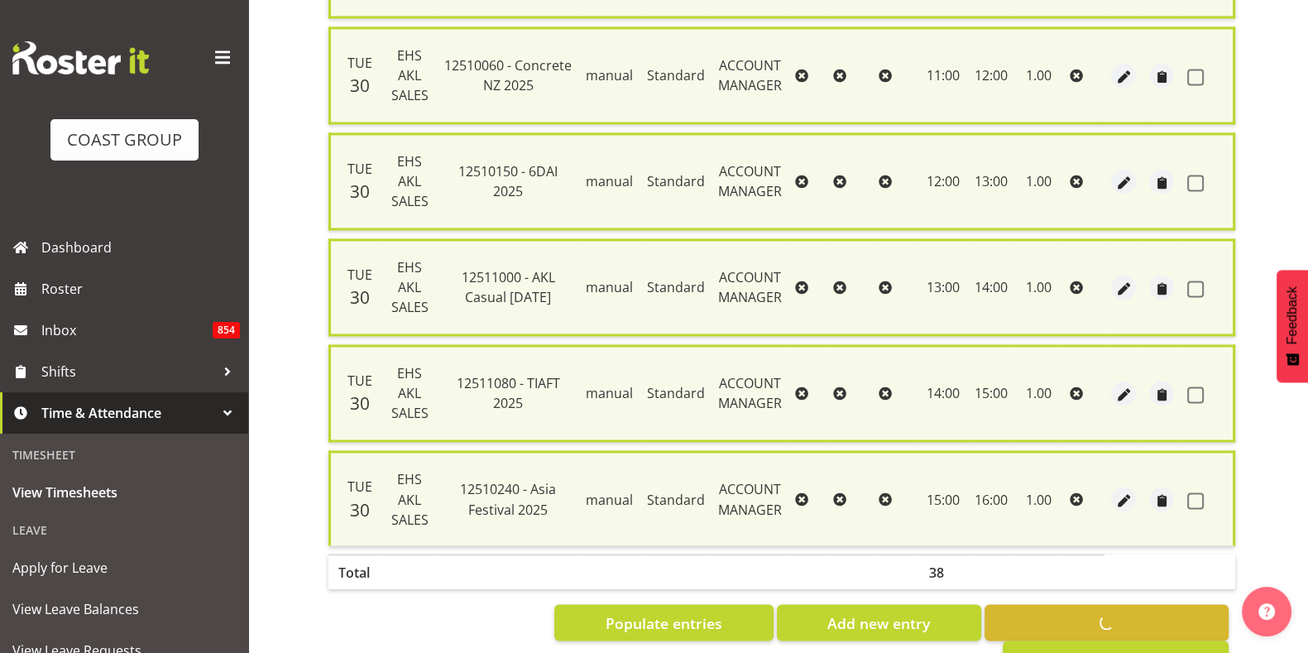
checkbox input "false"
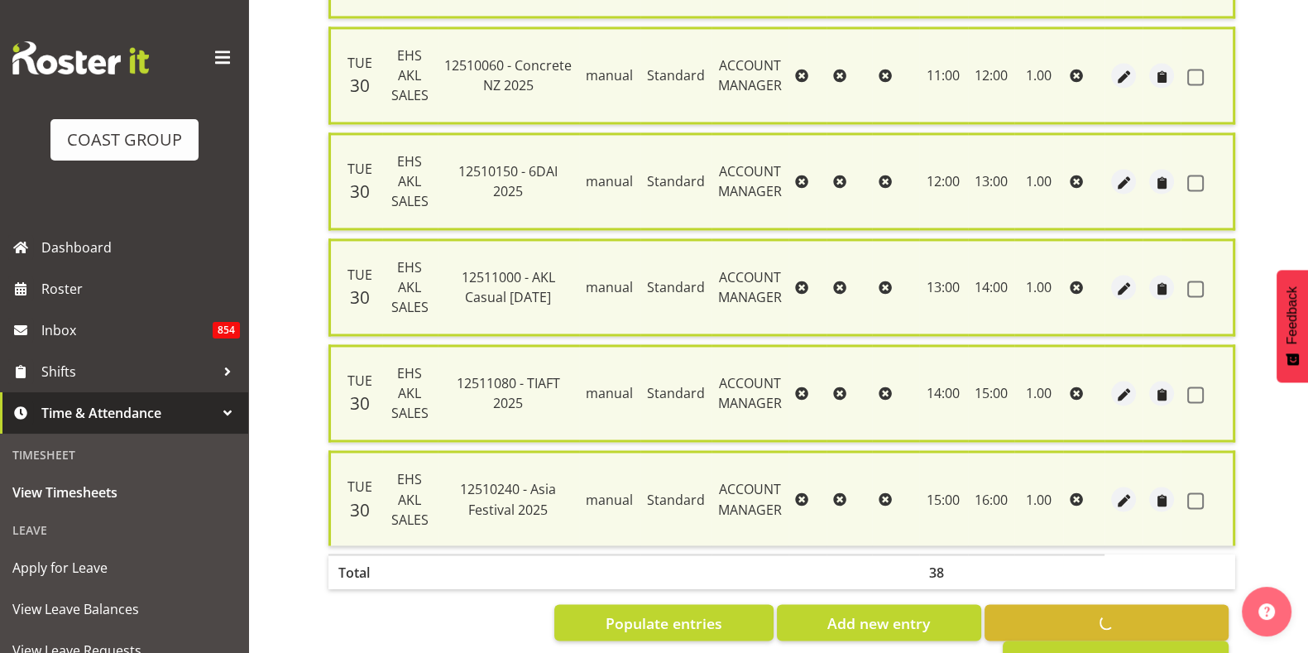
checkbox input "false"
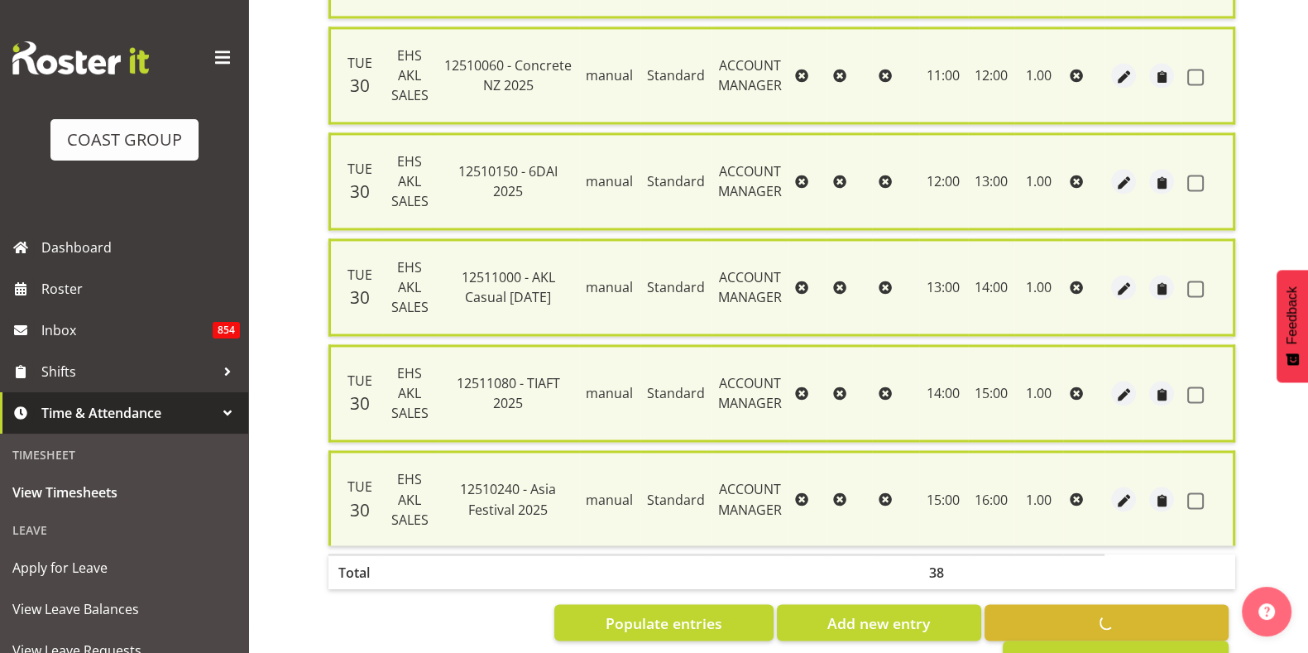
checkbox input "false"
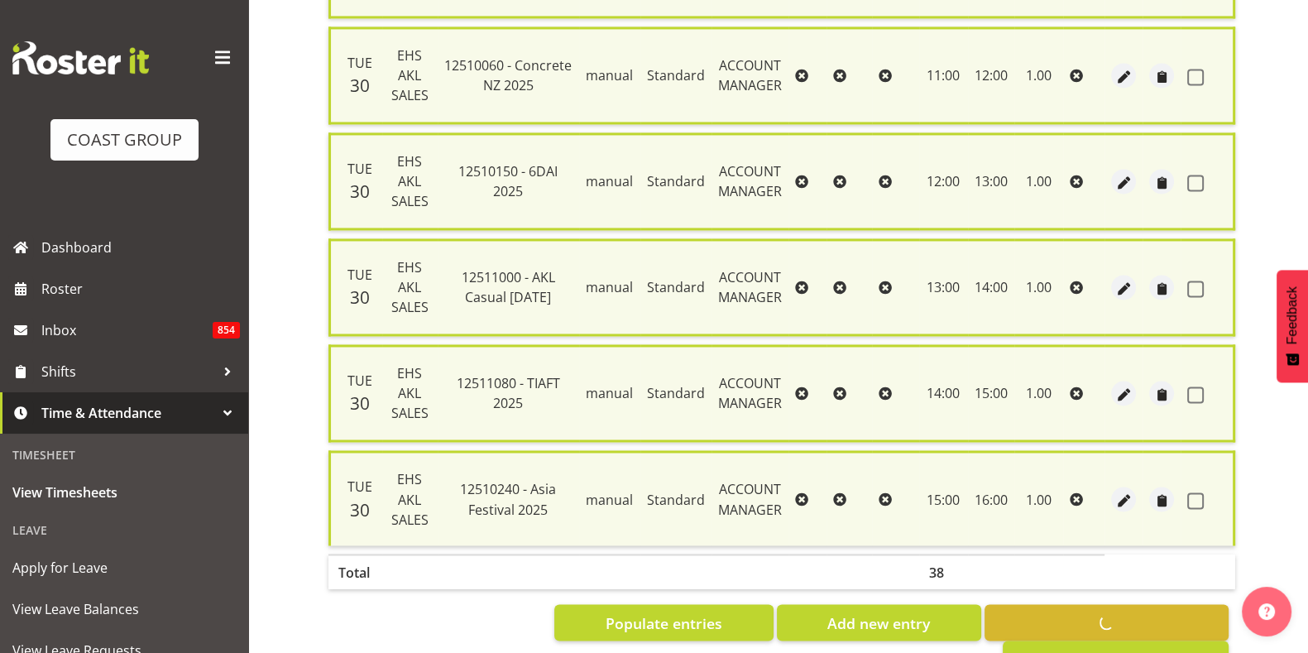
checkbox input "false"
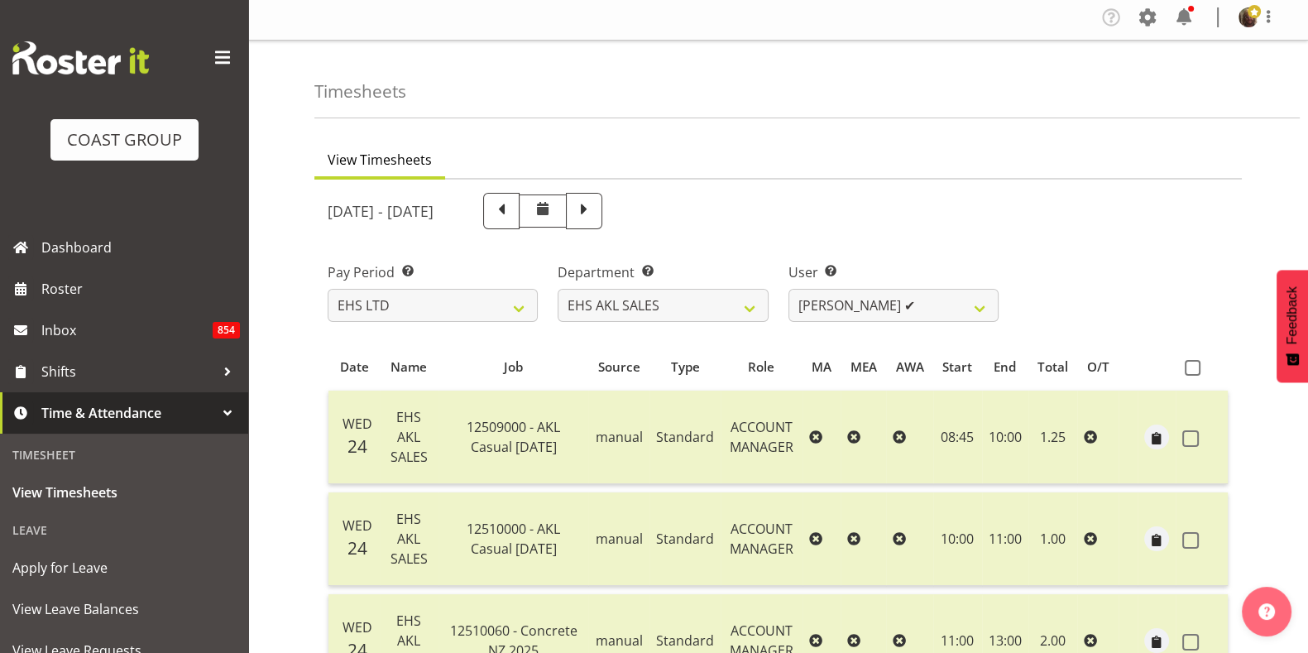
scroll to position [13, 0]
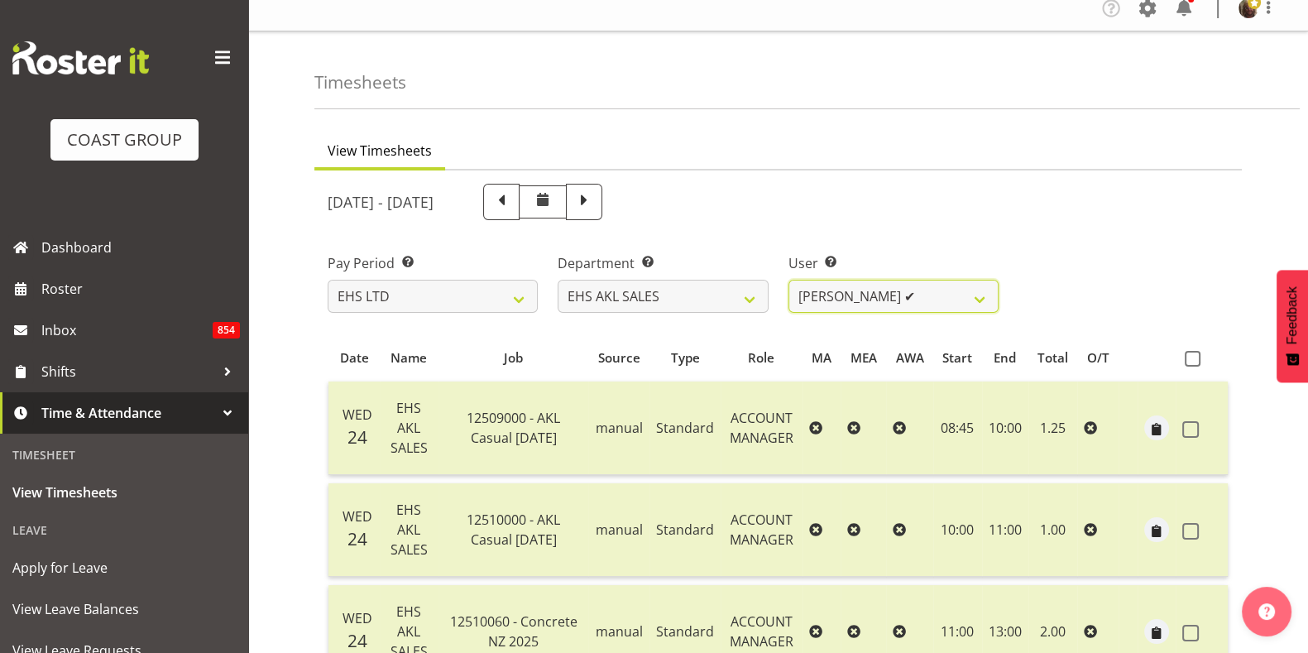
click at [890, 302] on select "Aleisha Midgley ✔ Annie Lister ✔ Christina Jaramillo ✔ Dane Botherway ✔ Holly E…" at bounding box center [893, 296] width 210 height 33
click at [788, 280] on select "Aleisha Midgley ✔ Annie Lister ✔ Christina Jaramillo ✔ Dane Botherway ✔ Holly E…" at bounding box center [893, 296] width 210 height 33
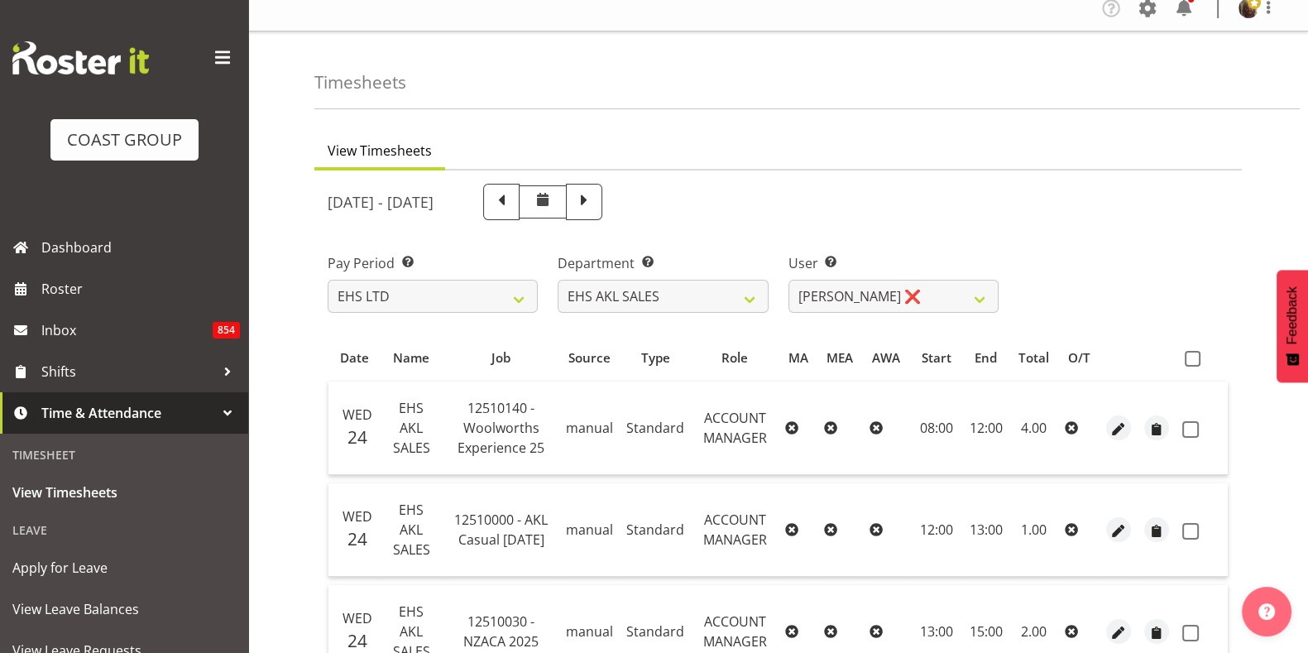
click at [1191, 352] on span at bounding box center [1192, 359] width 16 height 16
click at [1191, 353] on input "checkbox" at bounding box center [1189, 358] width 11 height 11
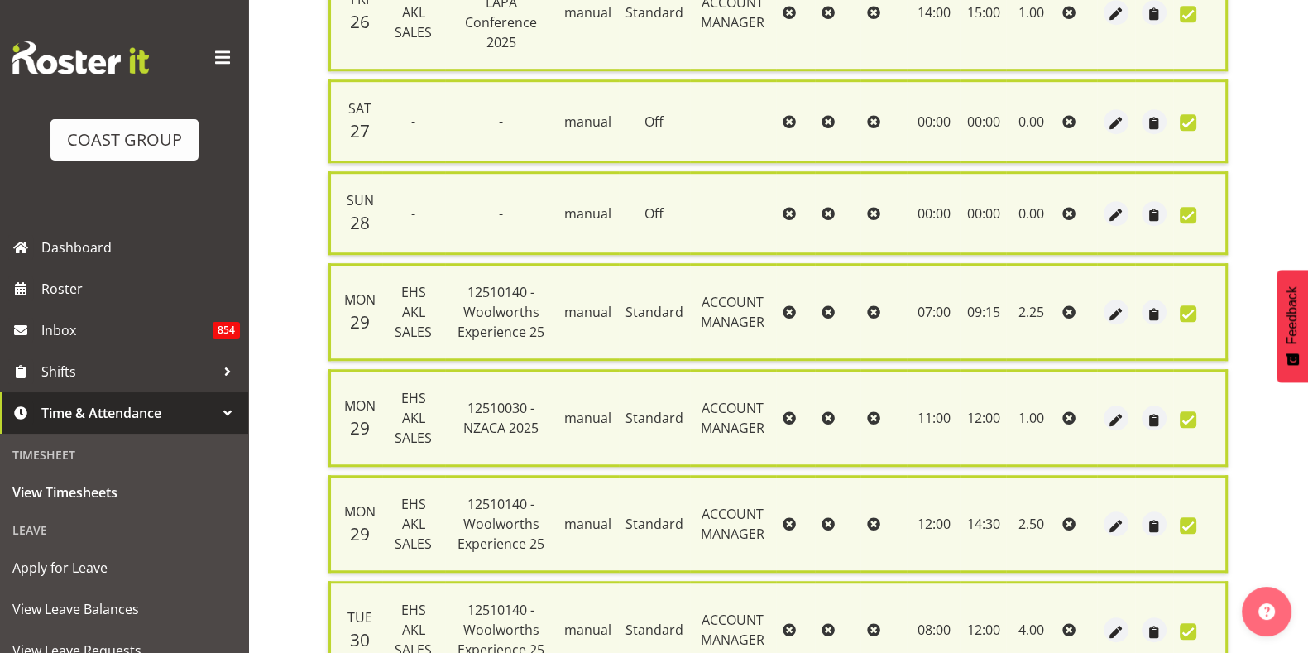
scroll to position [1769, 0]
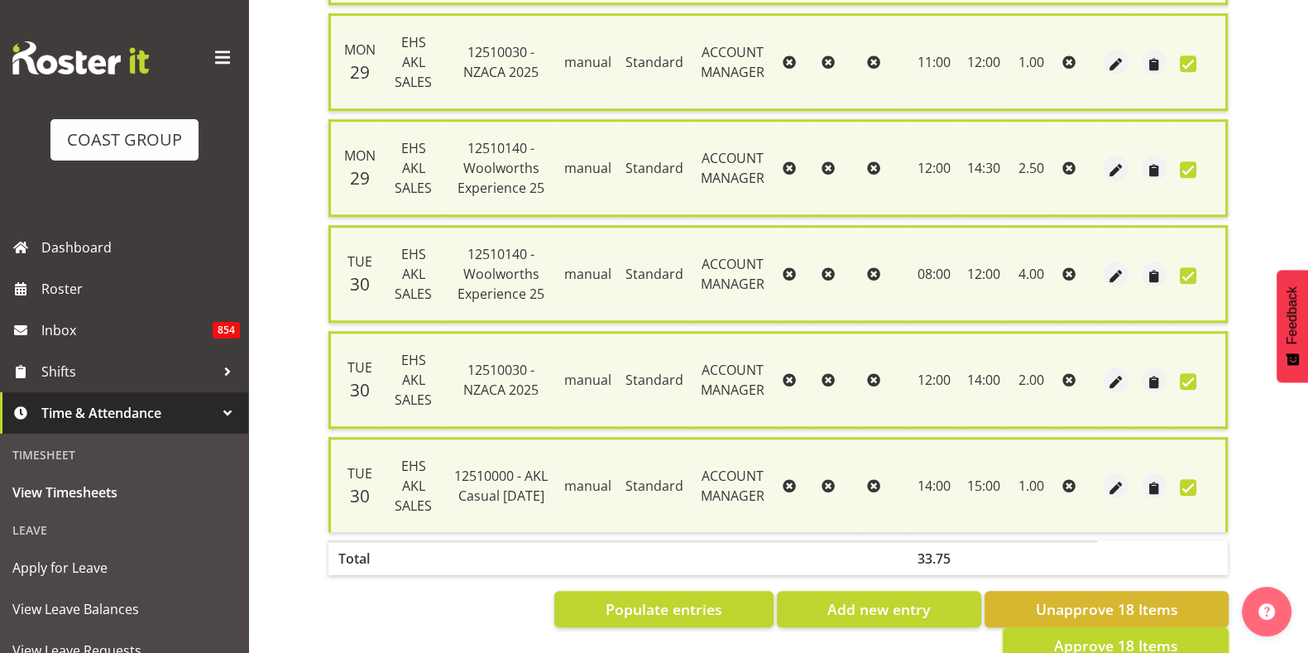
click at [1117, 634] on span "Approve 18 Items" at bounding box center [1115, 645] width 124 height 22
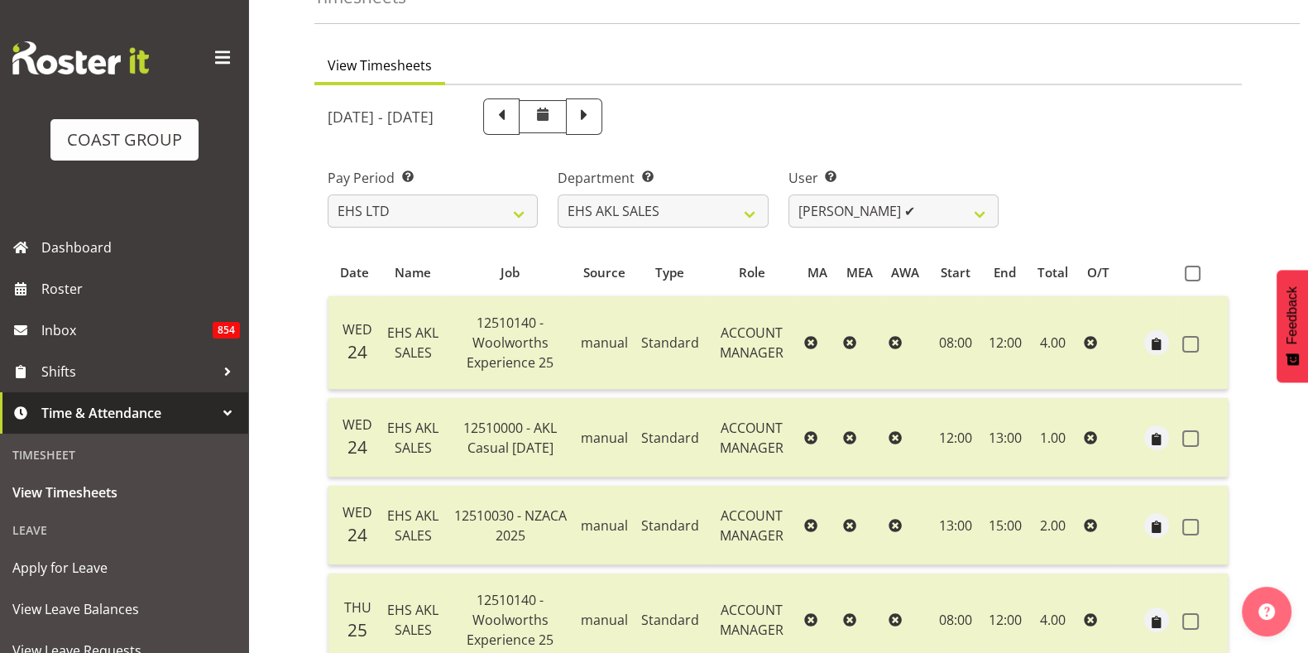
scroll to position [0, 0]
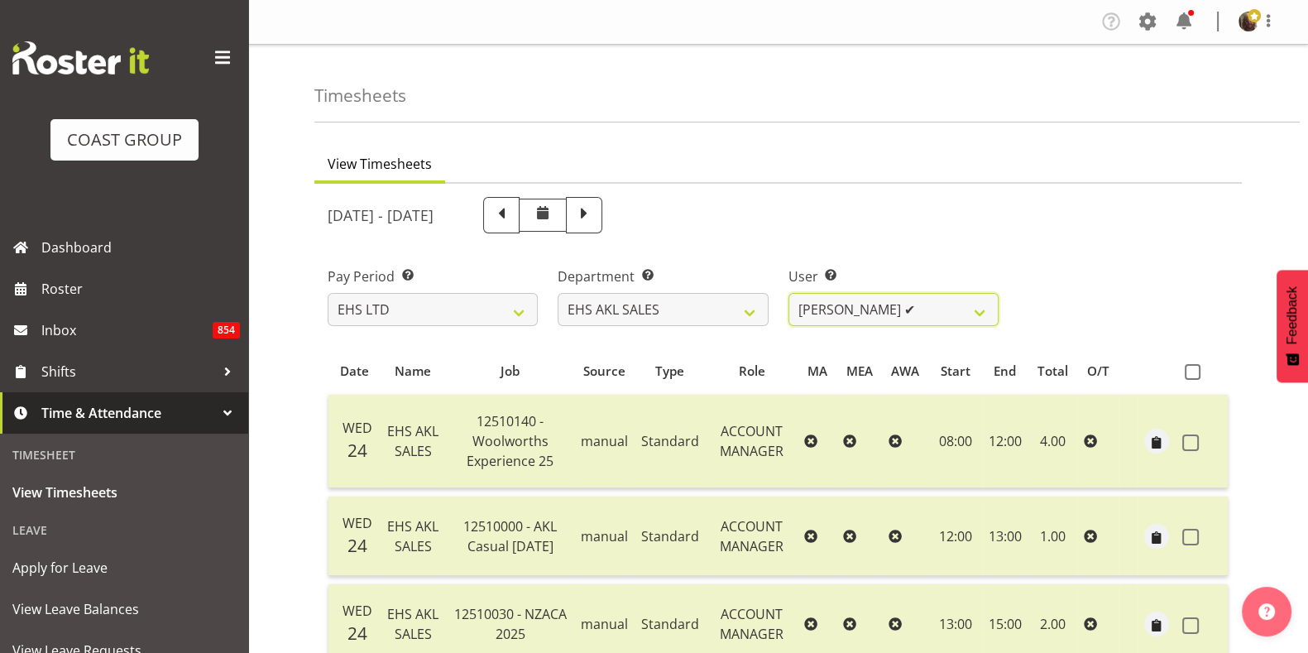
click at [910, 324] on select "Aleisha Midgley ✔ Annie Lister ✔ Christina Jaramillo ✔ Dane Botherway ✔ Holly E…" at bounding box center [893, 309] width 210 height 33
click at [788, 293] on select "Aleisha Midgley ✔ Annie Lister ✔ Christina Jaramillo ✔ Dane Botherway ✔ Holly E…" at bounding box center [893, 309] width 210 height 33
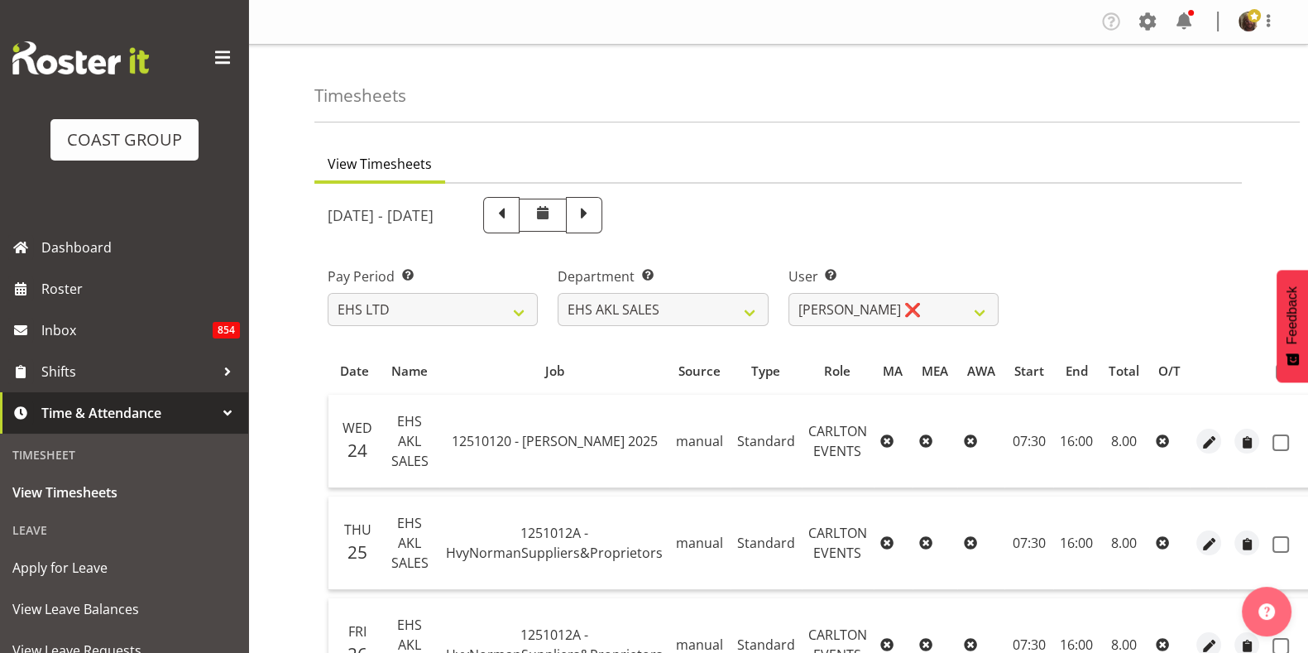
click at [1267, 370] on th at bounding box center [1292, 370] width 52 height 31
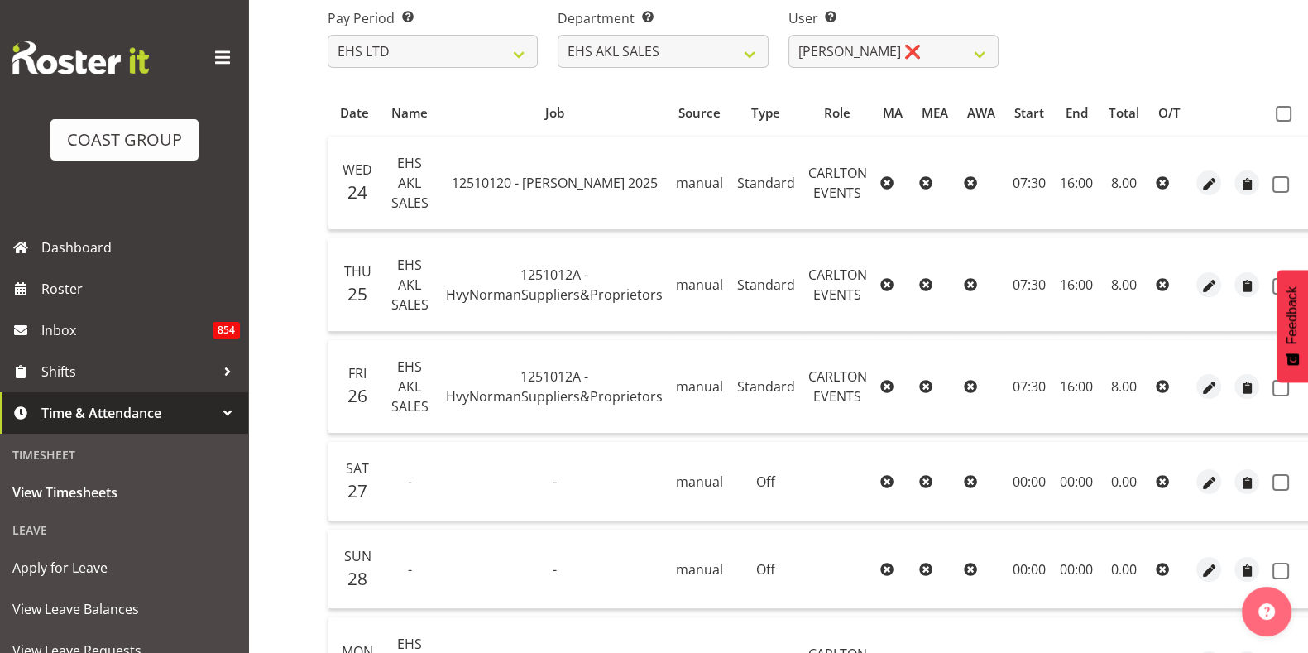
scroll to position [242, 0]
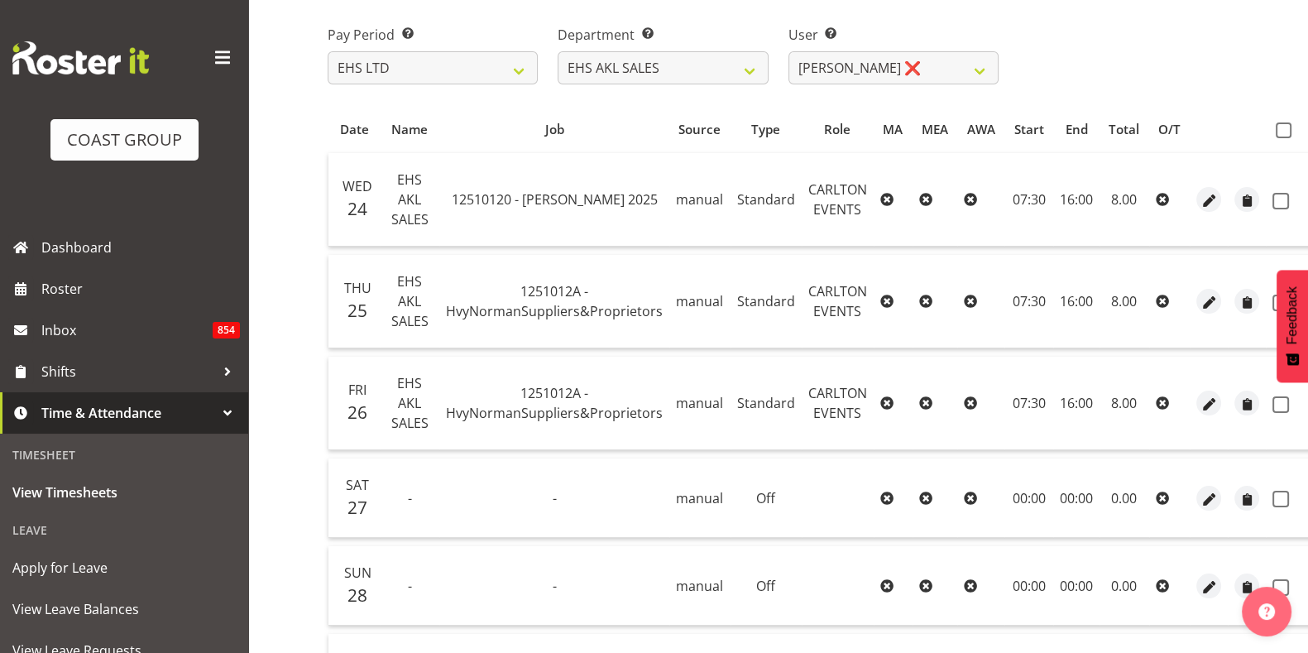
click at [1277, 129] on span at bounding box center [1283, 130] width 16 height 16
click at [1277, 129] on input "checkbox" at bounding box center [1280, 130] width 11 height 11
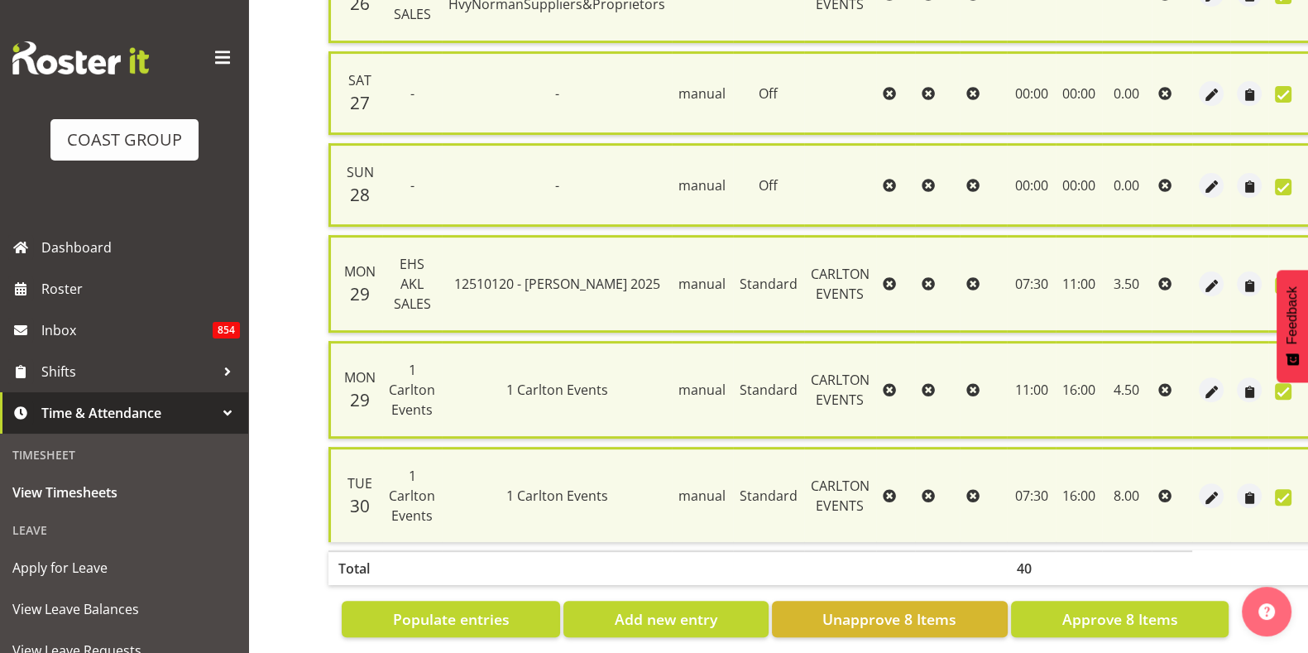
scroll to position [679, 0]
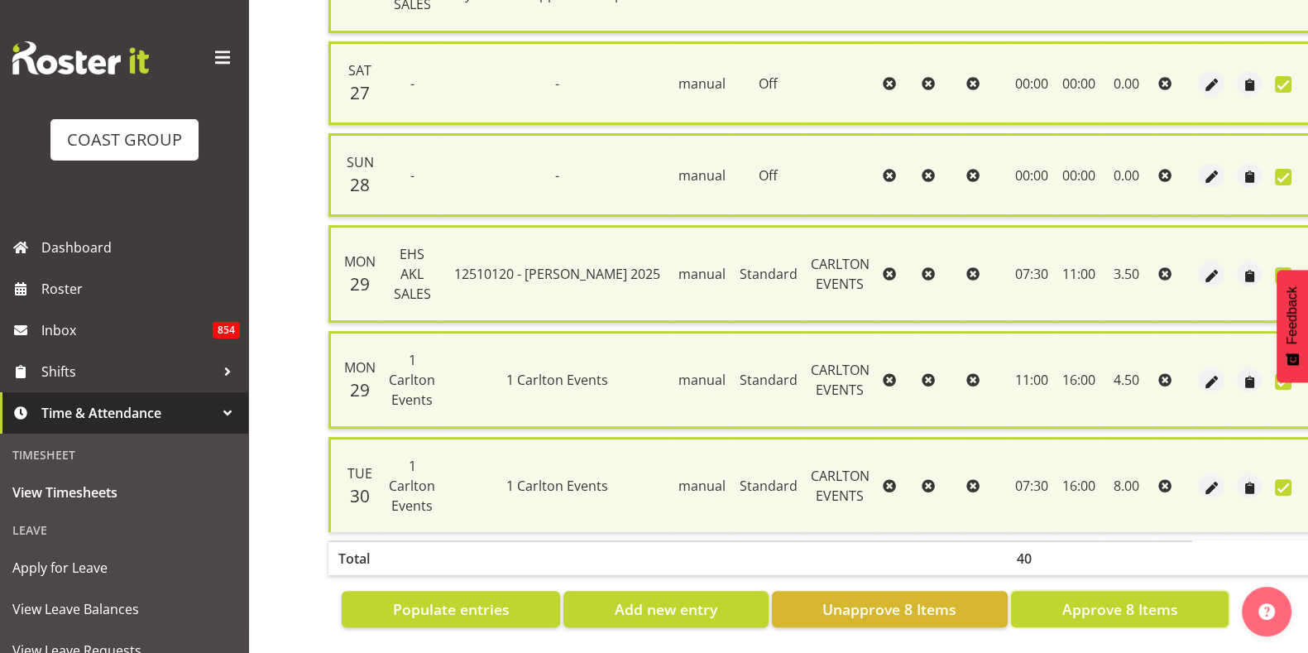
click at [1112, 598] on span "Approve 8 Items" at bounding box center [1119, 609] width 116 height 22
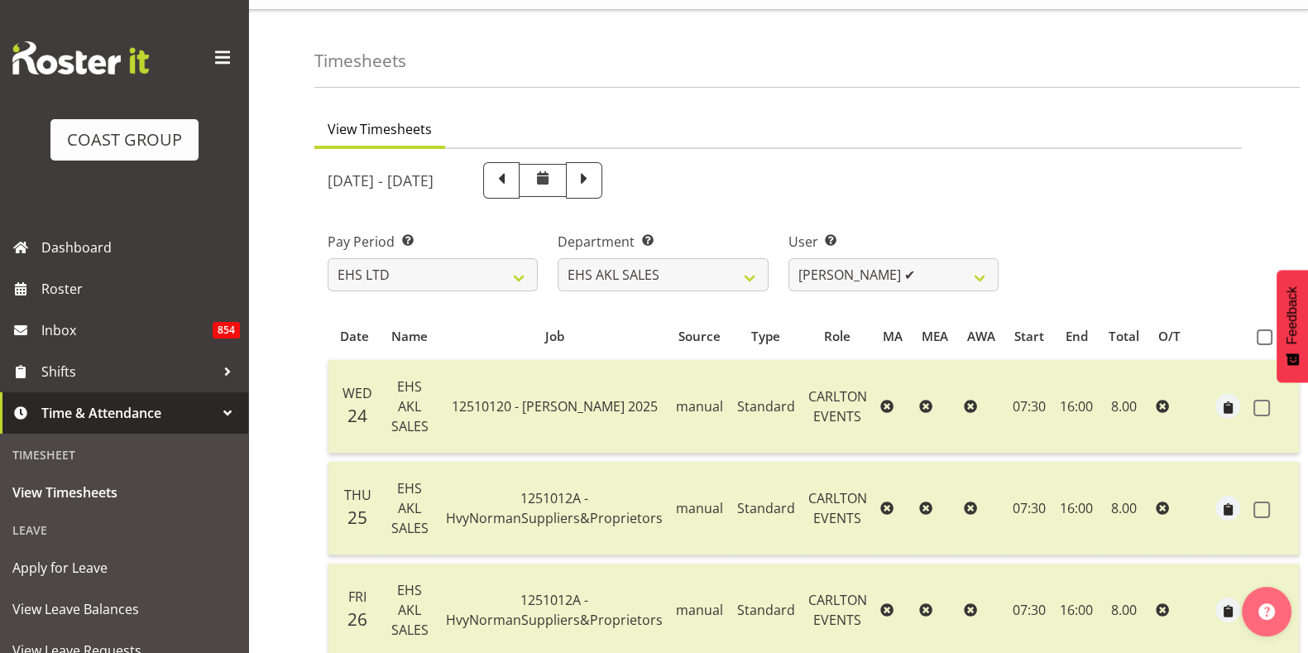
scroll to position [0, 0]
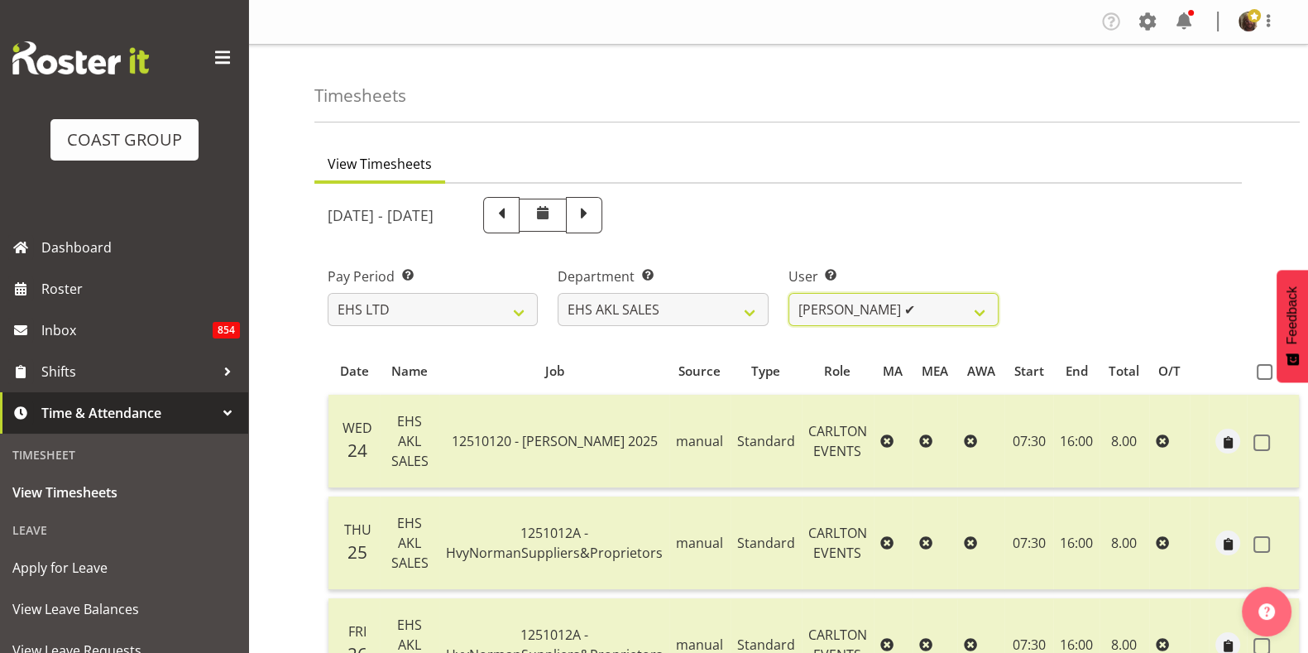
click at [898, 318] on select "Aleisha Midgley ✔ Annie Lister ✔ Christina Jaramillo ✔ Dane Botherway ✔ Holly E…" at bounding box center [893, 309] width 210 height 33
click at [788, 293] on select "Aleisha Midgley ✔ Annie Lister ✔ Christina Jaramillo ✔ Dane Botherway ✔ Holly E…" at bounding box center [893, 309] width 210 height 33
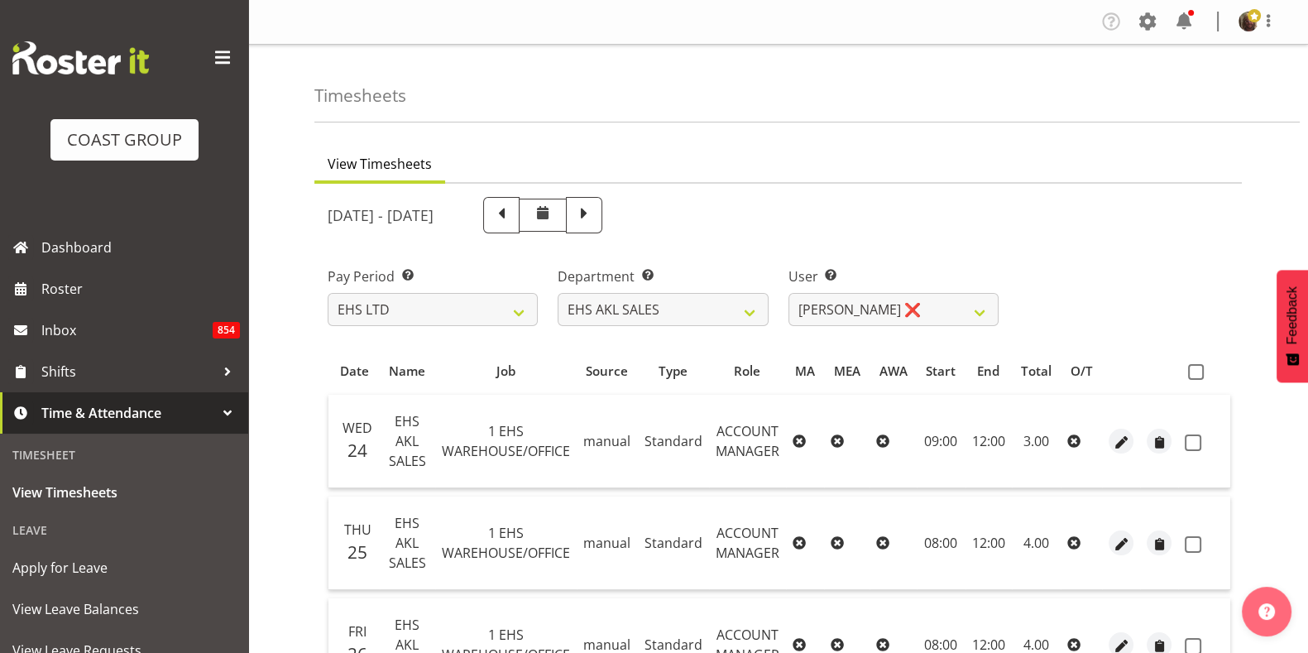
click at [1197, 371] on span at bounding box center [1196, 372] width 16 height 16
click at [1197, 371] on input "checkbox" at bounding box center [1193, 371] width 11 height 11
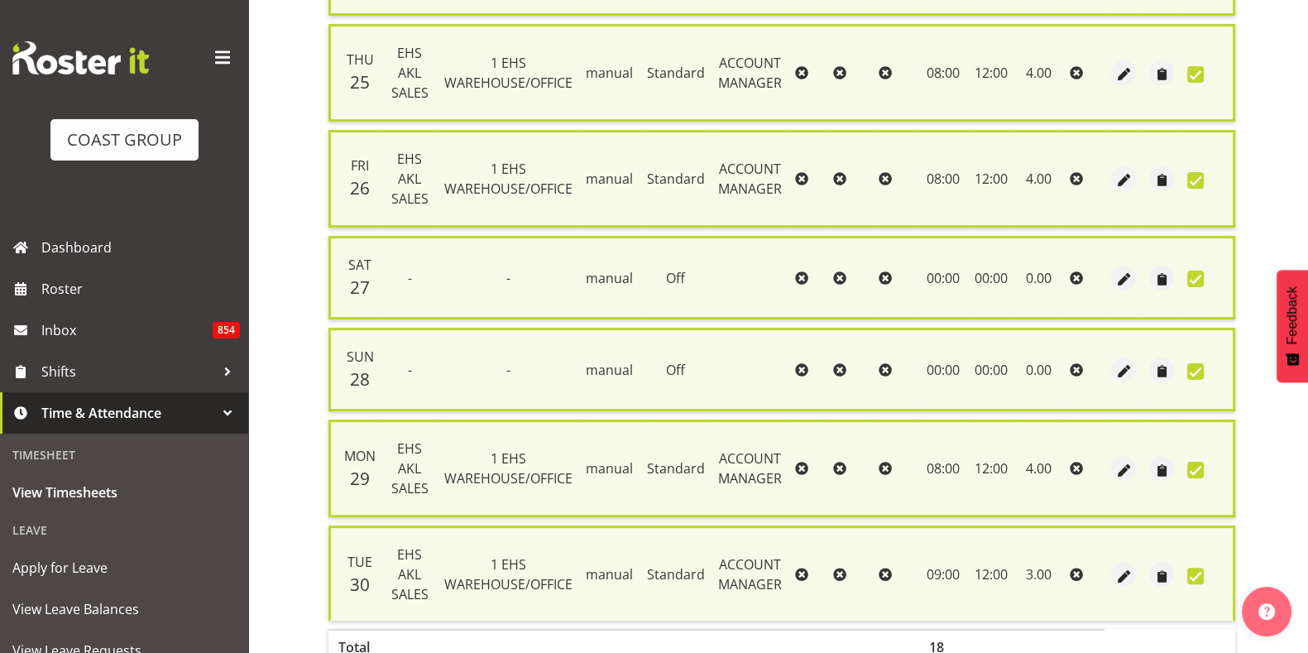
scroll to position [574, 0]
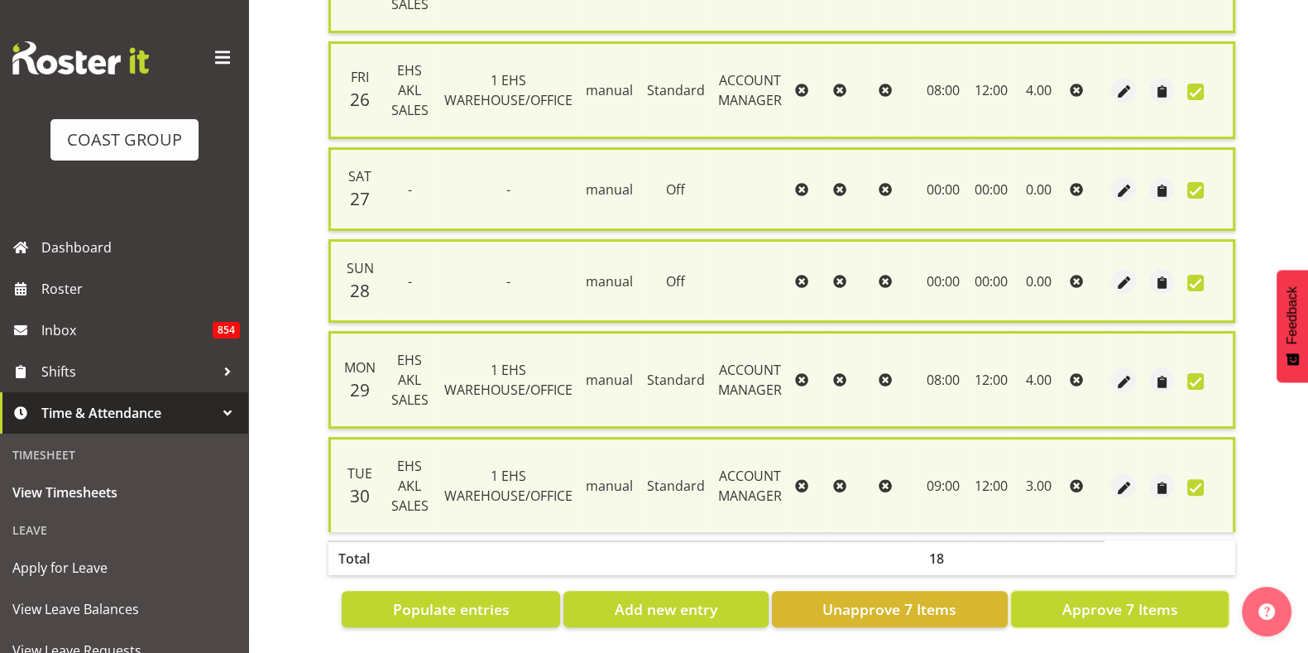
click at [1124, 598] on span "Approve 7 Items" at bounding box center [1119, 609] width 116 height 22
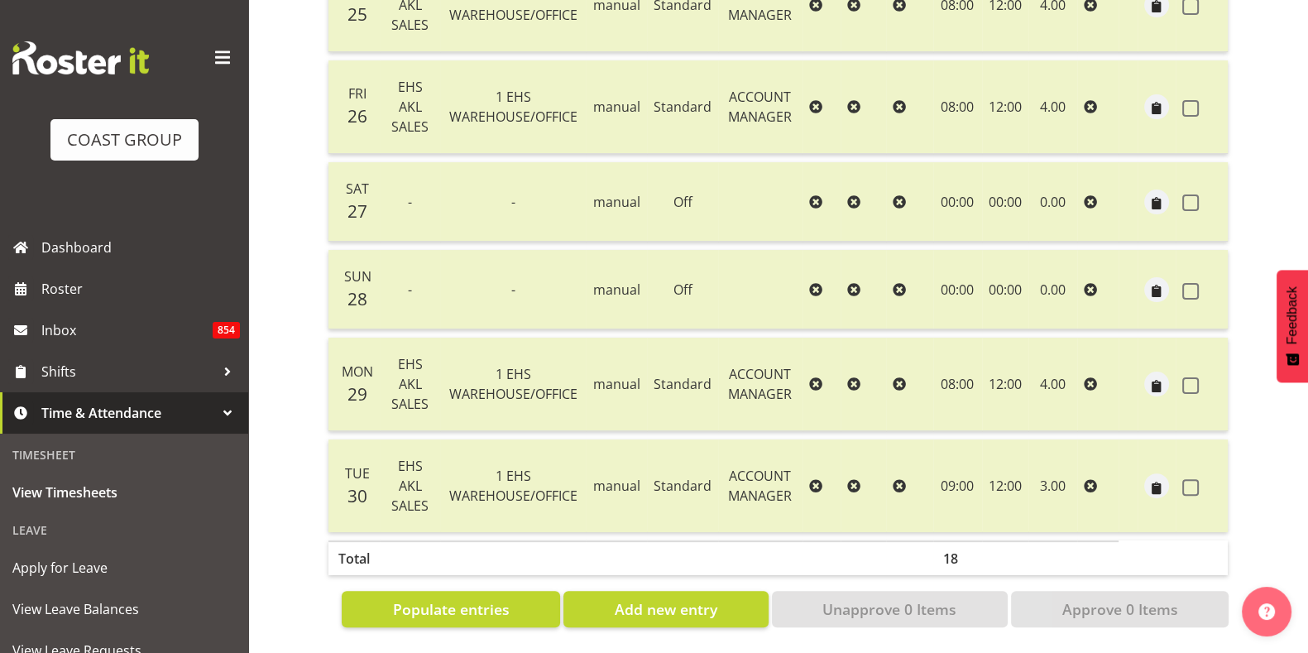
scroll to position [0, 0]
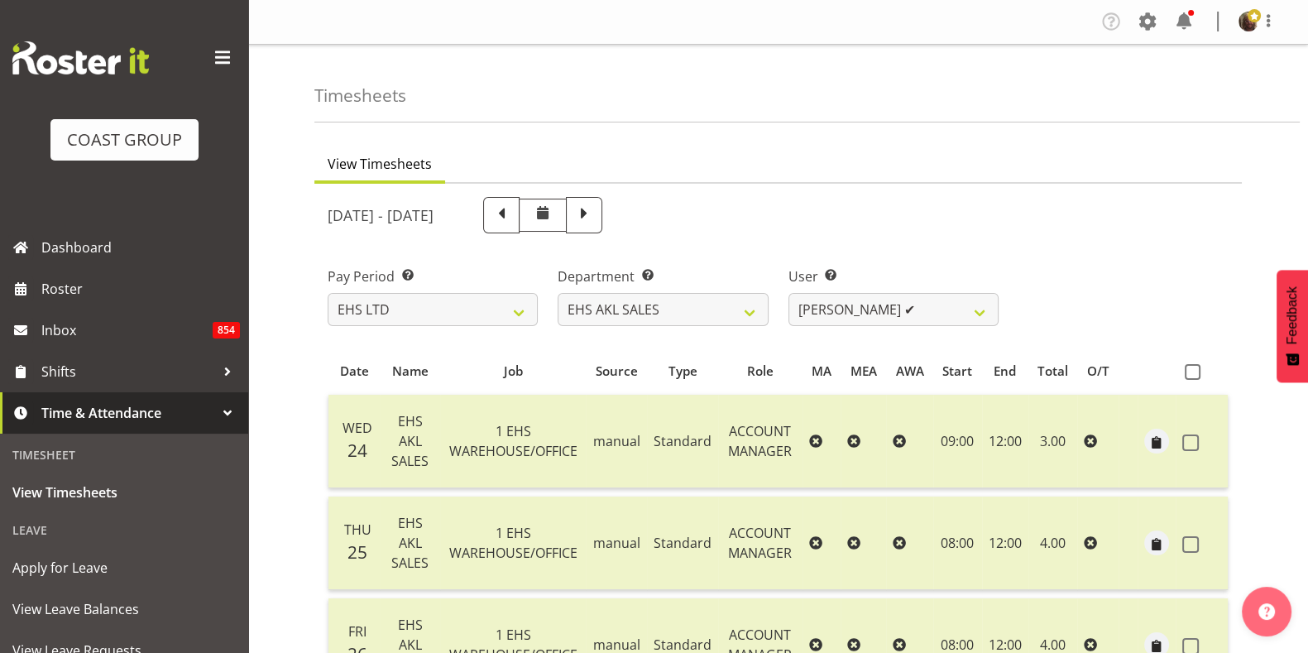
click at [736, 290] on div "Department Select which department you would like to view. EHS AKL CARPET EHS A…" at bounding box center [662, 296] width 210 height 60
click at [730, 307] on select "EHS AKL CARPET EHS AKL DESIGNER EHS AKL SALES EHS CHC OPS EHS CHC SALES EHS WLG…" at bounding box center [662, 309] width 210 height 33
click at [557, 293] on select "EHS AKL CARPET EHS AKL DESIGNER EHS AKL SALES EHS CHC OPS EHS CHC SALES EHS WLG…" at bounding box center [662, 309] width 210 height 33
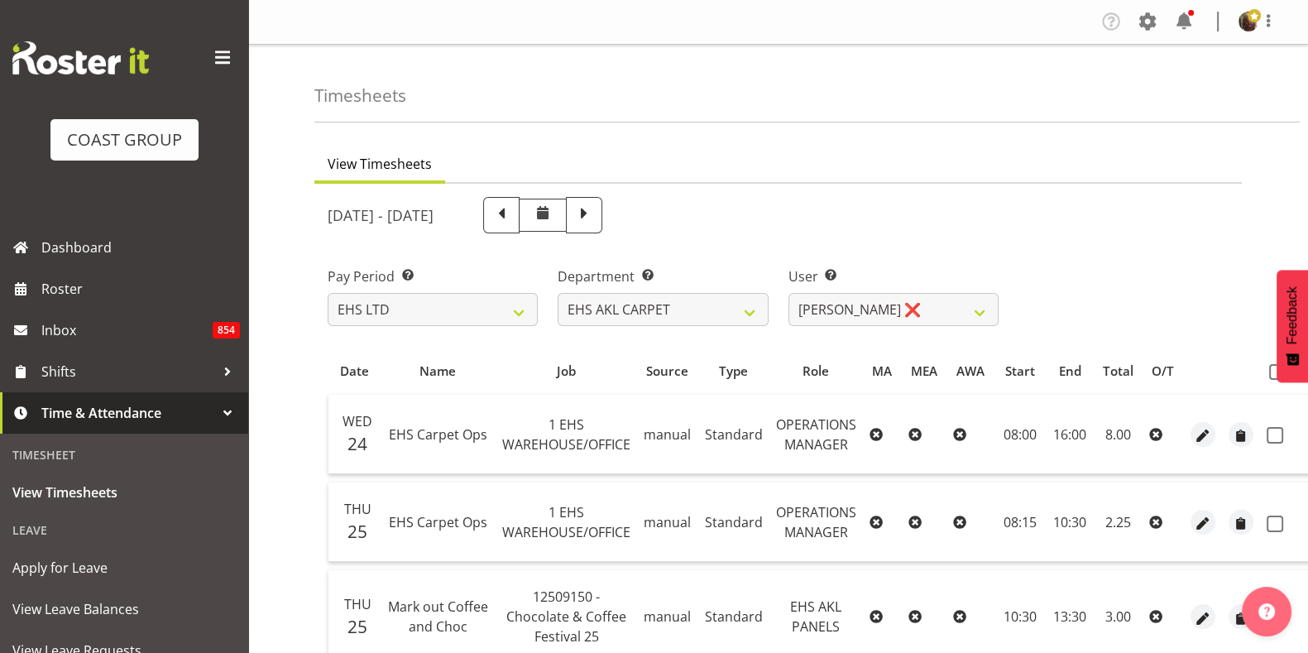
click at [1269, 374] on span at bounding box center [1277, 372] width 16 height 16
click at [1269, 374] on input "checkbox" at bounding box center [1274, 371] width 11 height 11
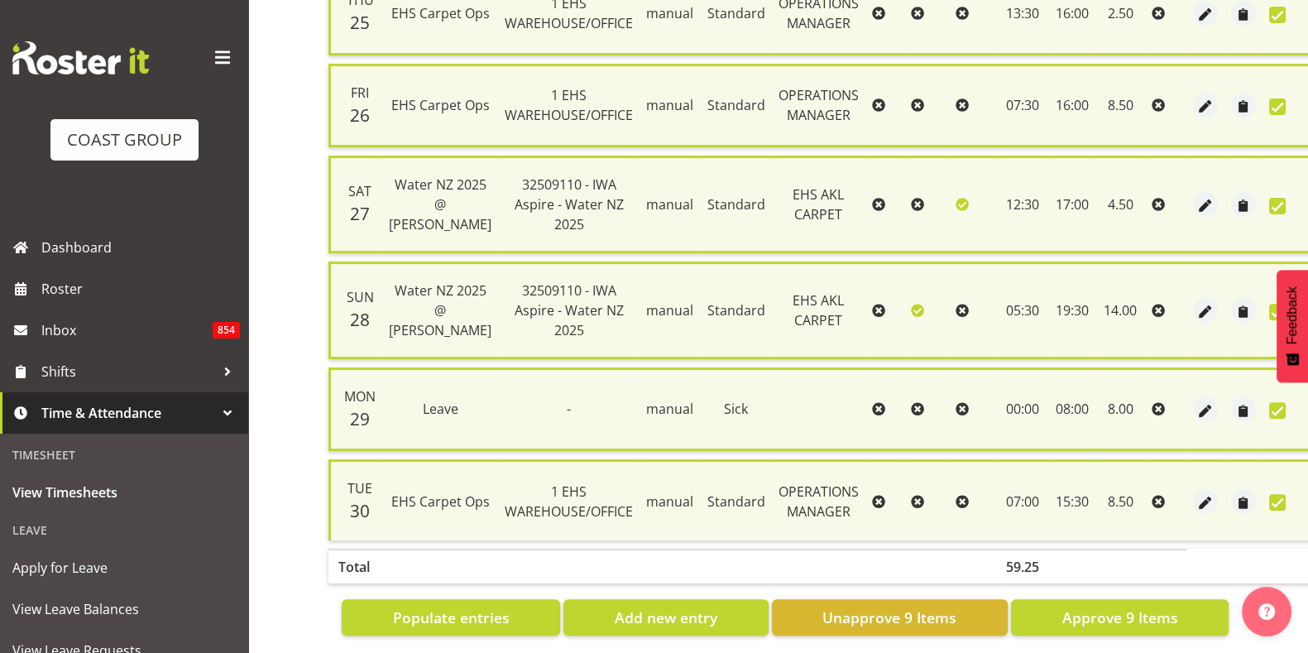
scroll to position [917, 0]
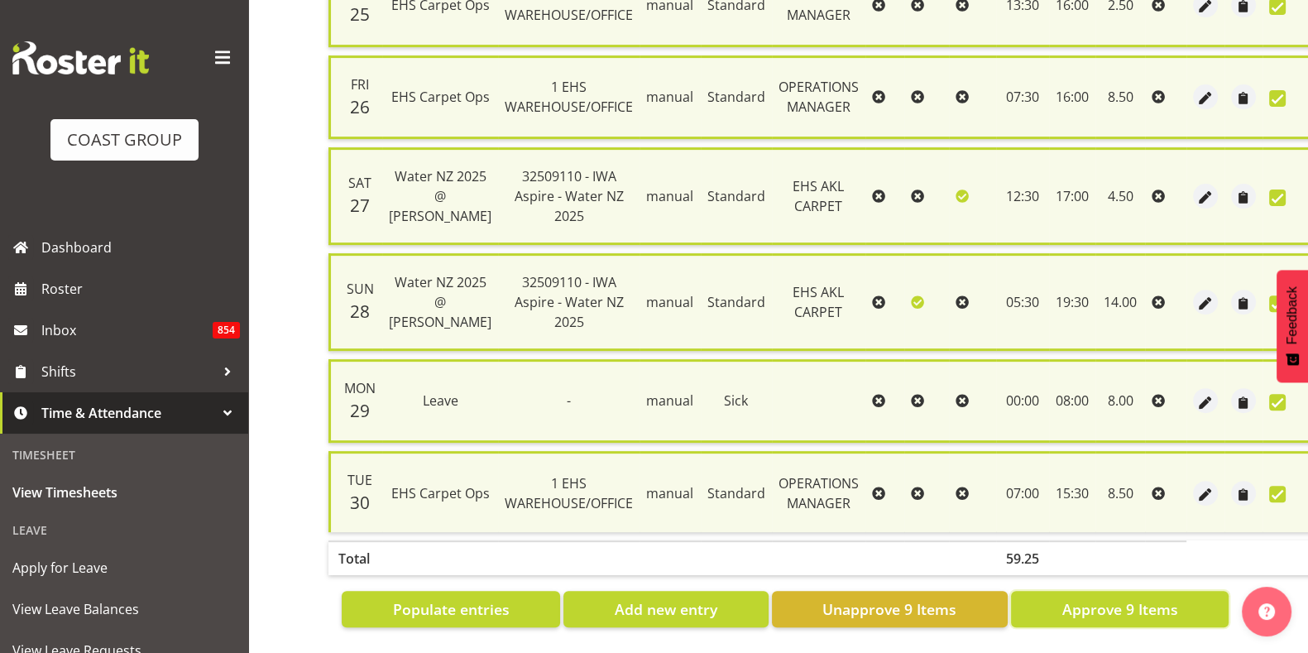
click at [1096, 598] on span "Approve 9 Items" at bounding box center [1119, 609] width 116 height 22
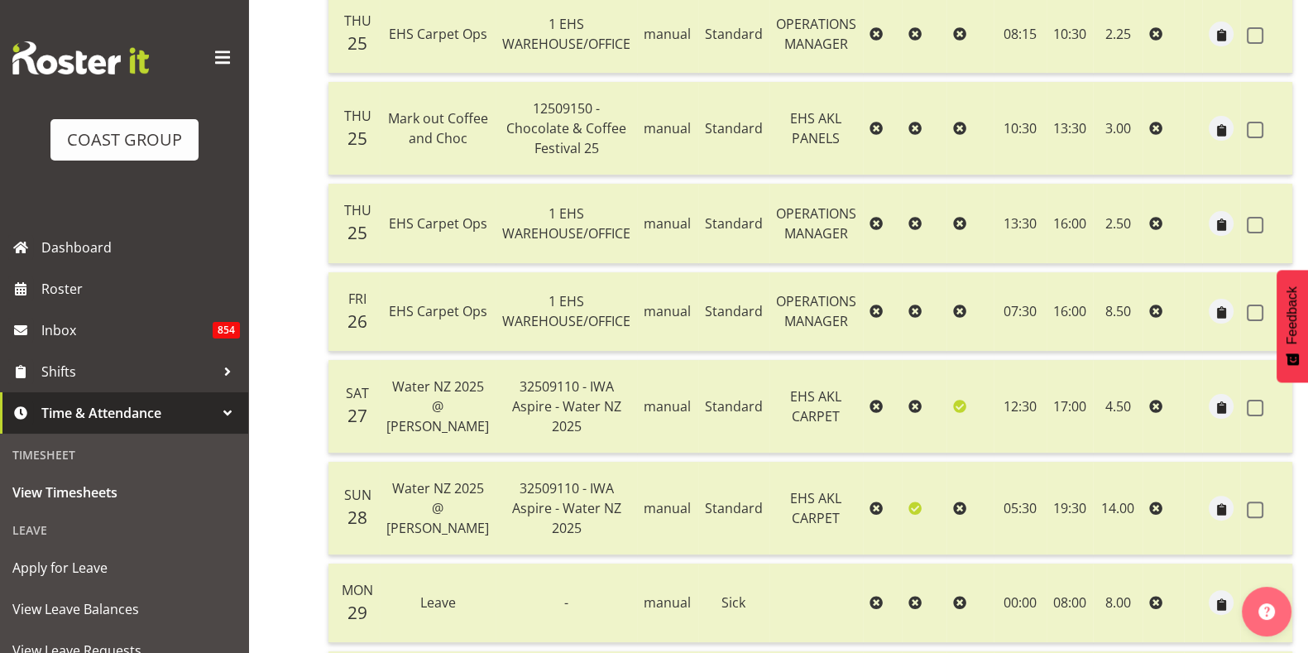
scroll to position [0, 0]
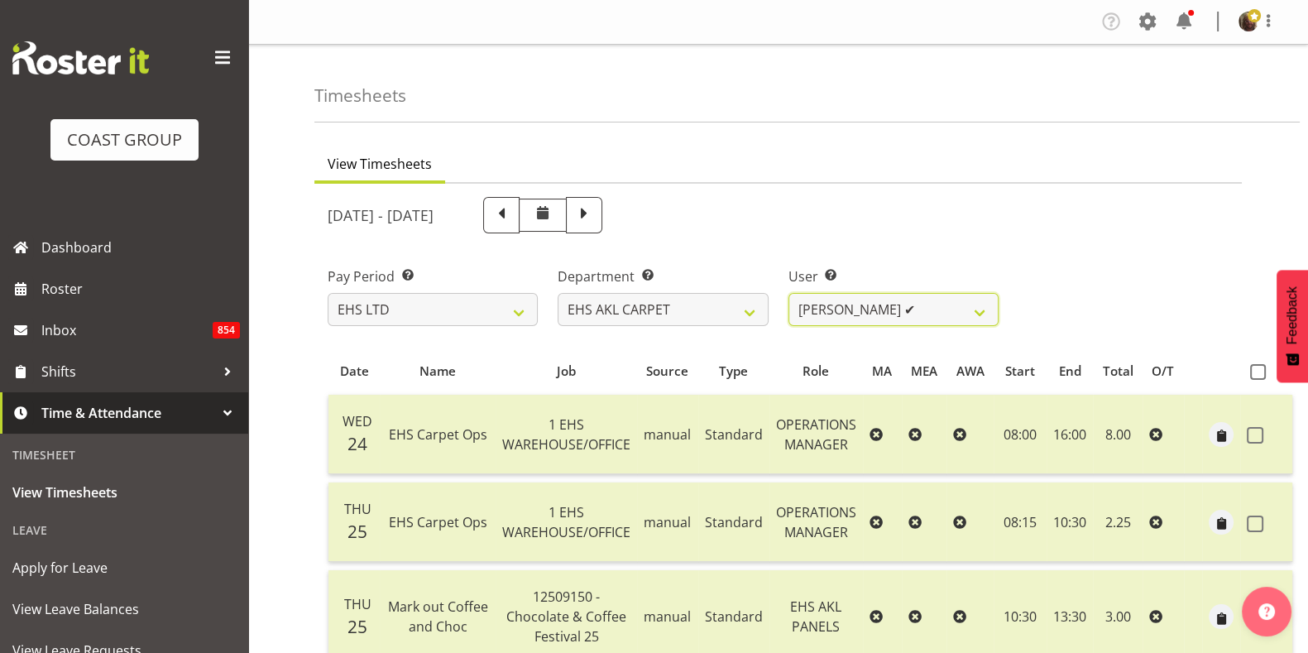
click at [886, 312] on select "Brittany Taylor ✔" at bounding box center [893, 309] width 210 height 33
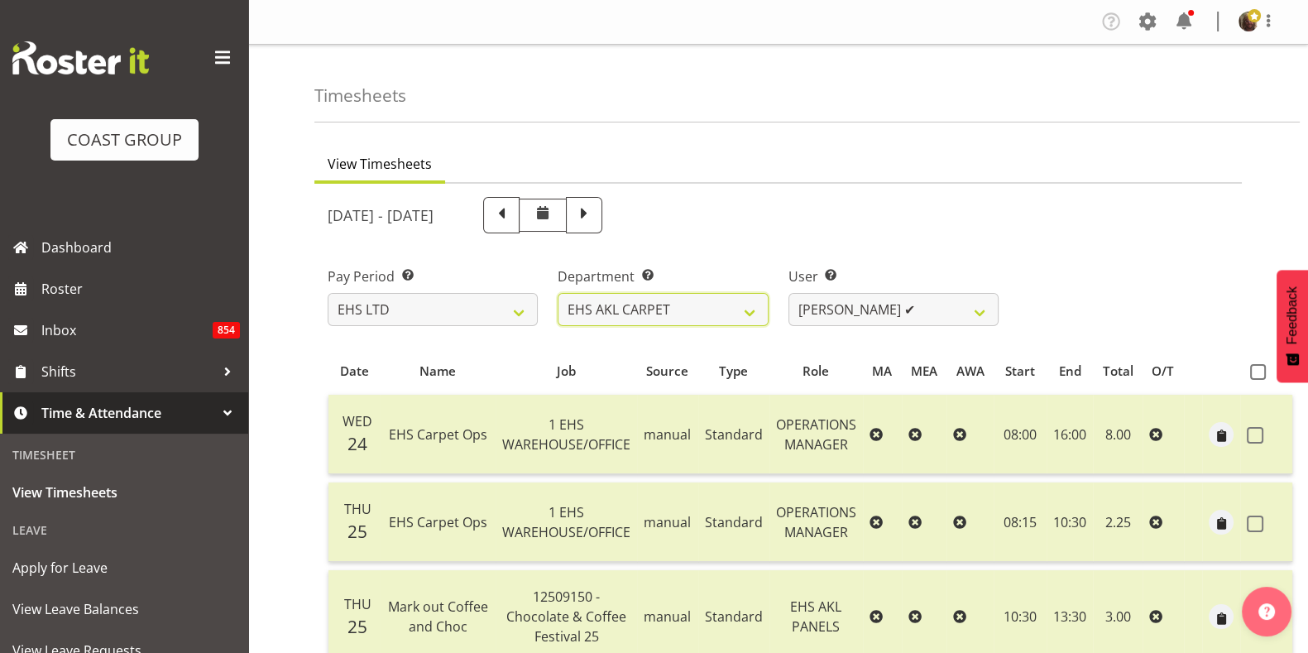
click at [715, 311] on select "EHS AKL CARPET EHS AKL DESIGNER EHS AKL SALES EHS CHC OPS EHS CHC SALES EHS WLG…" at bounding box center [662, 309] width 210 height 33
click at [557, 293] on select "EHS AKL CARPET EHS AKL DESIGNER EHS AKL SALES EHS CHC OPS EHS CHC SALES EHS WLG…" at bounding box center [662, 309] width 210 height 33
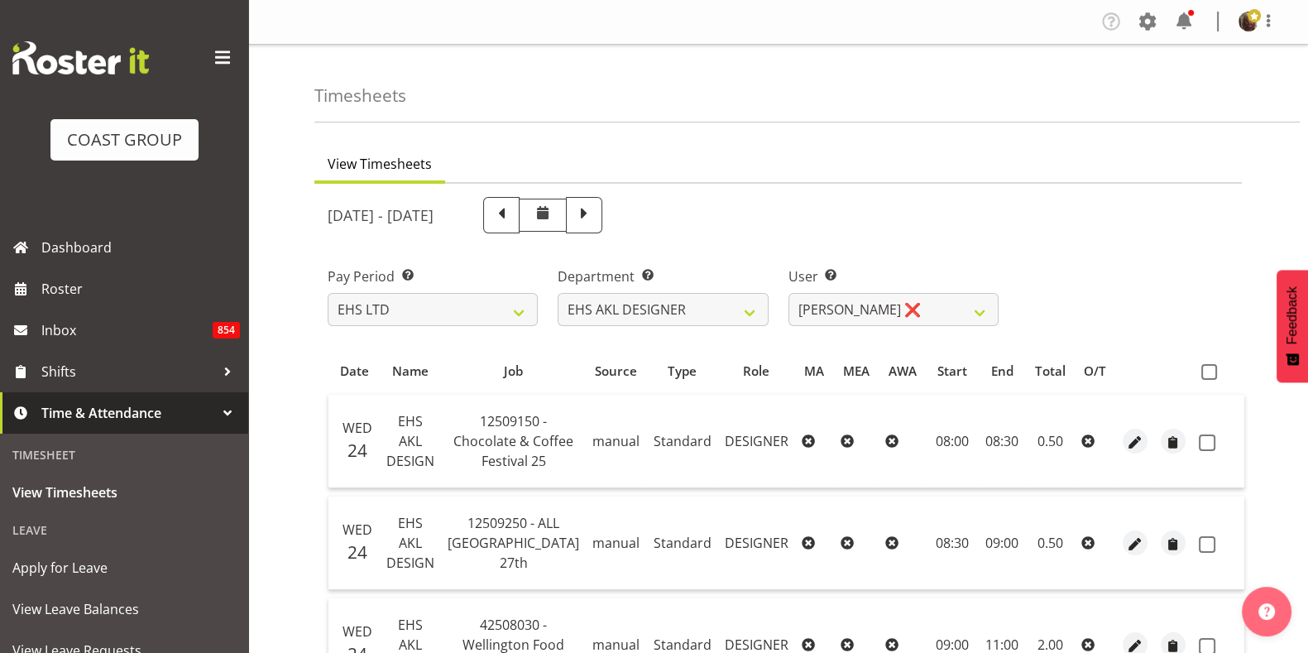
click at [1203, 368] on span at bounding box center [1209, 372] width 16 height 16
click at [1203, 368] on input "checkbox" at bounding box center [1206, 371] width 11 height 11
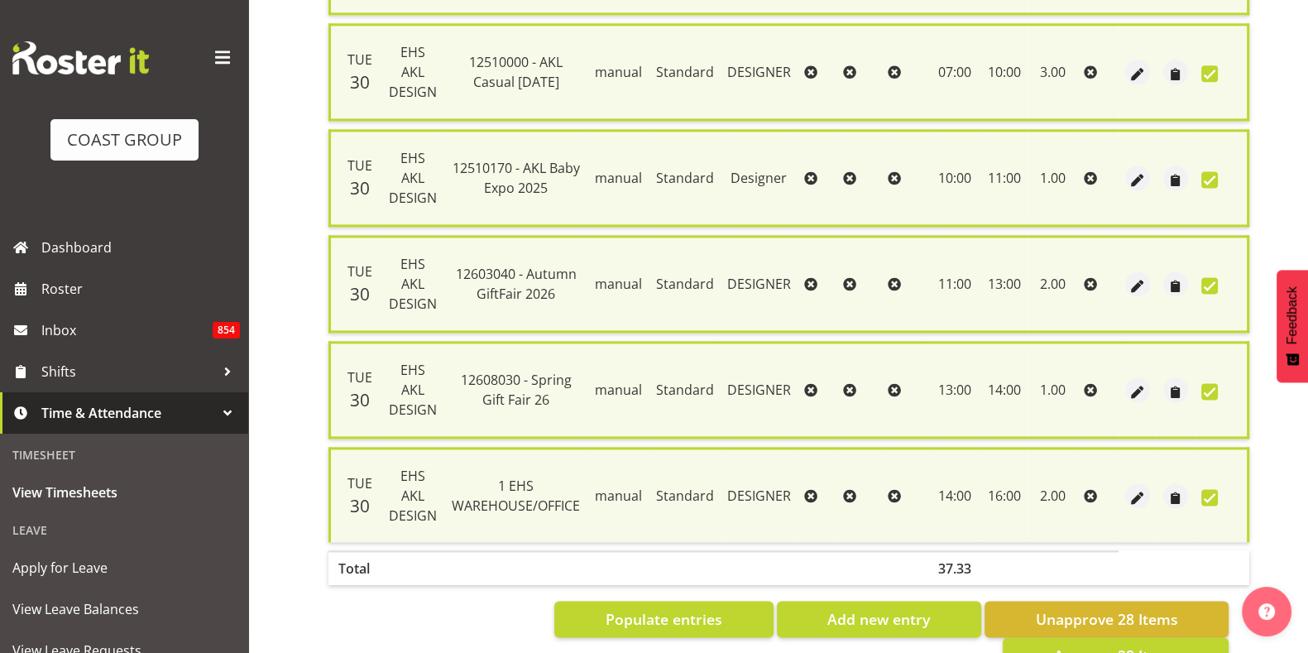
scroll to position [2780, 0]
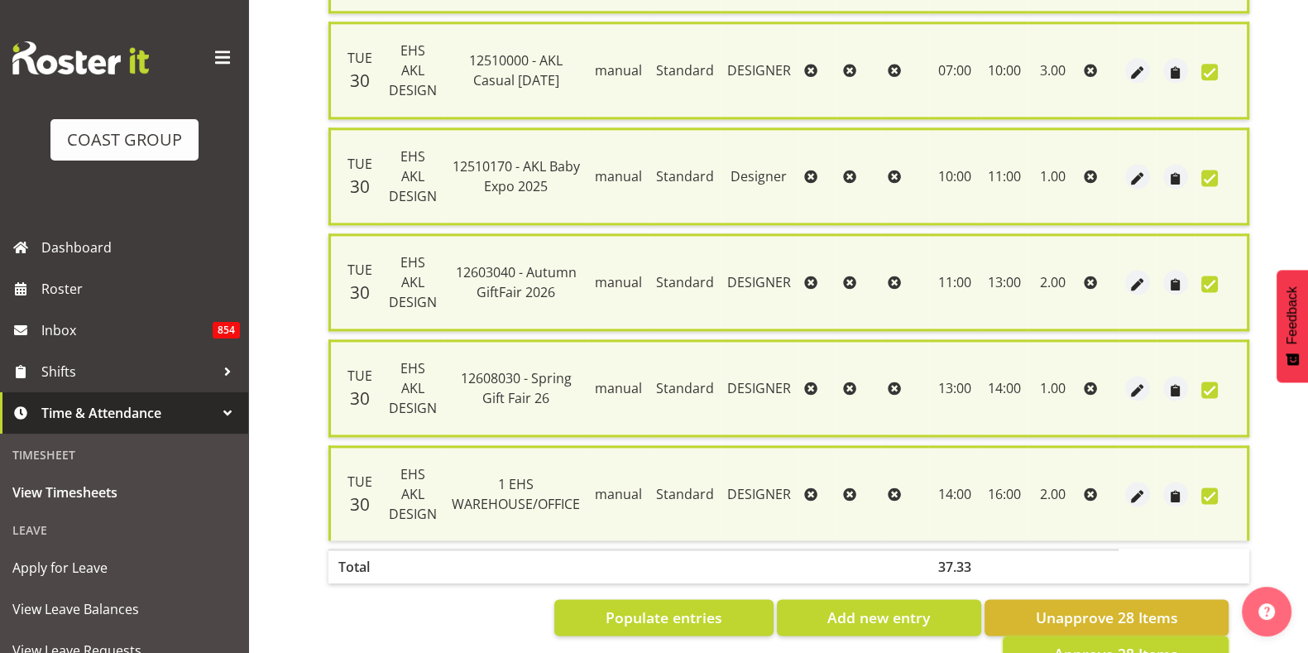
click at [1114, 643] on span "Approve 28 Items" at bounding box center [1115, 654] width 124 height 22
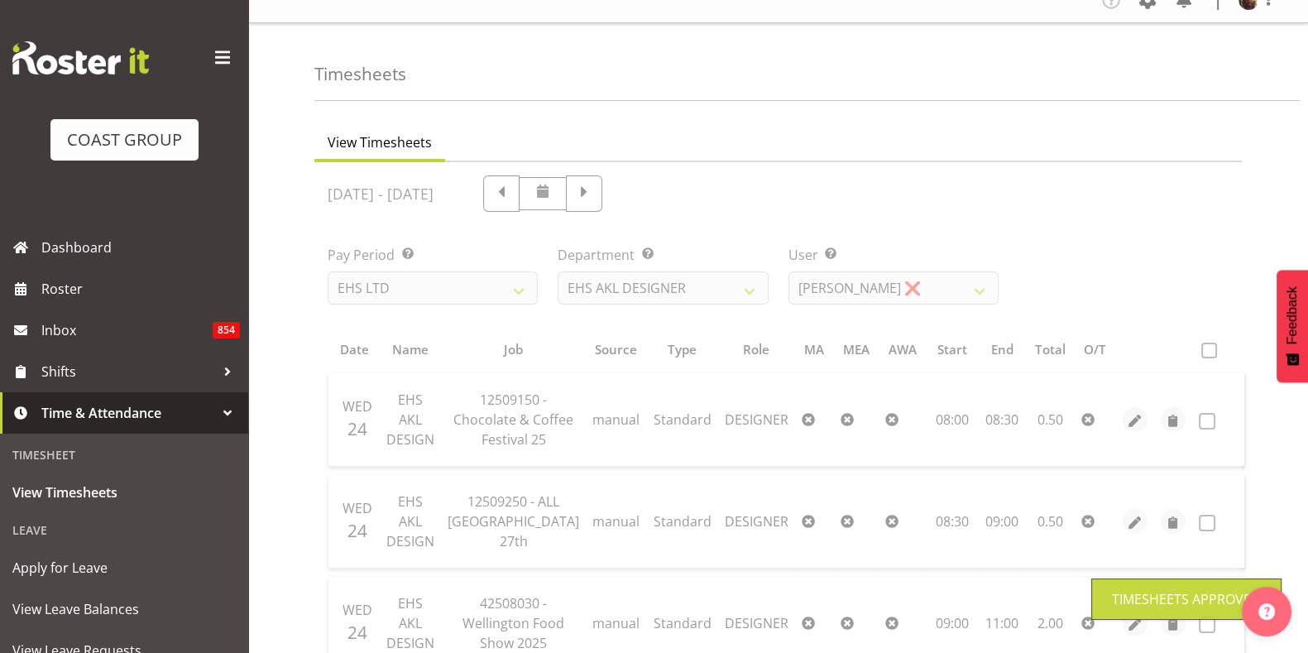
scroll to position [0, 0]
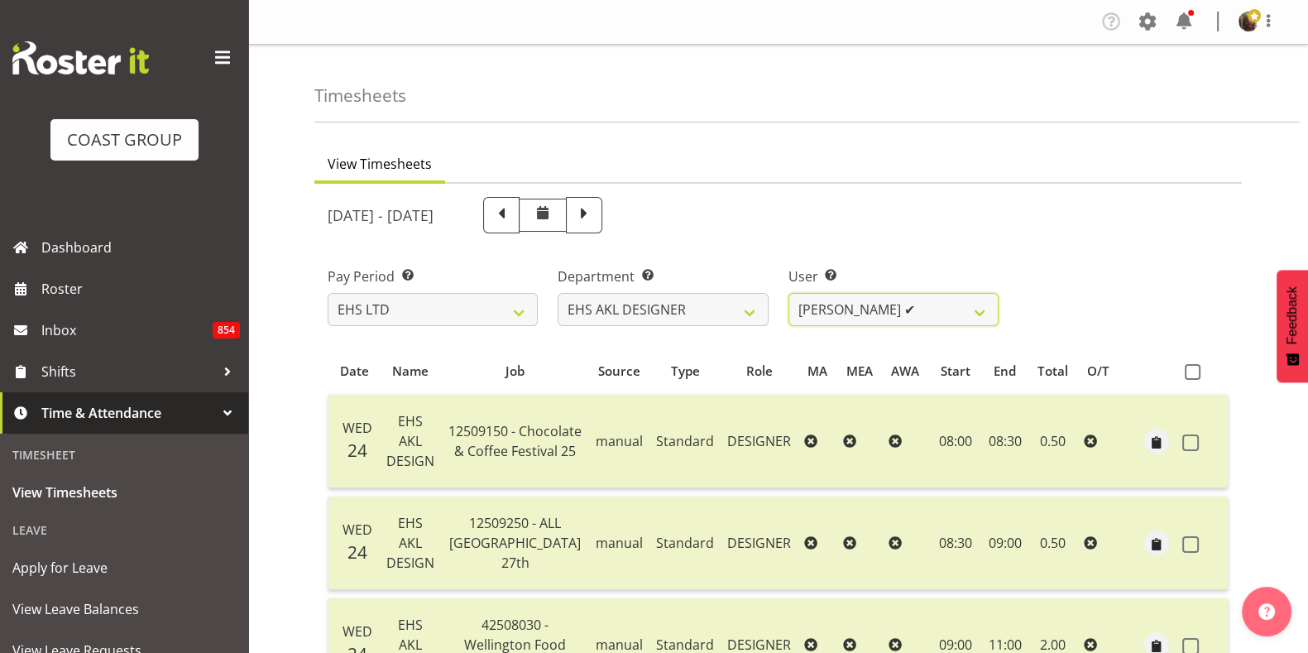
click at [958, 311] on select "Daniel An ✔ Maria Scarabino ✔ Mathew Rolle ❌ Sebastian Ibanez ❌ Yunlin Xie ✔" at bounding box center [893, 309] width 210 height 33
click at [788, 293] on select "Daniel An ✔ Maria Scarabino ✔ Mathew Rolle ❌ Sebastian Ibanez ❌ Yunlin Xie ✔" at bounding box center [893, 309] width 210 height 33
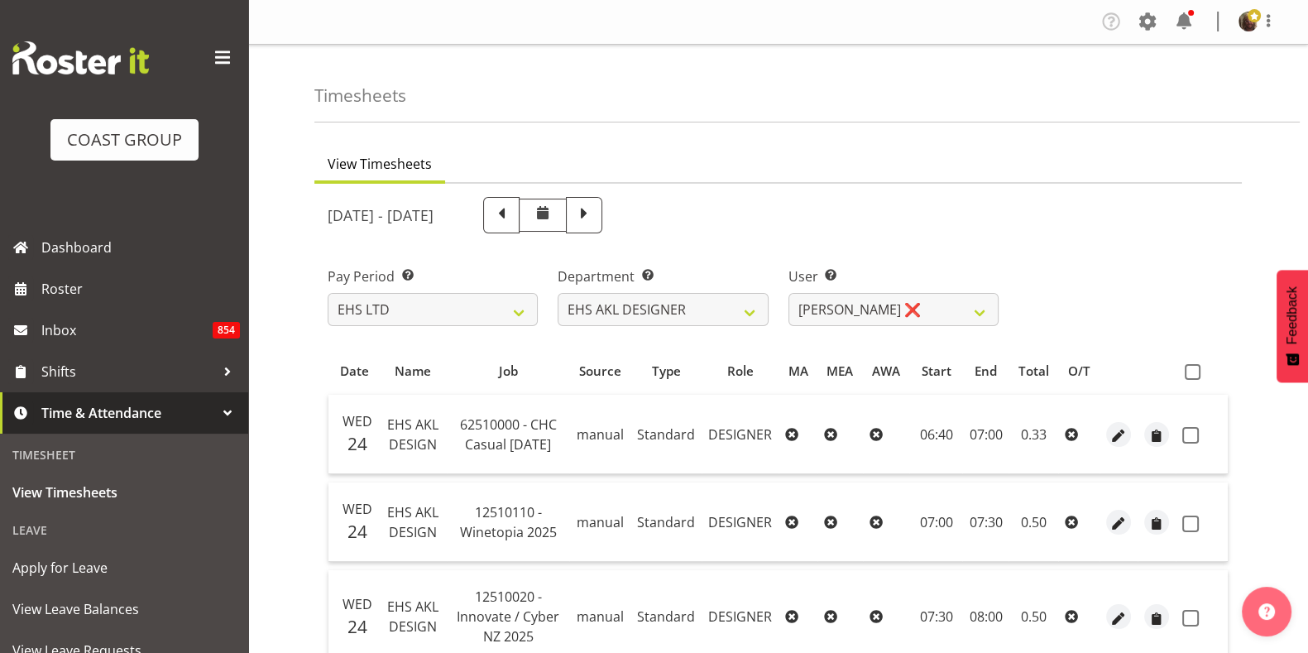
click at [1195, 371] on span at bounding box center [1192, 372] width 16 height 16
click at [1195, 371] on input "checkbox" at bounding box center [1189, 371] width 11 height 11
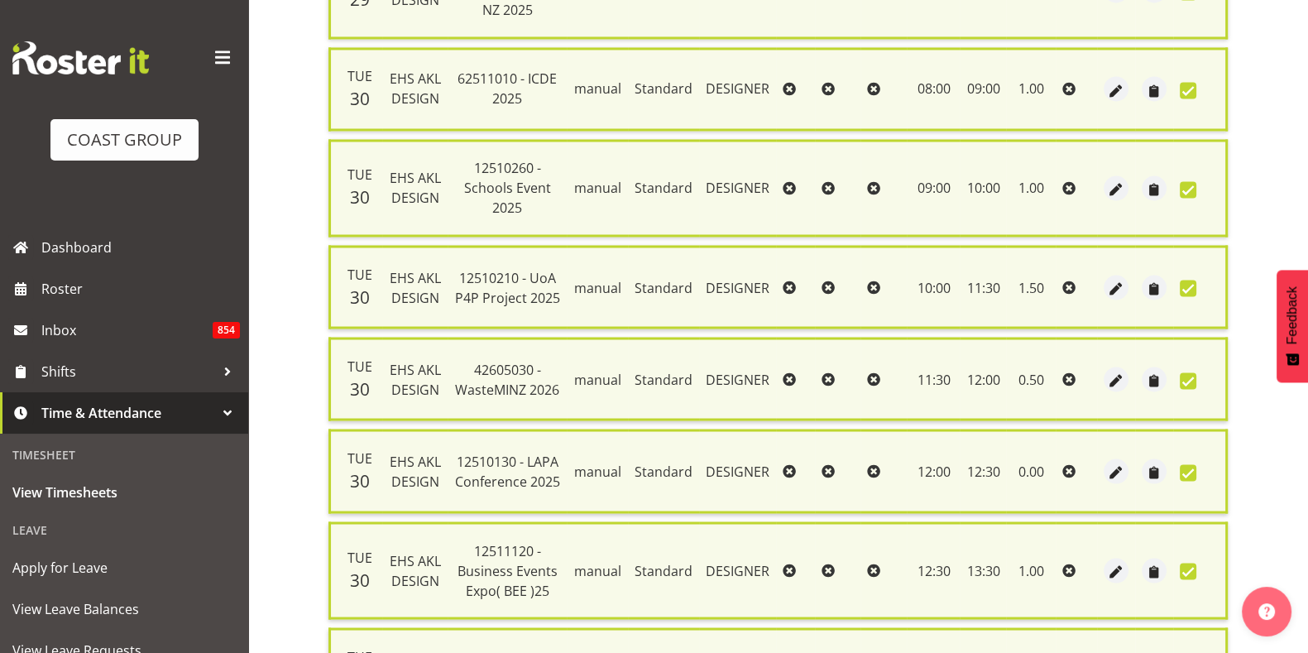
scroll to position [3987, 0]
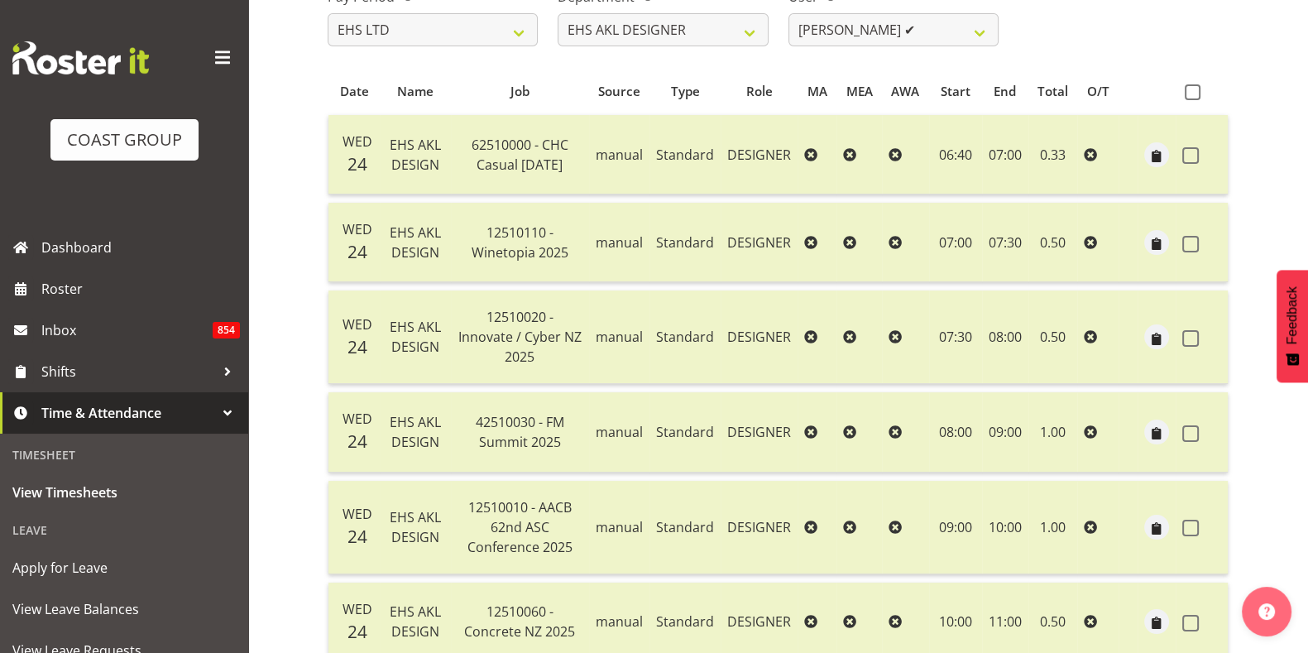
scroll to position [0, 0]
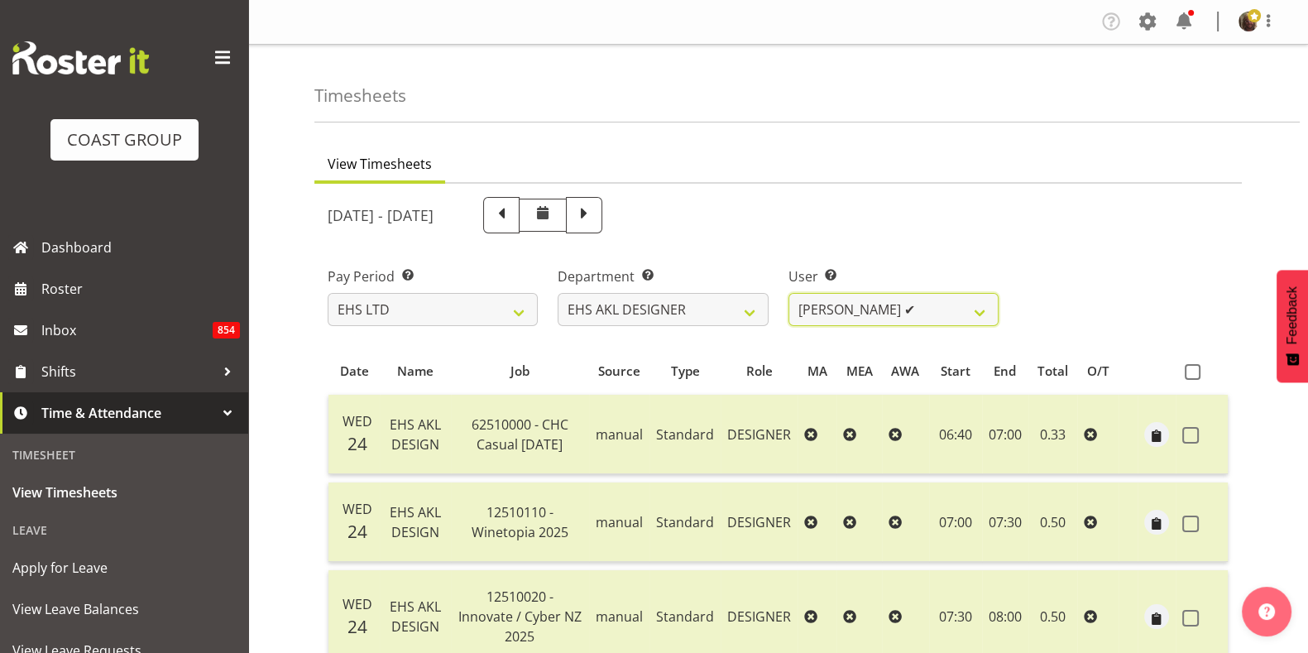
click at [951, 310] on select "Daniel An ✔ Maria Scarabino ✔ Mathew Rolle ✔ Sebastian Ibanez ❌ Yunlin Xie ✔" at bounding box center [893, 309] width 210 height 33
click at [910, 320] on select "Daniel An ✔ Maria Scarabino ✔ Mathew Rolle ✔ Sebastian Ibanez ❌ Yunlin Xie ✔" at bounding box center [893, 309] width 210 height 33
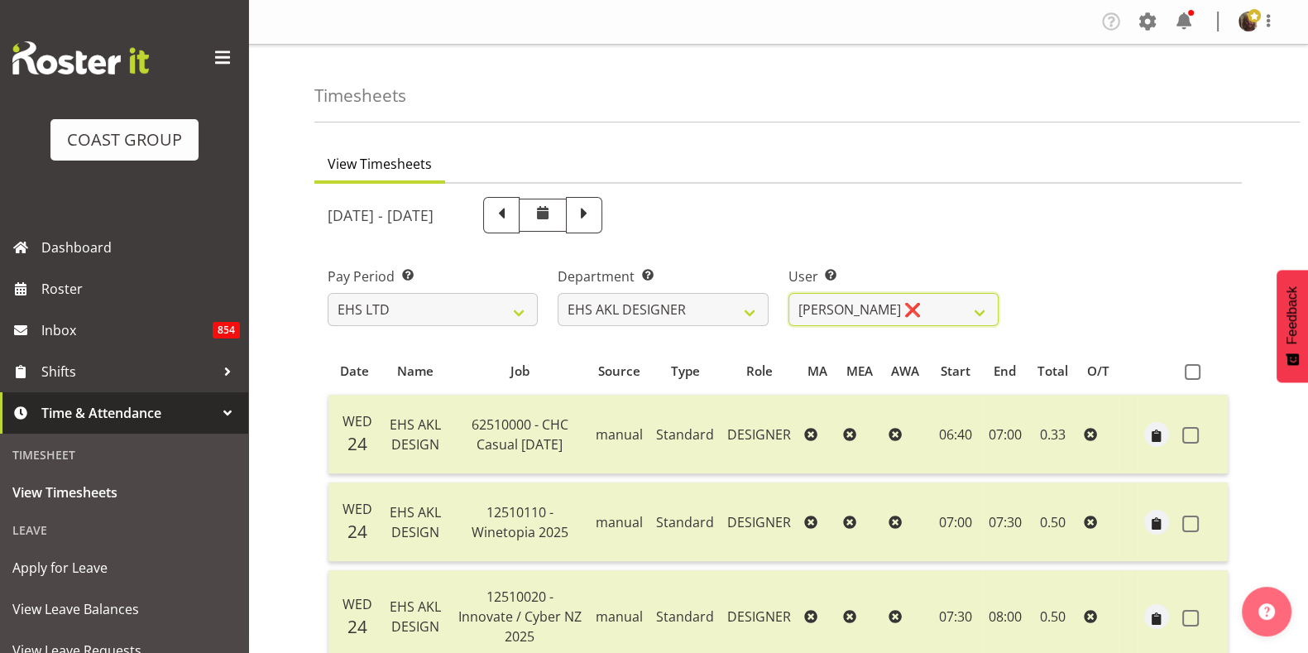
click at [788, 293] on select "Daniel An ✔ Maria Scarabino ✔ Mathew Rolle ✔ Sebastian Ibanez ❌ Yunlin Xie ✔" at bounding box center [893, 309] width 210 height 33
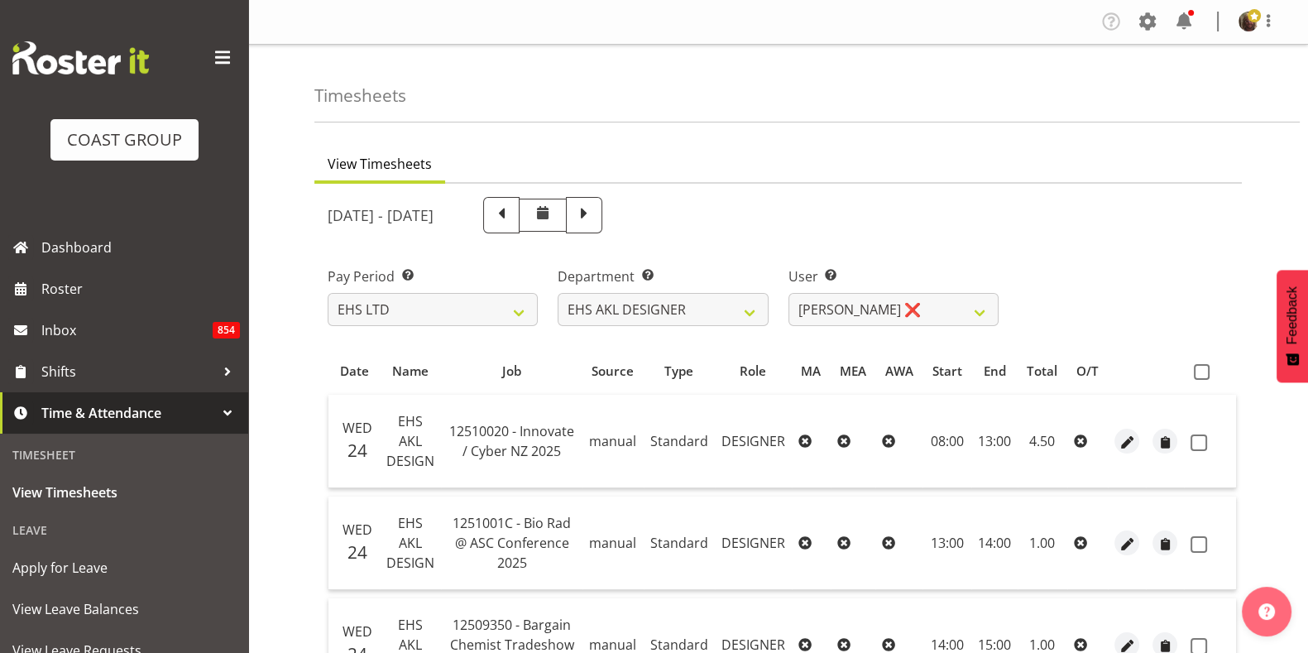
click at [1194, 369] on span at bounding box center [1202, 372] width 16 height 16
click at [1194, 369] on input "checkbox" at bounding box center [1199, 371] width 11 height 11
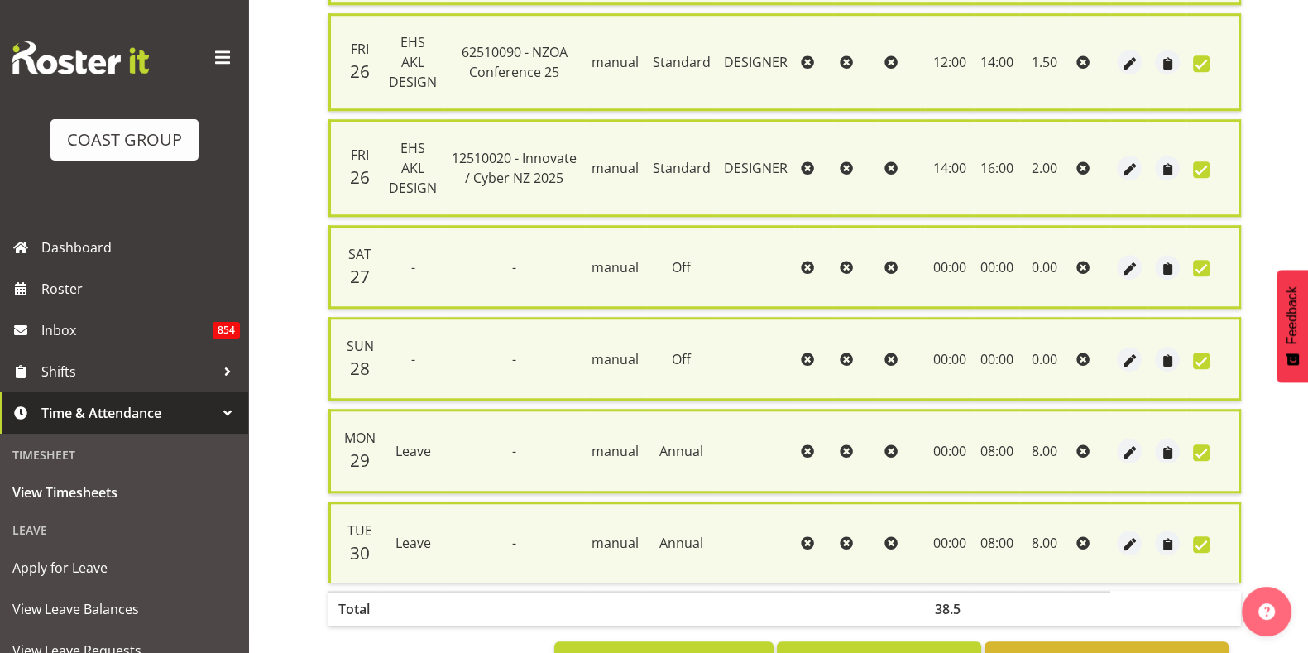
scroll to position [1807, 0]
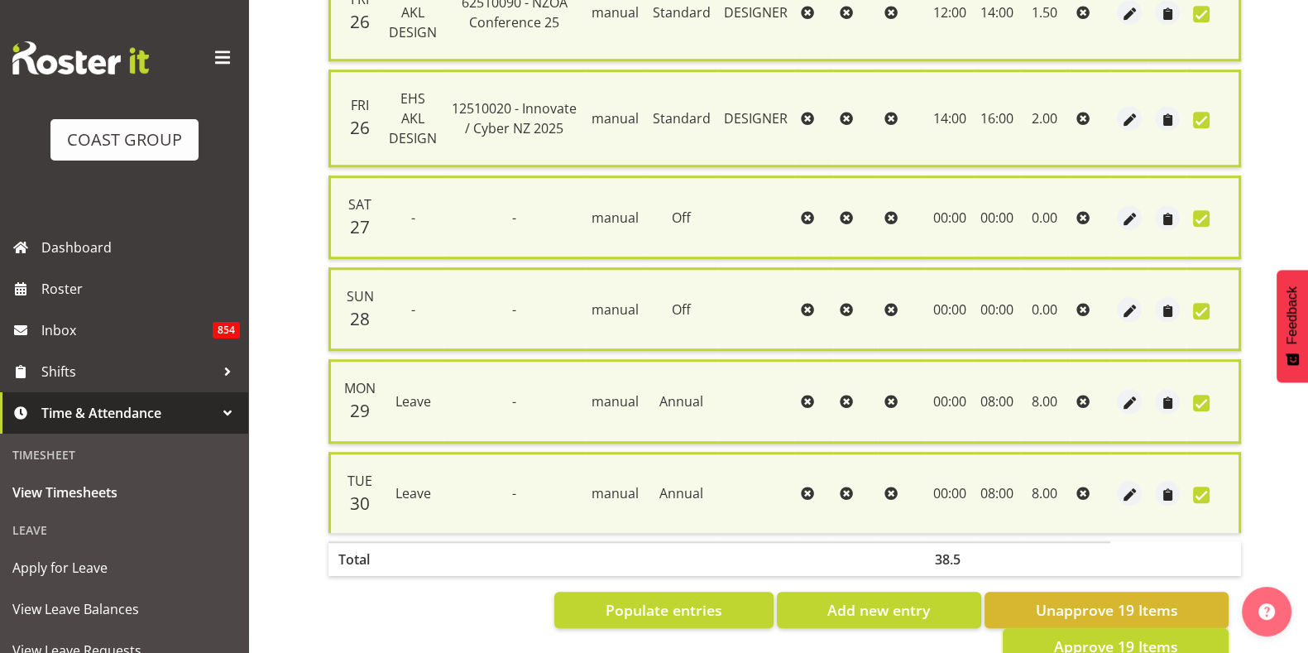
click at [1180, 628] on button "Approve 19 Items" at bounding box center [1115, 646] width 226 height 36
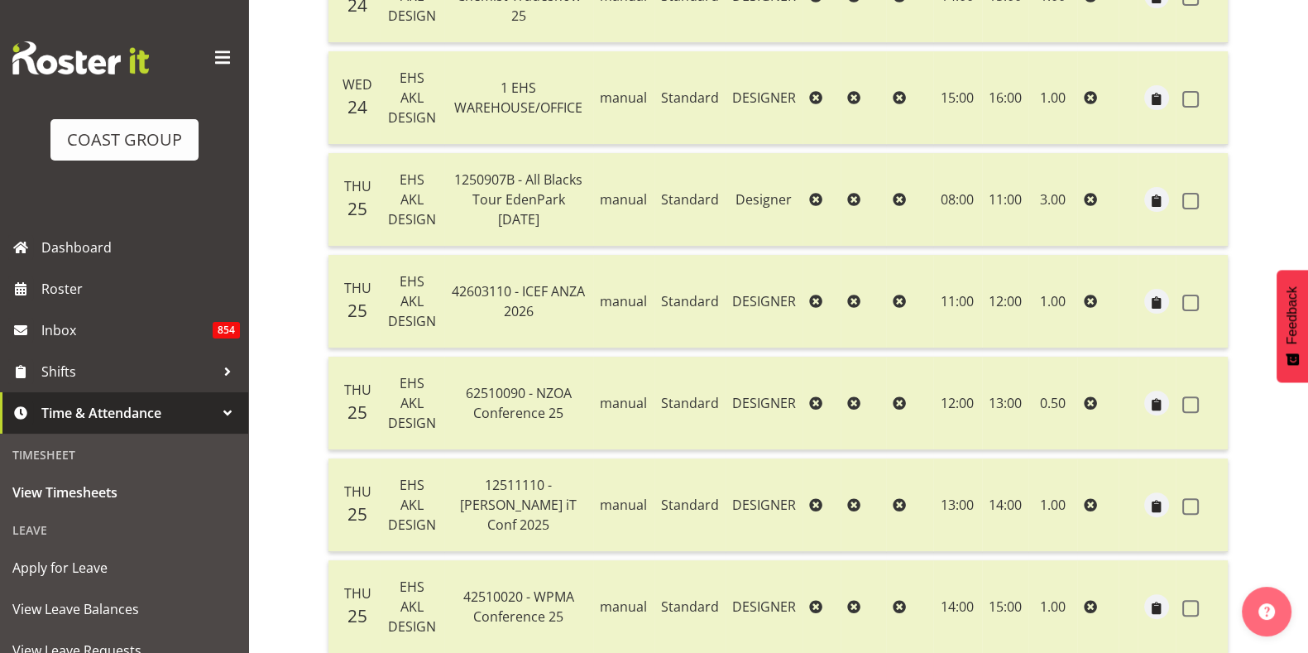
scroll to position [0, 0]
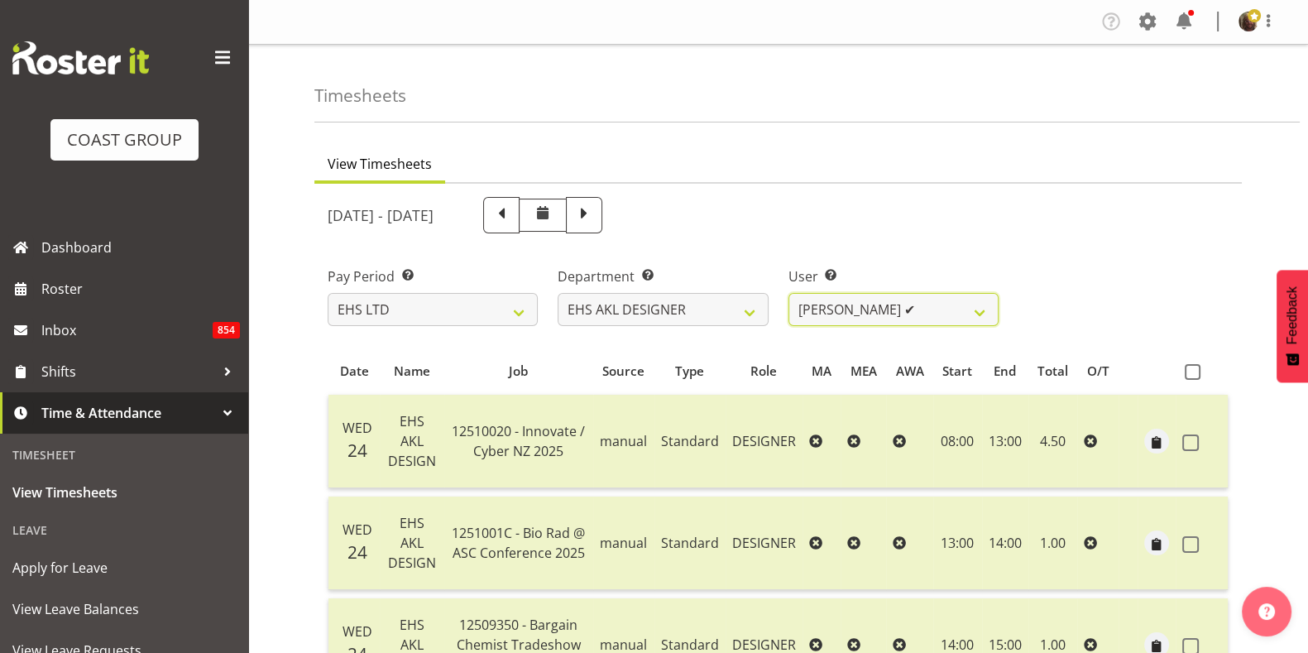
click at [938, 309] on select "Daniel An ✔ Maria Scarabino ✔ Mathew Rolle ✔ Sebastian Ibanez ✔ Yunlin Xie ✔" at bounding box center [893, 309] width 210 height 33
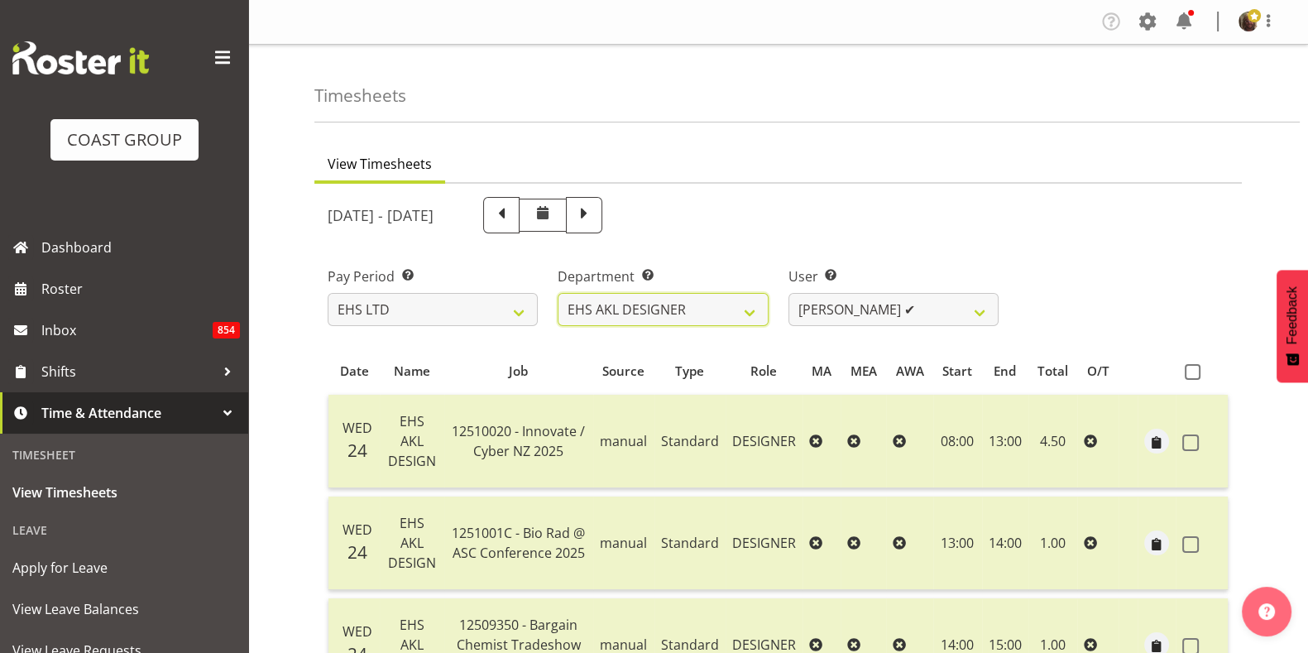
click at [723, 312] on select "EHS AKL CARPET EHS AKL DESIGNER EHS AKL SALES EHS CHC OPS EHS CHC SALES EHS WLG…" at bounding box center [662, 309] width 210 height 33
click at [557, 293] on select "EHS AKL CARPET EHS AKL DESIGNER EHS AKL SALES EHS CHC OPS EHS CHC SALES EHS WLG…" at bounding box center [662, 309] width 210 height 33
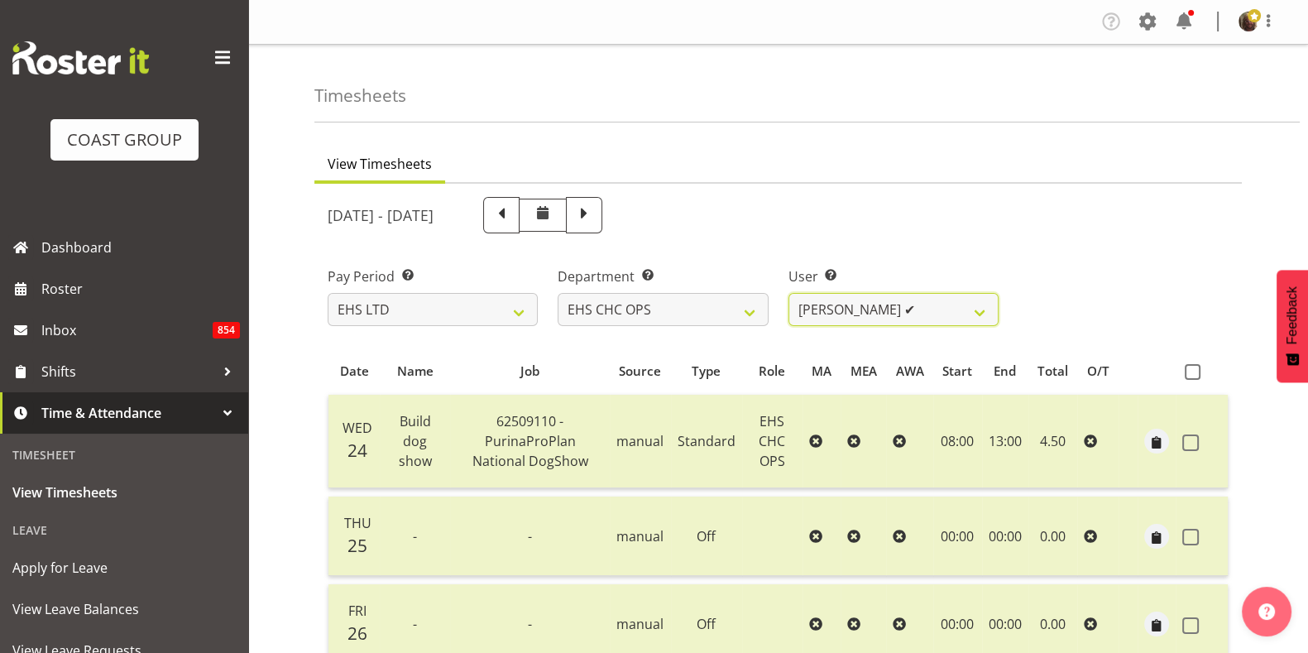
click at [886, 303] on select "Aminio Fonongaloa-Lolohea ✔ David Wiseman ✔ George Unsworth ✔ Keegan Thomas ✔ M…" at bounding box center [893, 309] width 210 height 33
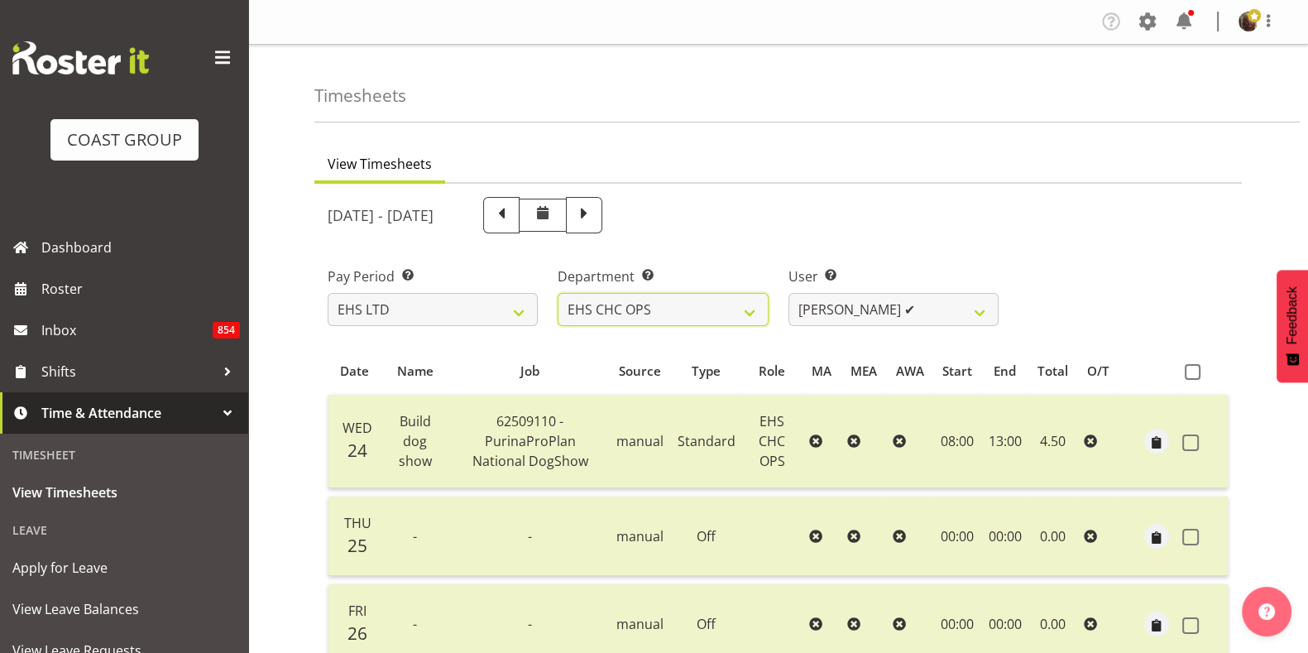
click at [700, 303] on select "EHS AKL CARPET EHS AKL DESIGNER EHS AKL SALES EHS CHC OPS EHS CHC SALES EHS WLG…" at bounding box center [662, 309] width 210 height 33
click at [557, 293] on select "EHS AKL CARPET EHS AKL DESIGNER EHS AKL SALES EHS CHC OPS EHS CHC SALES EHS WLG…" at bounding box center [662, 309] width 210 height 33
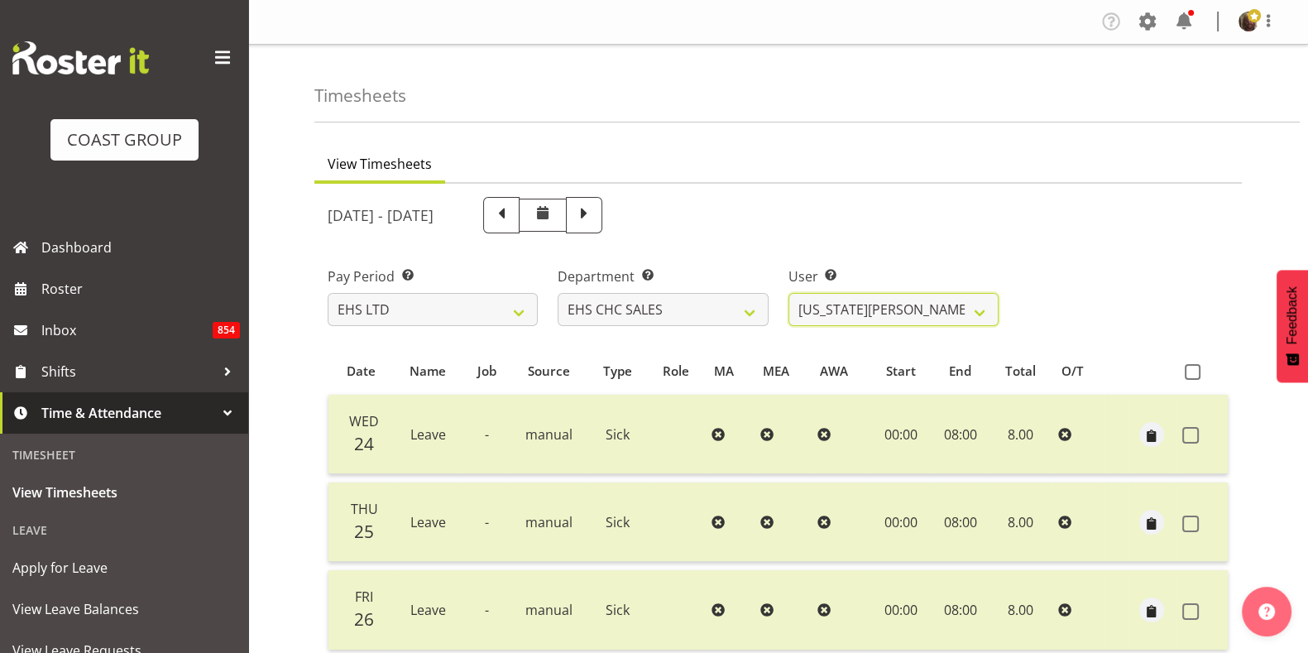
click at [943, 314] on select "Georgia Costain ✔ Kelly Butterill ✔ Nicola Ransome ✔" at bounding box center [893, 309] width 210 height 33
click at [788, 293] on select "Georgia Costain ✔ Kelly Butterill ✔ Nicola Ransome ✔" at bounding box center [893, 309] width 210 height 33
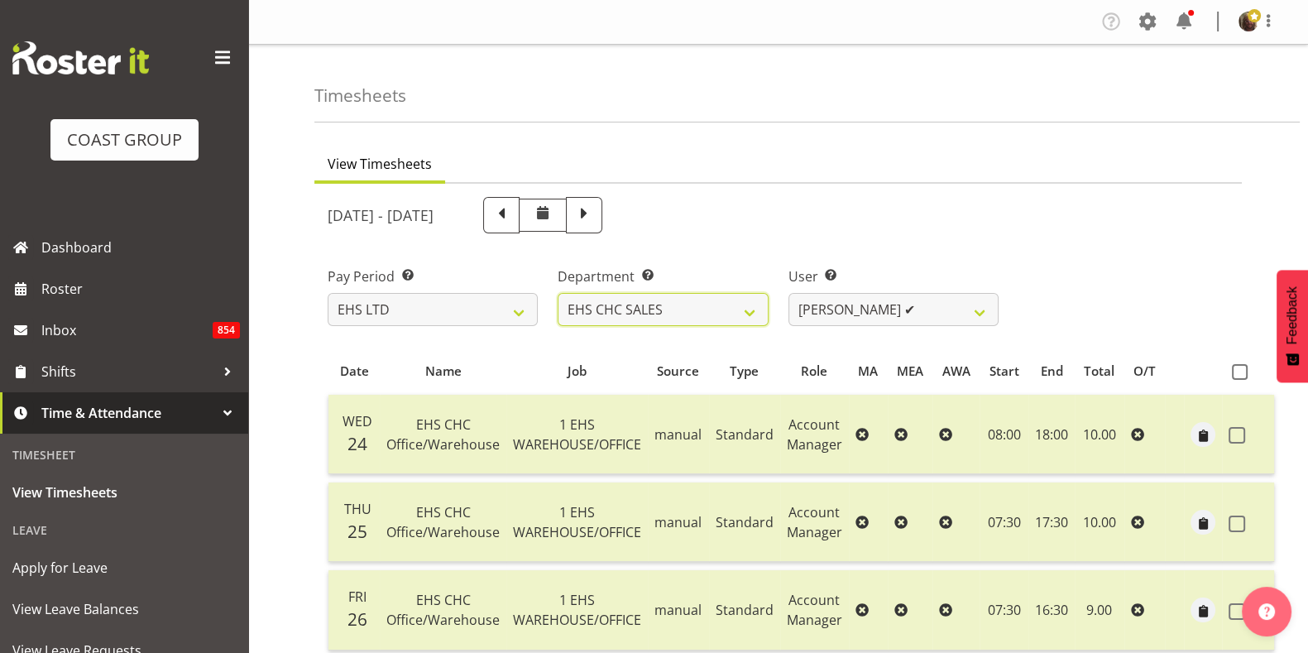
click at [736, 312] on select "EHS AKL CARPET EHS AKL DESIGNER EHS AKL SALES EHS CHC OPS EHS CHC SALES EHS WLG…" at bounding box center [662, 309] width 210 height 33
click at [557, 293] on select "EHS AKL CARPET EHS AKL DESIGNER EHS AKL SALES EHS CHC OPS EHS CHC SALES EHS WLG…" at bounding box center [662, 309] width 210 height 33
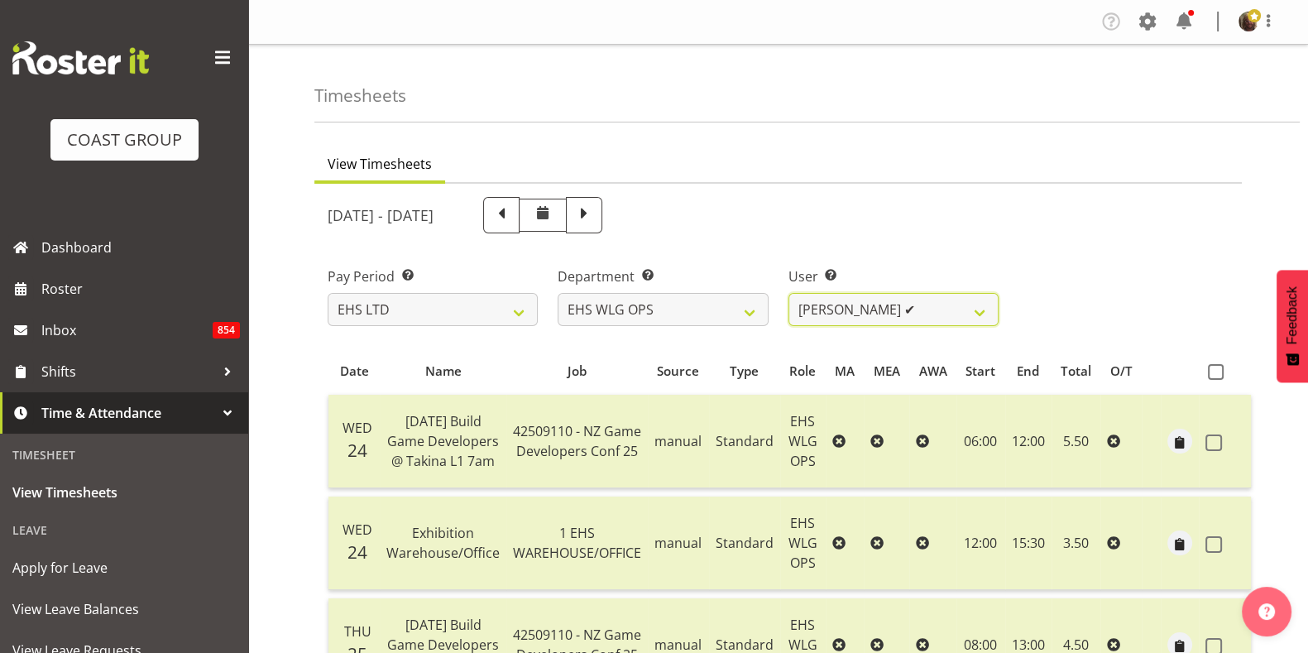
click at [969, 320] on select "Darryl Burns ✔ Geoffrey Robertson ✔ Jackson Howsan ✔ Kade Tiatia ❌ Michael Ngam…" at bounding box center [893, 309] width 210 height 33
click at [788, 293] on select "Darryl Burns ✔ Geoffrey Robertson ✔ Jackson Howsan ✔ Kade Tiatia ❌ Michael Ngam…" at bounding box center [893, 309] width 210 height 33
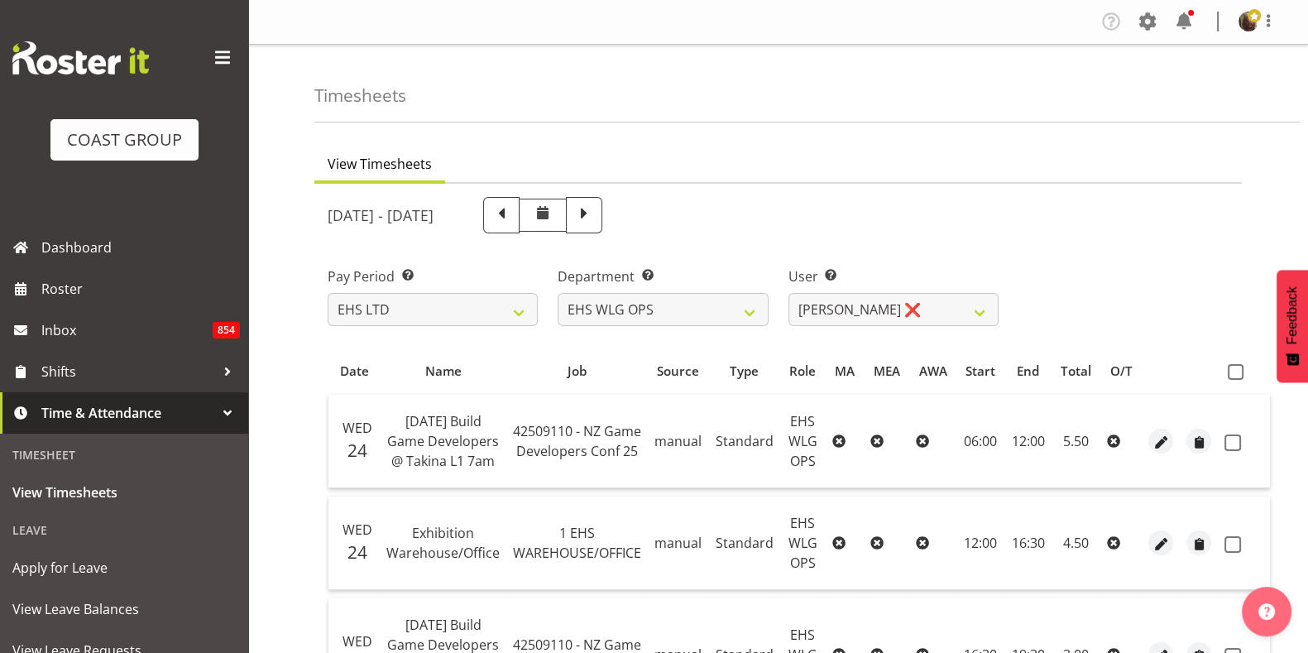
click at [1231, 371] on span at bounding box center [1235, 372] width 16 height 16
click at [1231, 371] on input "checkbox" at bounding box center [1232, 371] width 11 height 11
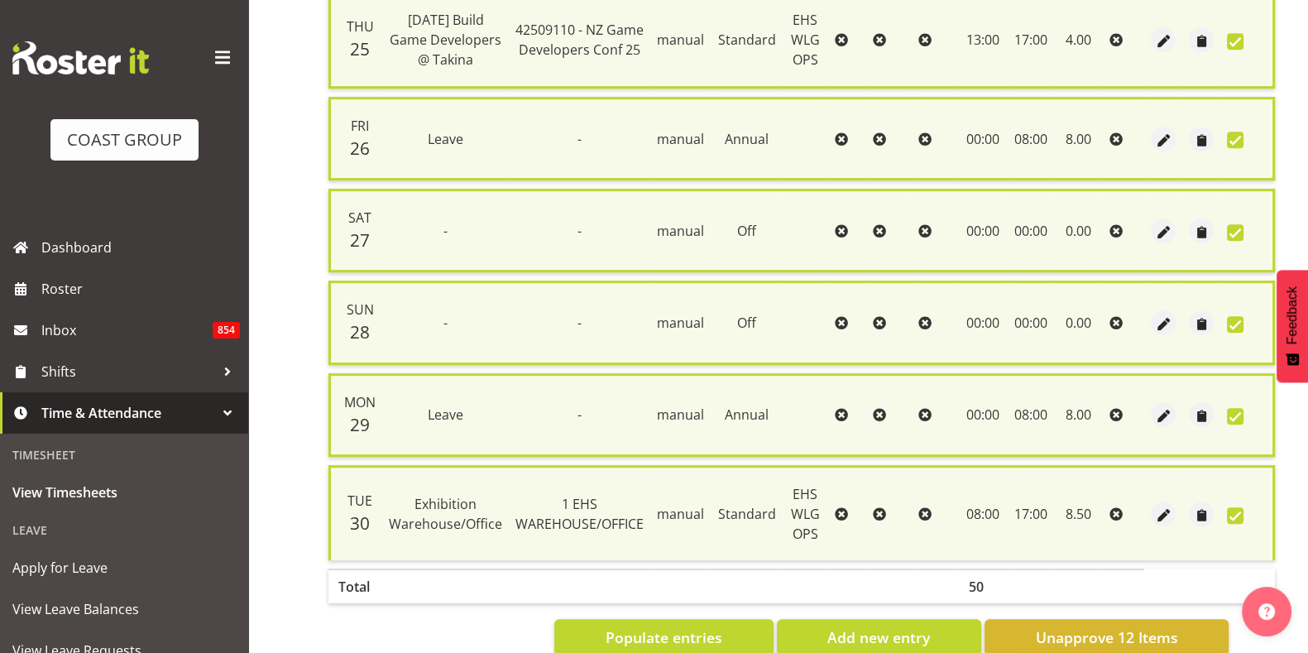
scroll to position [1092, 0]
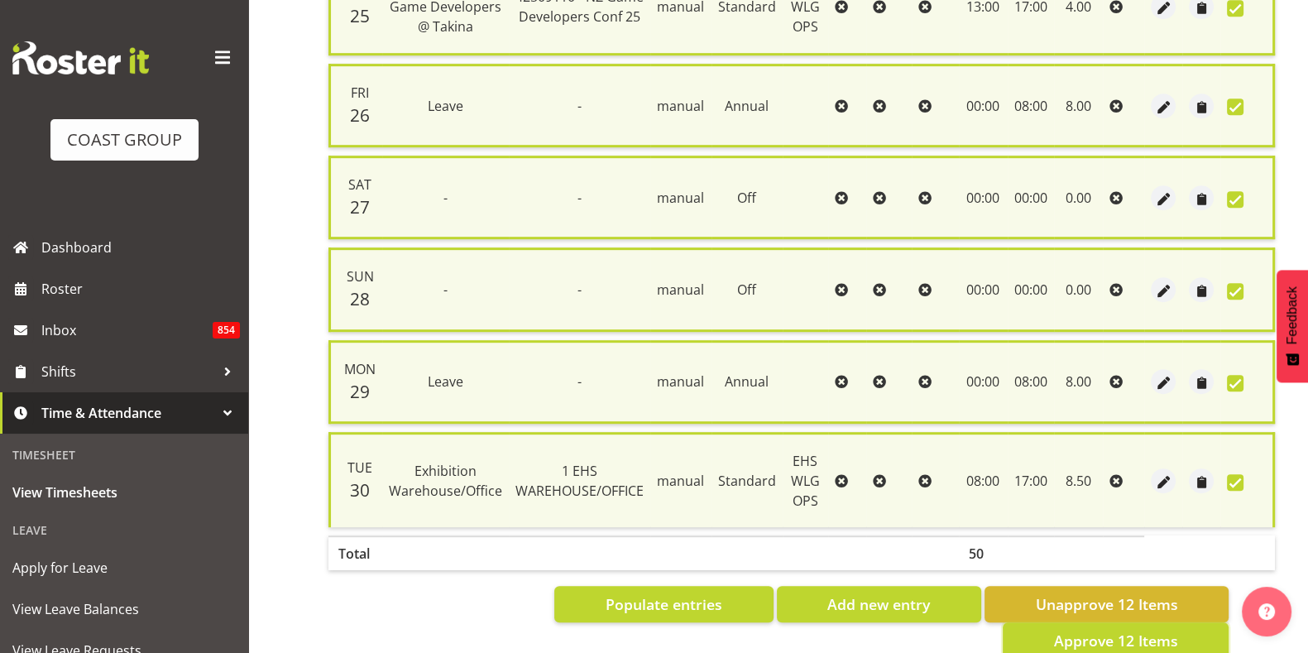
click at [1111, 629] on span "Approve 12 Items" at bounding box center [1115, 640] width 124 height 22
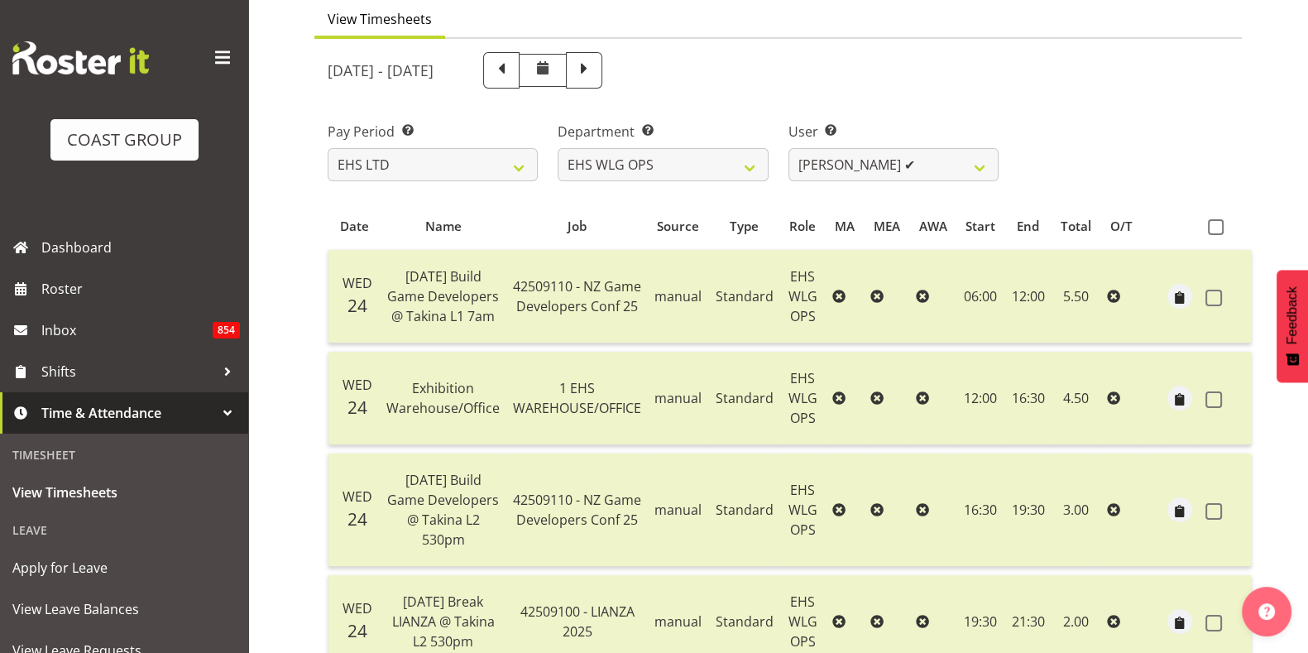
scroll to position [0, 0]
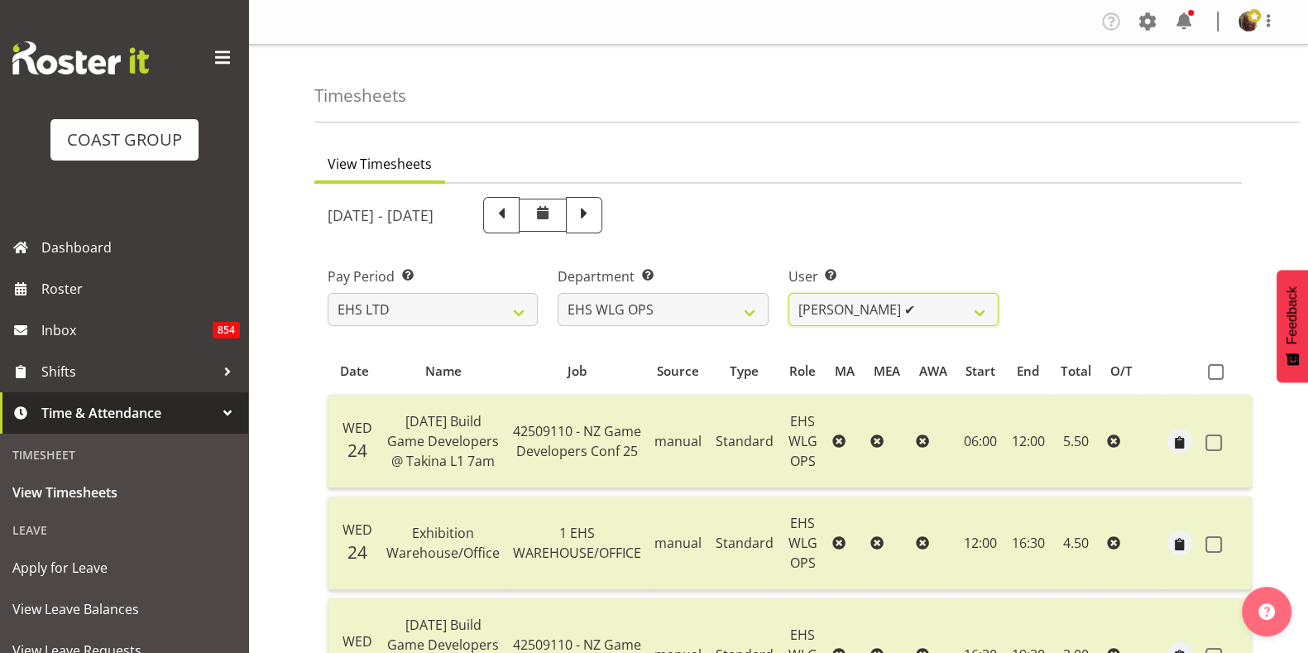
click at [899, 312] on select "Darryl Burns ✔ Geoffrey Robertson ✔ Jackson Howsan ✔ Kade Tiatia ✔ Michael Ngam…" at bounding box center [893, 309] width 210 height 33
click at [788, 293] on select "Darryl Burns ✔ Geoffrey Robertson ✔ Jackson Howsan ✔ Kade Tiatia ✔ Michael Ngam…" at bounding box center [893, 309] width 210 height 33
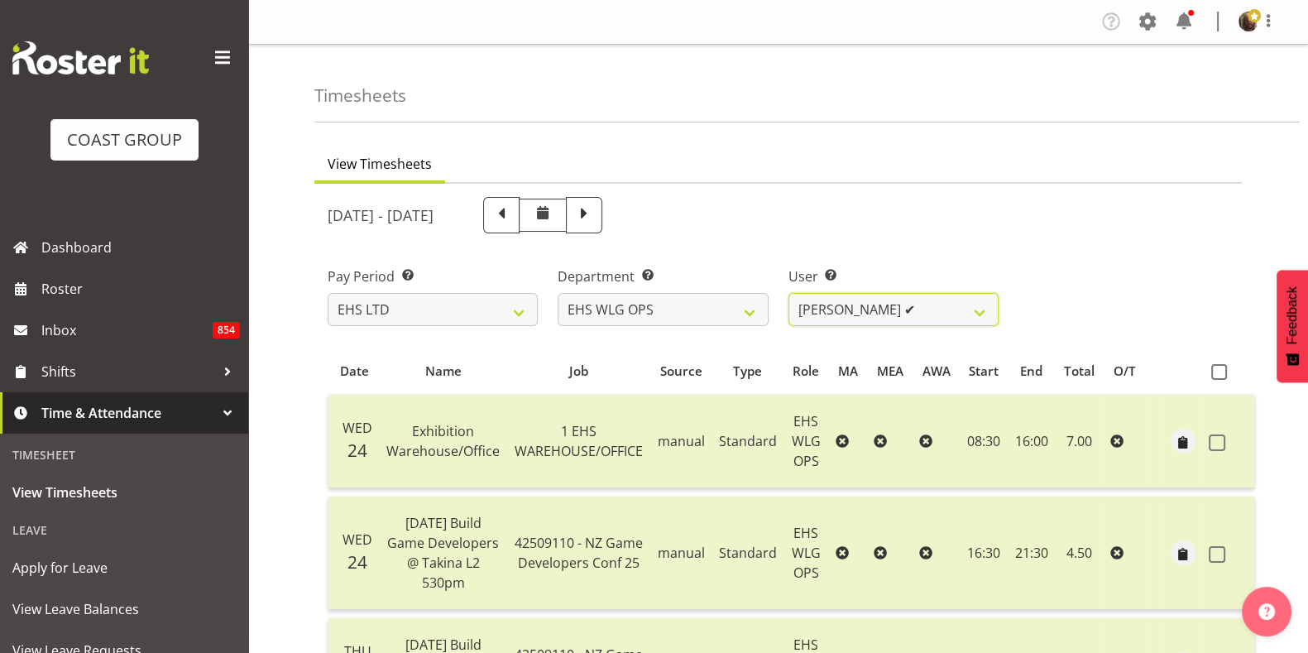
click at [889, 299] on select "Darryl Burns ✔ Geoffrey Robertson ✔ Jackson Howsan ✔ Kade Tiatia ✔ Michael Ngam…" at bounding box center [893, 309] width 210 height 33
click at [788, 293] on select "Darryl Burns ✔ Geoffrey Robertson ✔ Jackson Howsan ✔ Kade Tiatia ✔ Michael Ngam…" at bounding box center [893, 309] width 210 height 33
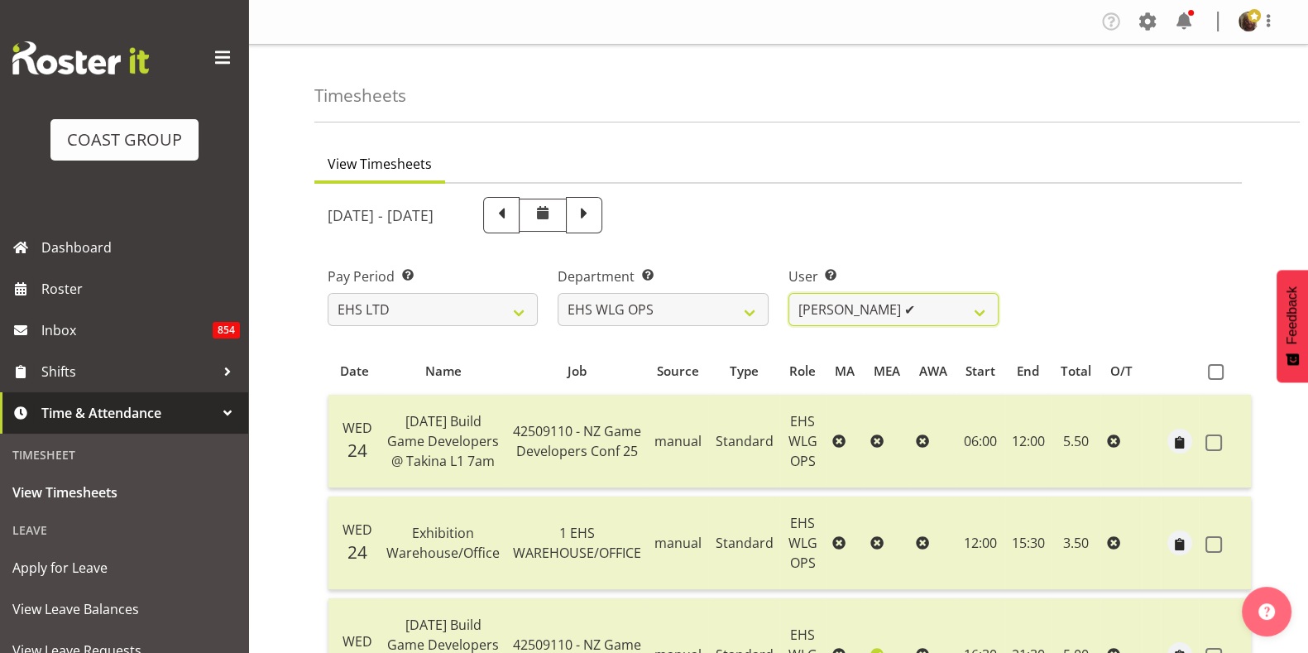
click at [849, 310] on select "Darryl Burns ✔ Geoffrey Robertson ✔ Jackson Howsan ✔ Kade Tiatia ✔ Michael Ngam…" at bounding box center [893, 309] width 210 height 33
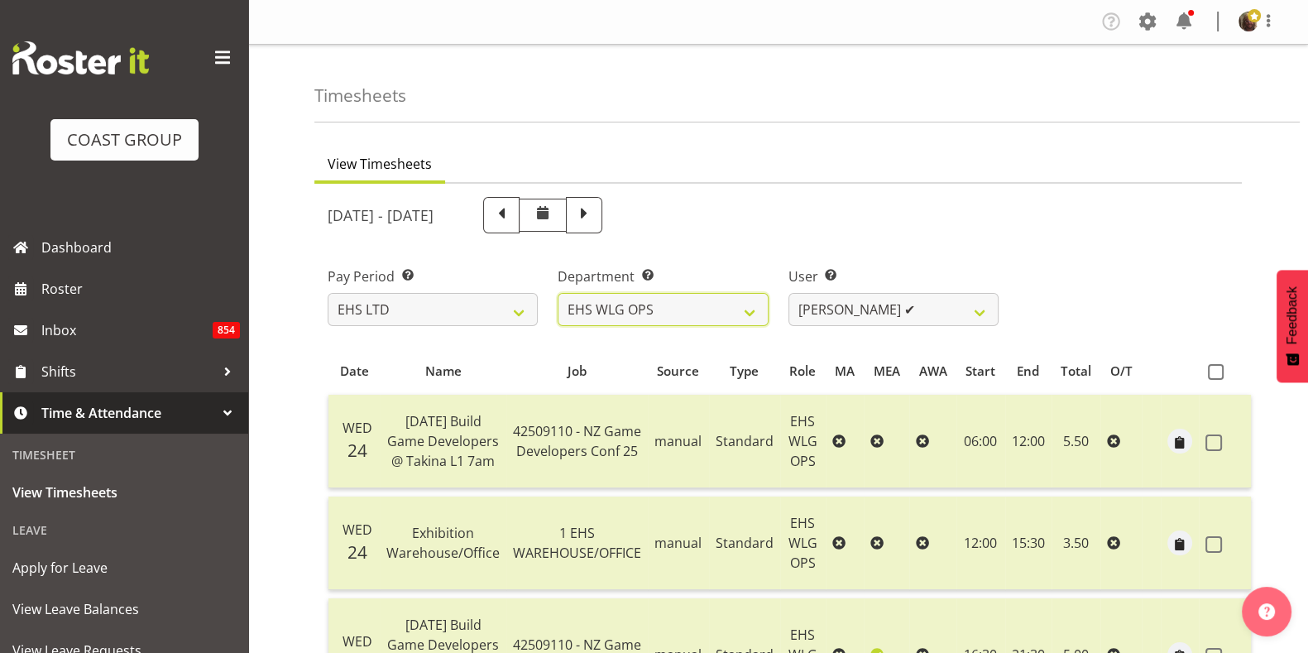
click at [684, 314] on select "EHS AKL CARPET EHS AKL DESIGNER EHS AKL SALES EHS CHC OPS EHS CHC SALES EHS WLG…" at bounding box center [662, 309] width 210 height 33
click at [404, 385] on th "Name" at bounding box center [443, 370] width 127 height 31
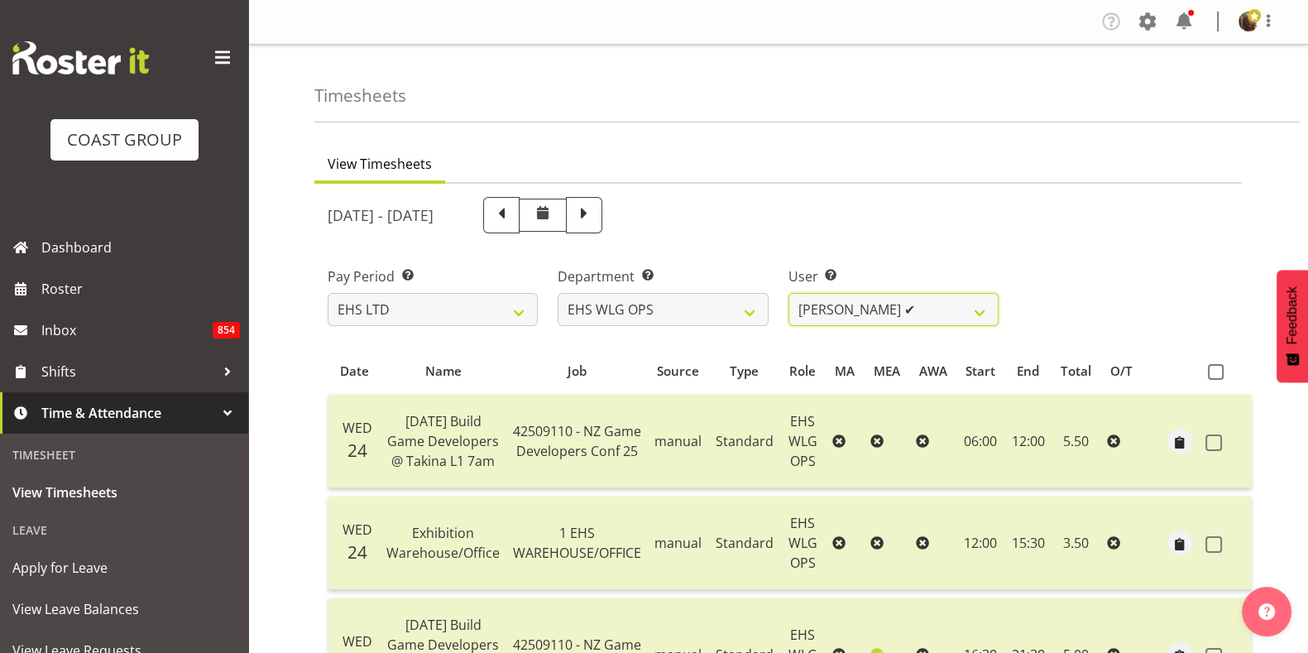
click at [944, 308] on select "Darryl Burns ✔ Geoffrey Robertson ✔ Jackson Howsan ✔ Kade Tiatia ✔ Michael Ngam…" at bounding box center [893, 309] width 210 height 33
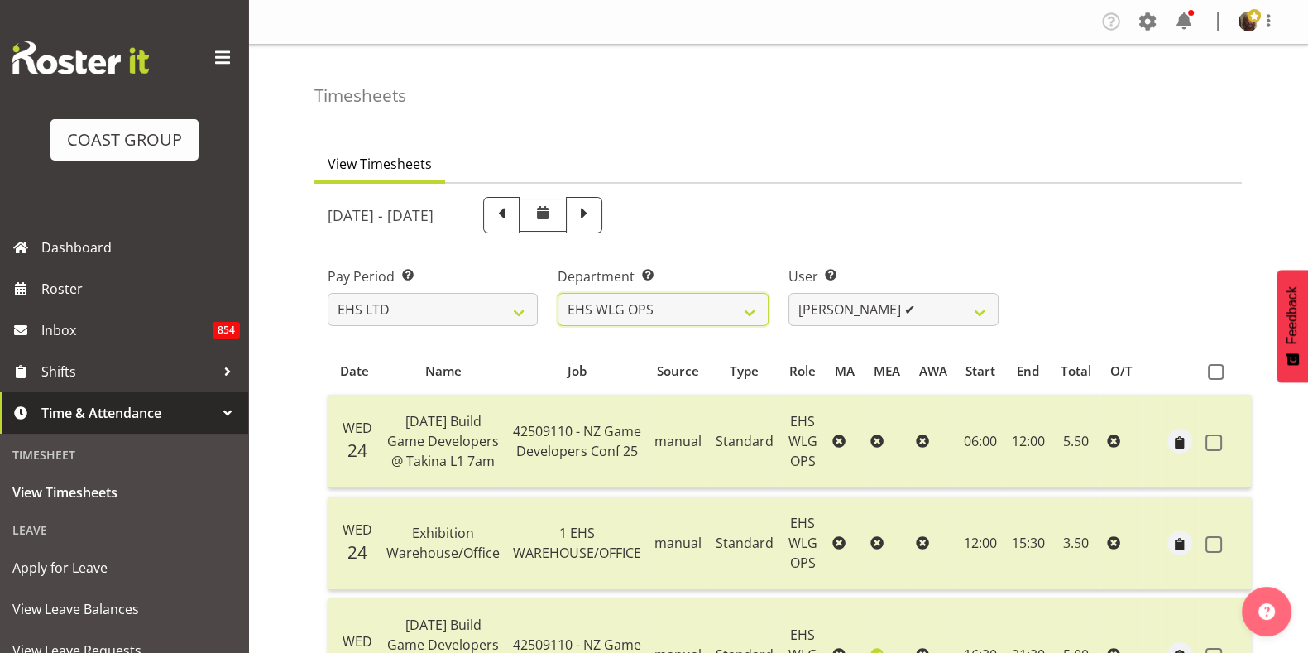
click at [706, 318] on select "EHS AKL CARPET EHS AKL DESIGNER EHS AKL SALES EHS CHC OPS EHS CHC SALES EHS WLG…" at bounding box center [662, 309] width 210 height 33
click at [738, 320] on select "EHS AKL CARPET EHS AKL DESIGNER EHS AKL SALES EHS CHC OPS EHS CHC SALES EHS WLG…" at bounding box center [662, 309] width 210 height 33
click at [557, 293] on select "EHS AKL CARPET EHS AKL DESIGNER EHS AKL SALES EHS CHC OPS EHS CHC SALES EHS WLG…" at bounding box center [662, 309] width 210 height 33
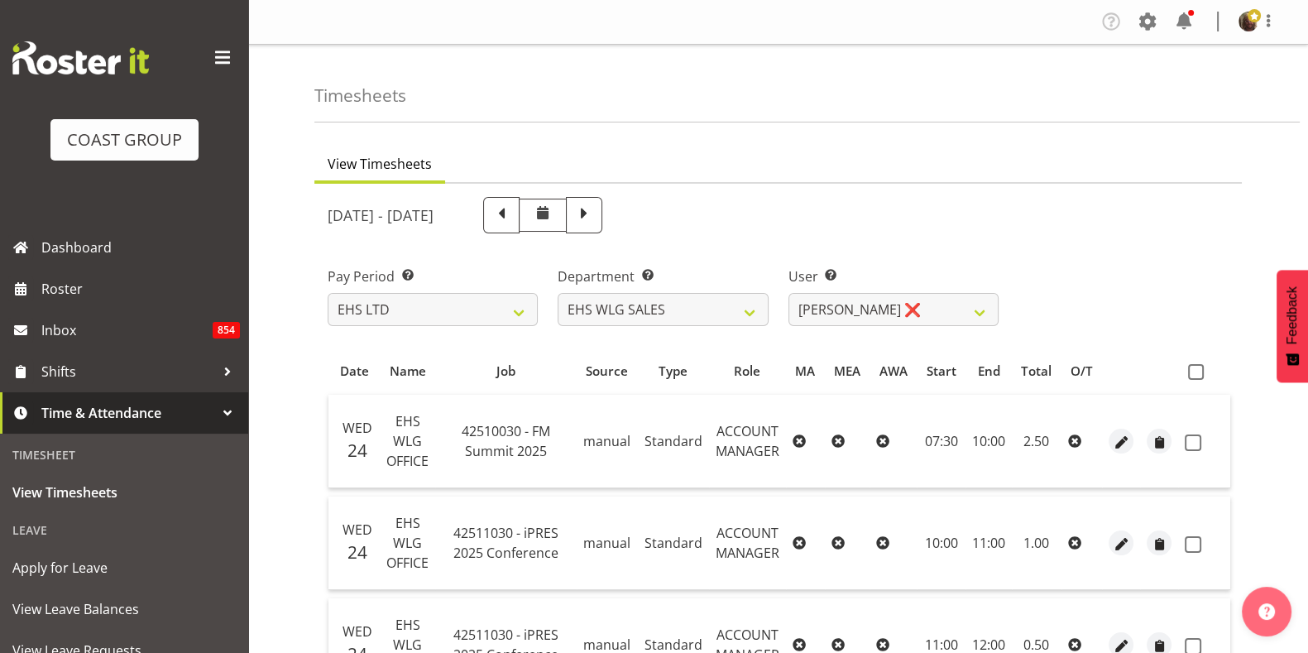
click at [1191, 376] on span at bounding box center [1196, 372] width 16 height 16
click at [1191, 376] on input "checkbox" at bounding box center [1193, 371] width 11 height 11
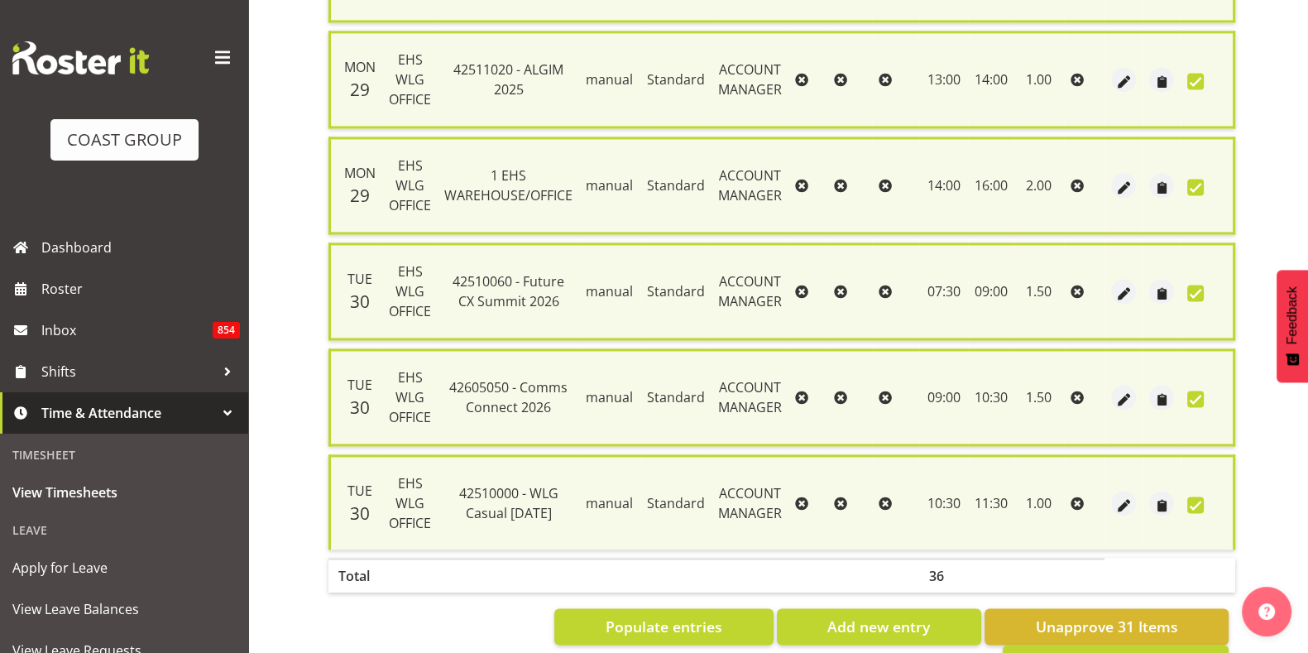
scroll to position [3095, 0]
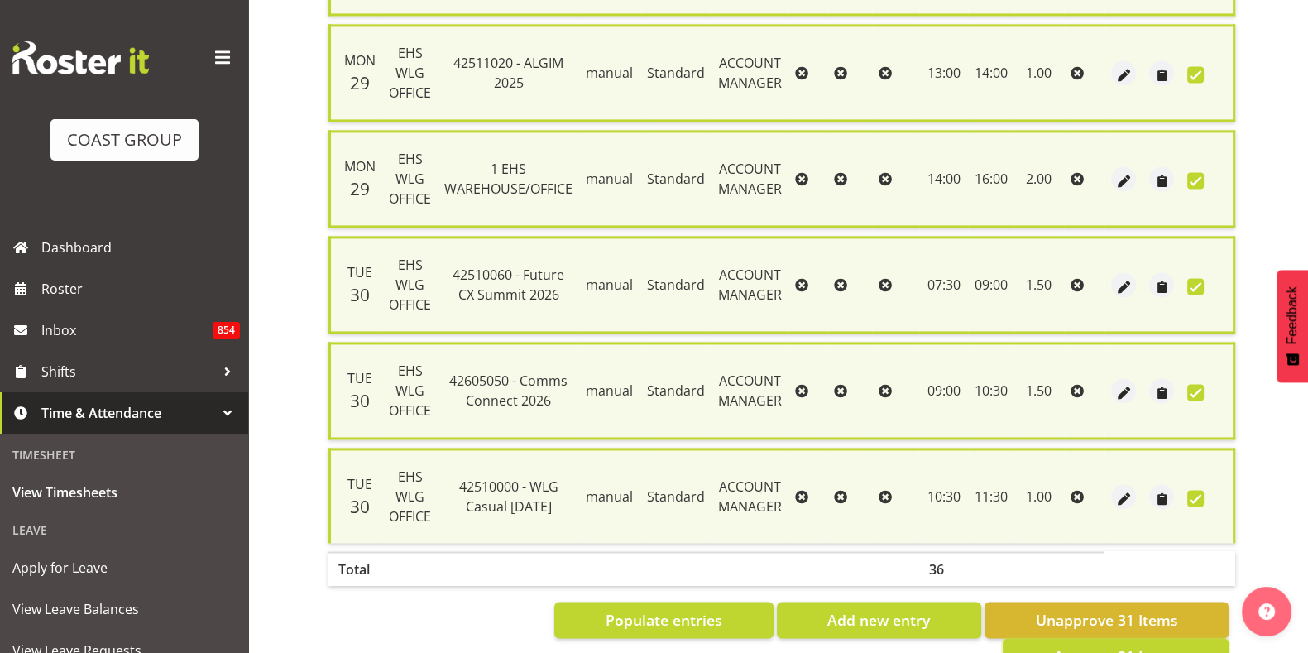
click at [1139, 645] on span "Approve 31 Items" at bounding box center [1115, 656] width 124 height 22
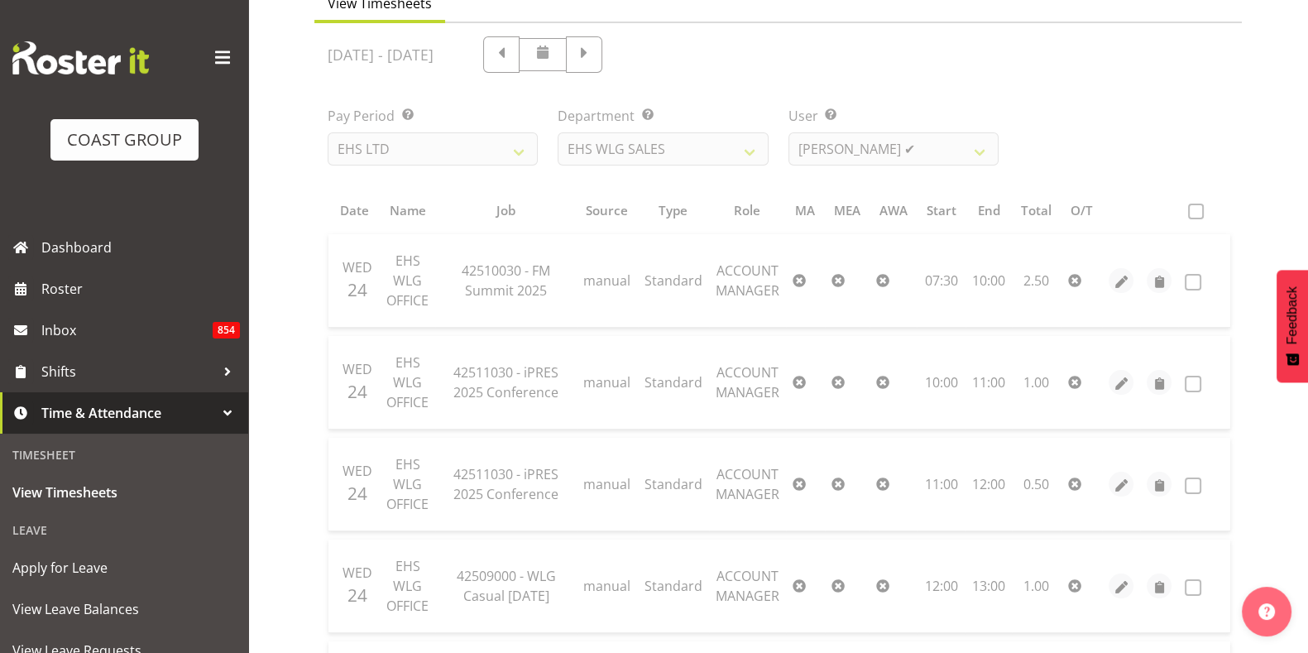
scroll to position [160, 0]
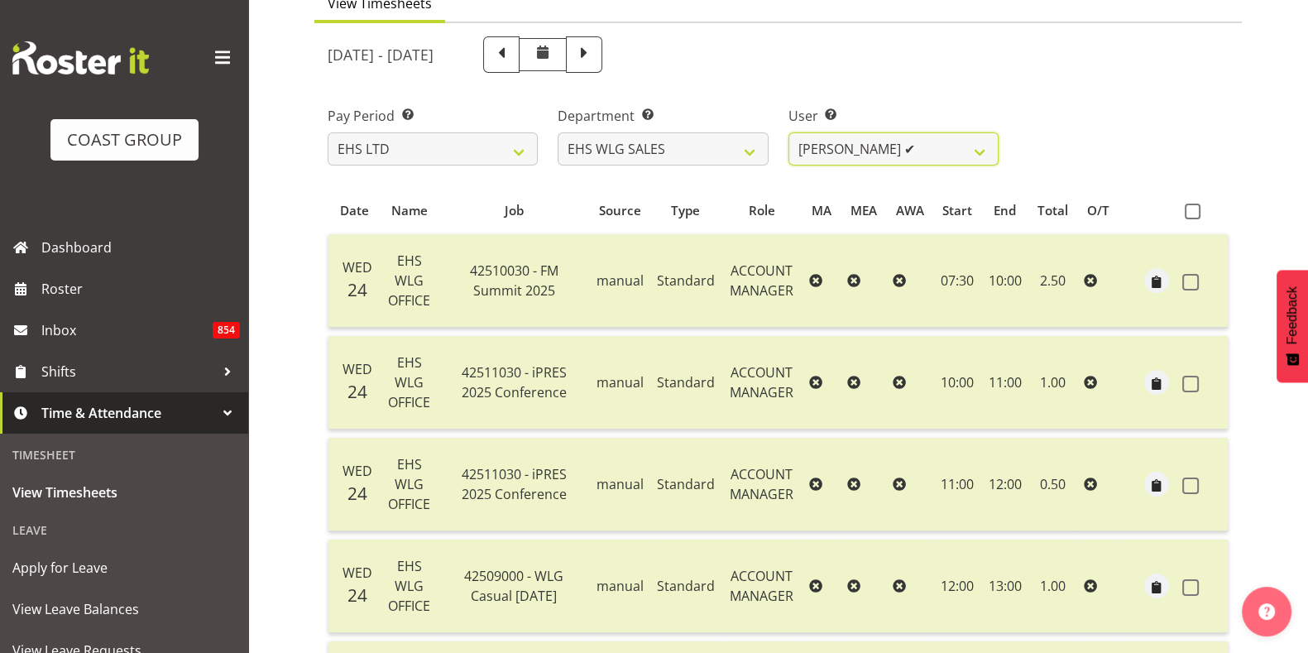
click at [970, 152] on select "Lu Budden ✔ Tatiyana Isaac ❌" at bounding box center [893, 148] width 210 height 33
click at [788, 132] on select "Lu Budden ✔ Tatiyana Isaac ❌" at bounding box center [893, 148] width 210 height 33
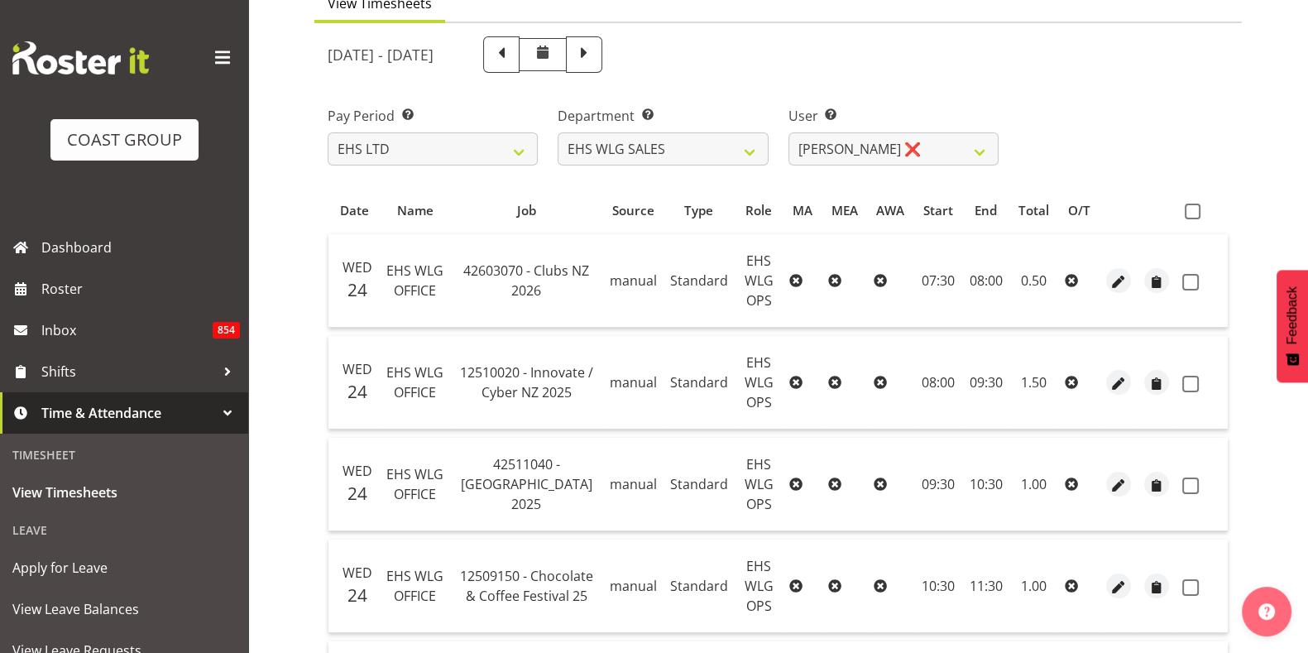
click at [1191, 211] on span at bounding box center [1192, 211] width 16 height 16
click at [1191, 211] on input "checkbox" at bounding box center [1189, 211] width 11 height 11
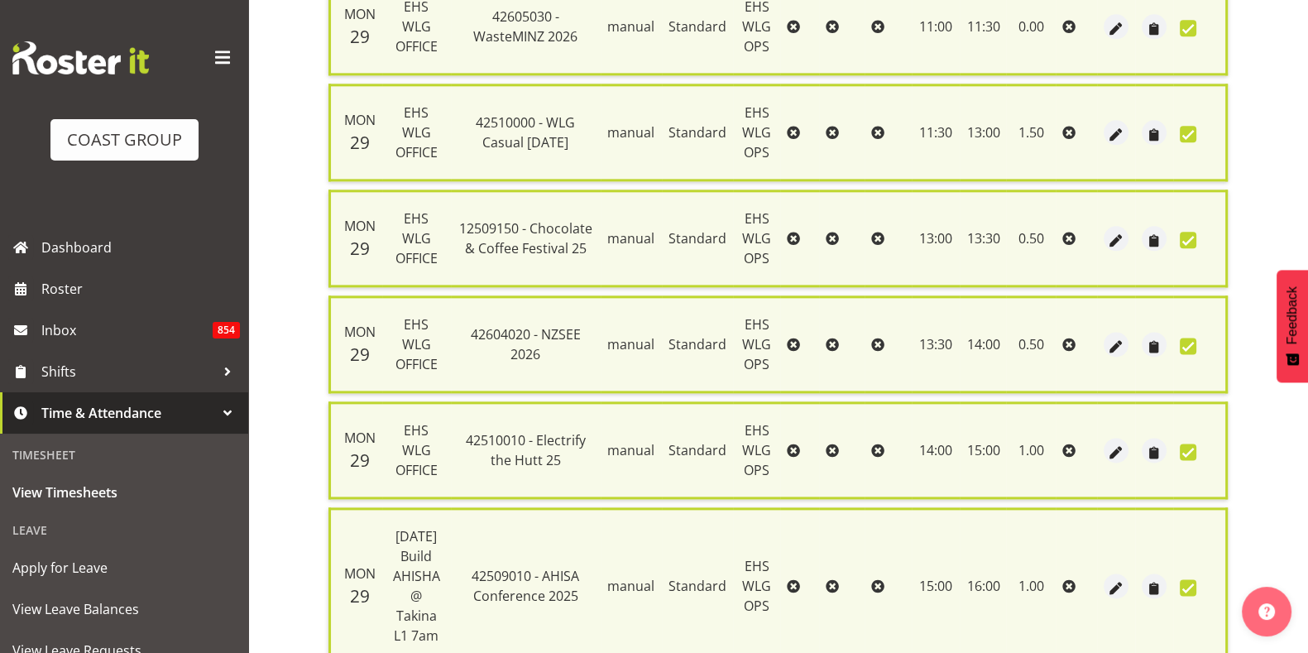
scroll to position [3319, 0]
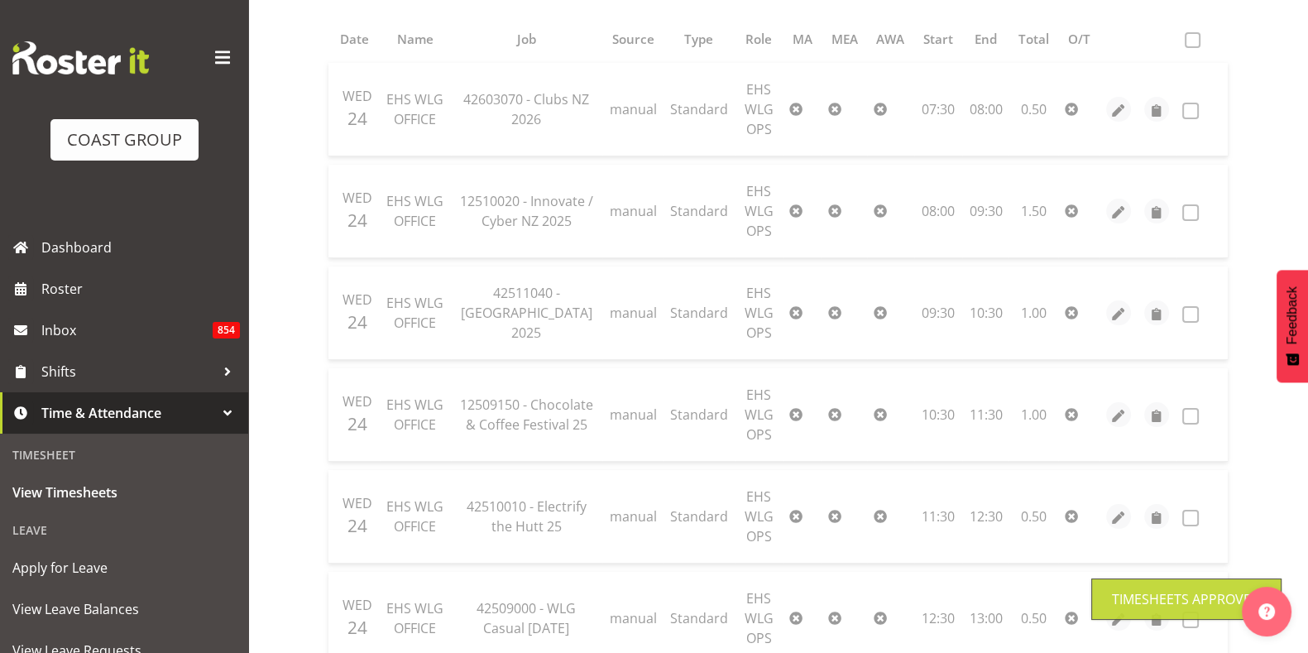
scroll to position [0, 0]
